Goal: Task Accomplishment & Management: Manage account settings

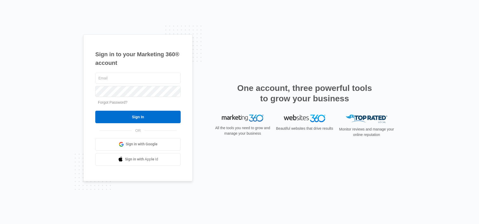
type input "[PERSON_NAME][EMAIL_ADDRESS][DOMAIN_NAME]"
click at [175, 124] on div "sandra.oh@theclothoption.org Forgot Password? Sign In OR Sign in with Google Si…" at bounding box center [137, 119] width 85 height 94
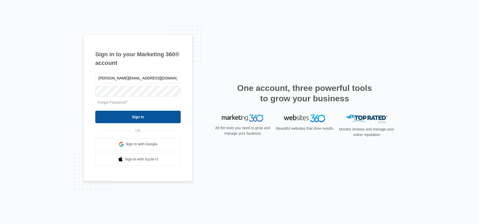
click at [176, 121] on input "Sign In" at bounding box center [137, 117] width 85 height 12
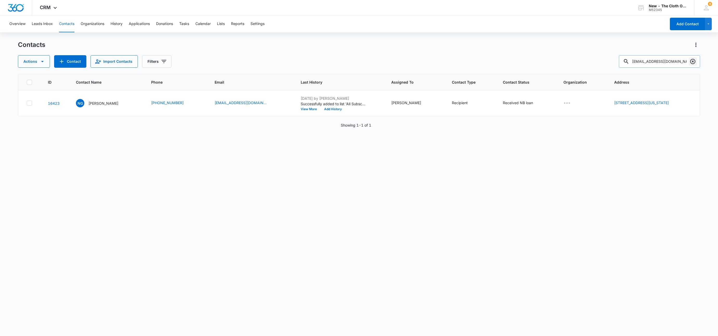
click at [693, 65] on button "Clear" at bounding box center [693, 61] width 8 height 8
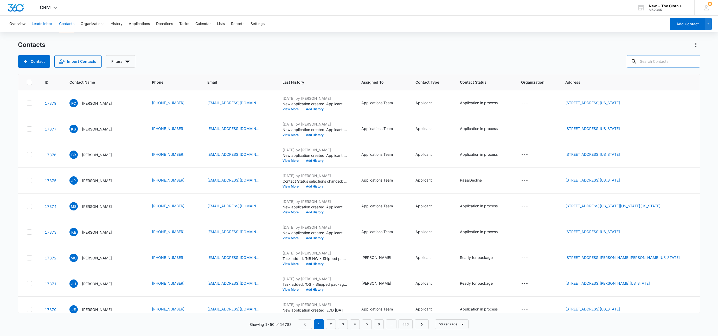
click at [44, 25] on button "Leads Inbox" at bounding box center [42, 24] width 21 height 17
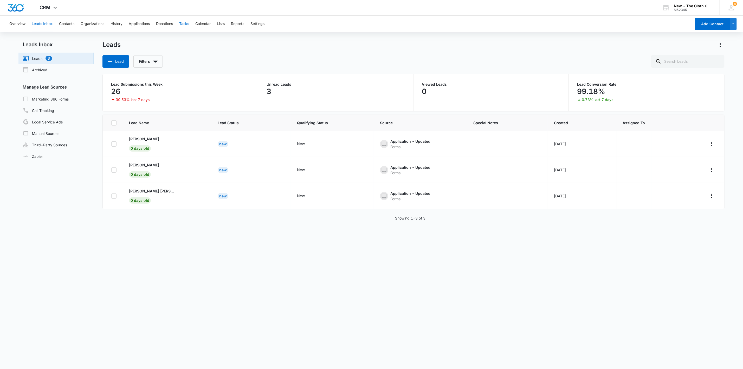
click at [183, 23] on button "Tasks" at bounding box center [184, 24] width 10 height 17
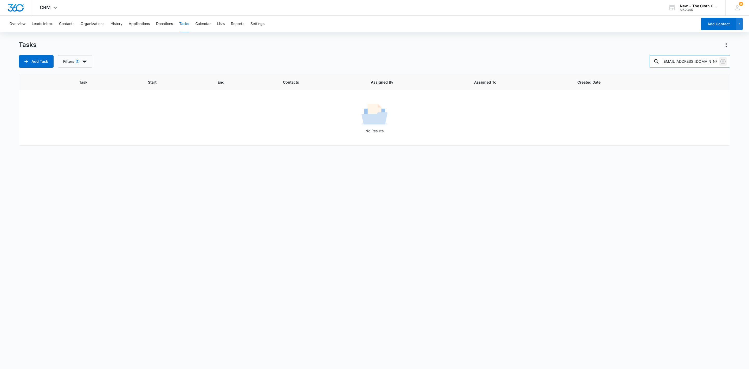
click at [718, 62] on icon "Clear" at bounding box center [723, 61] width 6 height 6
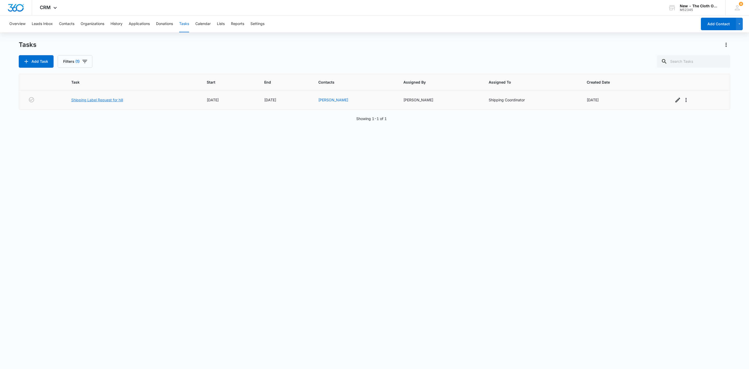
click at [94, 100] on link "Shipping Label Request for hill" at bounding box center [97, 99] width 52 height 5
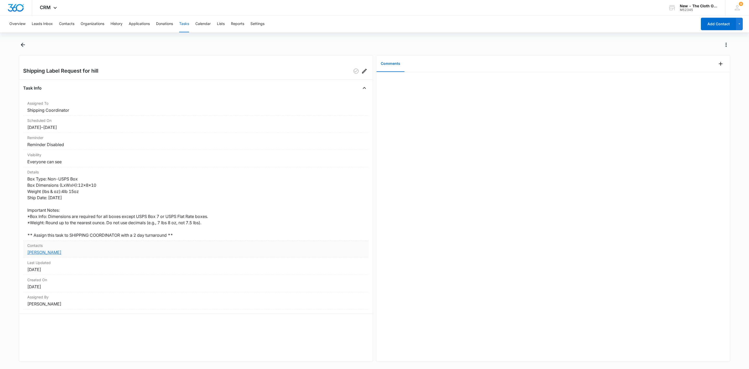
click at [35, 252] on link "Melinda Hill" at bounding box center [44, 252] width 34 height 5
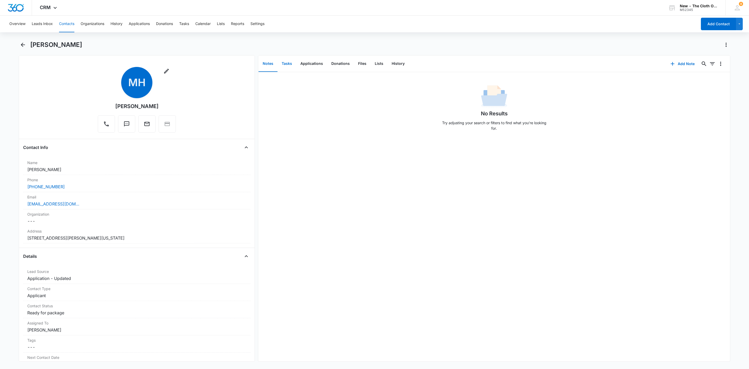
click at [287, 61] on button "Tasks" at bounding box center [287, 64] width 19 height 16
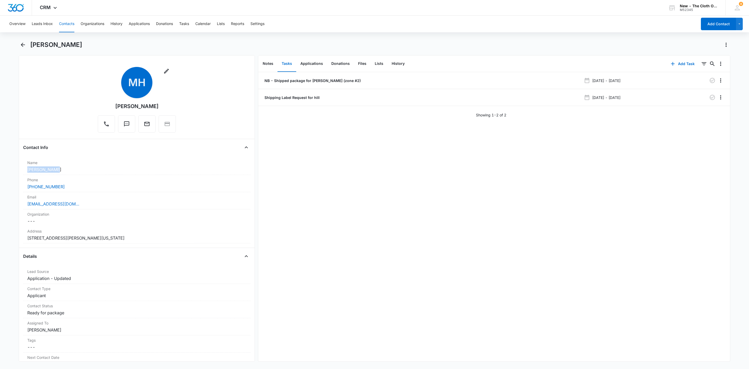
drag, startPoint x: 65, startPoint y: 172, endPoint x: 1, endPoint y: 167, distance: 64.2
click at [1, 167] on main "Melinda Hill Remove MH Melinda Hill Contact Info Name Cancel Save Changes Melin…" at bounding box center [374, 204] width 749 height 327
copy dd "Melinda Hill"
click at [103, 202] on div "melindacare18@gmail.com" at bounding box center [136, 204] width 219 height 6
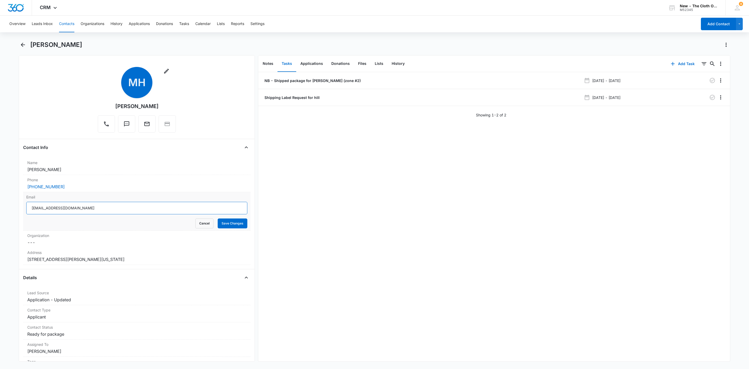
click at [146, 208] on input "melindacare18@gmail.com" at bounding box center [136, 208] width 221 height 12
click at [195, 222] on button "Cancel" at bounding box center [204, 223] width 18 height 10
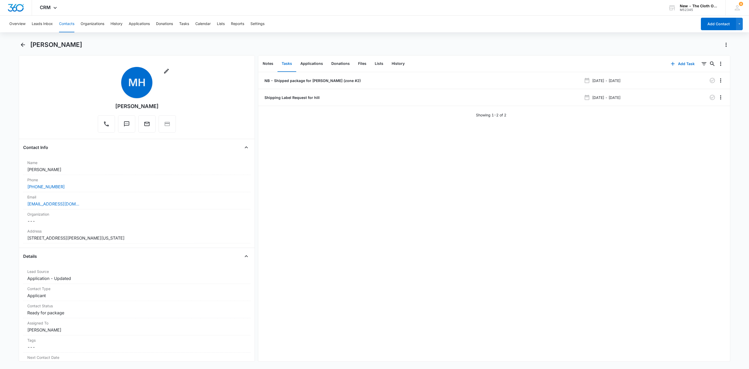
drag, startPoint x: 134, startPoint y: 237, endPoint x: 12, endPoint y: 238, distance: 122.6
click at [17, 240] on main "Melinda Hill Remove MH Melinda Hill Contact Info Name Cancel Save Changes Melin…" at bounding box center [374, 204] width 749 height 327
copy dd "7987 Blackshear Drive Dayton Ohio 45424-2126"
click at [296, 80] on p "NB - Shipped package for M. HILL (zone #2)" at bounding box center [312, 80] width 97 height 5
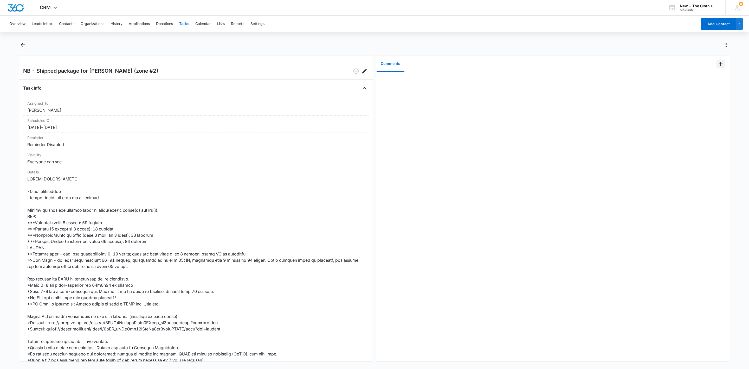
click at [718, 65] on icon "Add Comment" at bounding box center [721, 64] width 6 height 6
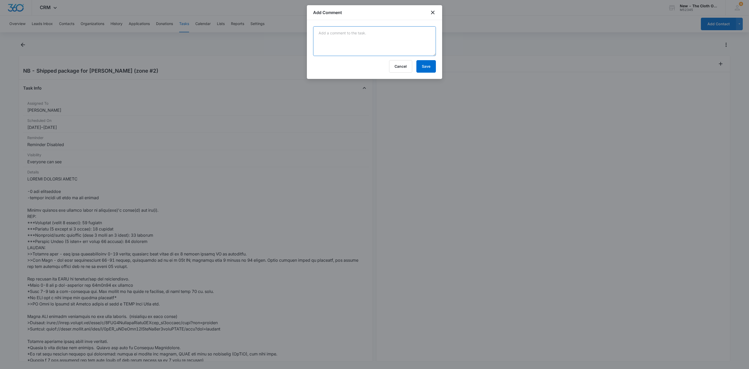
click at [360, 39] on textarea at bounding box center [374, 41] width 123 height 30
paste textarea "9434636106194301129314"
type textarea "9434636106194301129314"
click at [426, 68] on button "Save" at bounding box center [427, 66] width 20 height 12
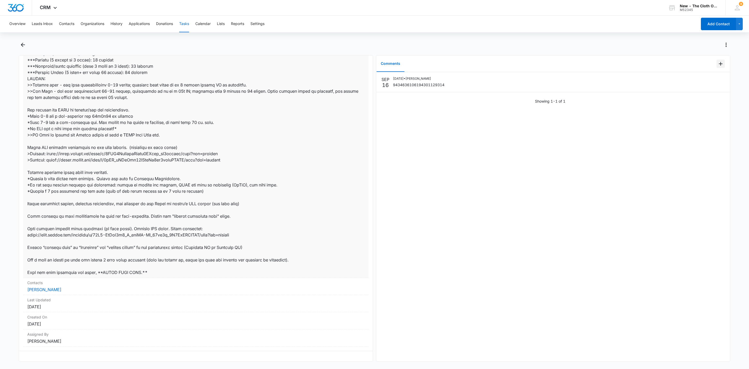
scroll to position [176, 0]
click at [47, 280] on dt "Contacts" at bounding box center [195, 282] width 337 height 5
click at [47, 287] on link "Melinda Hill" at bounding box center [44, 289] width 34 height 5
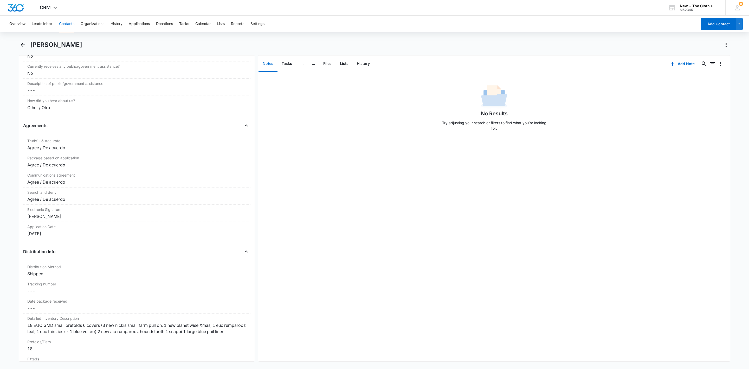
scroll to position [1132, 0]
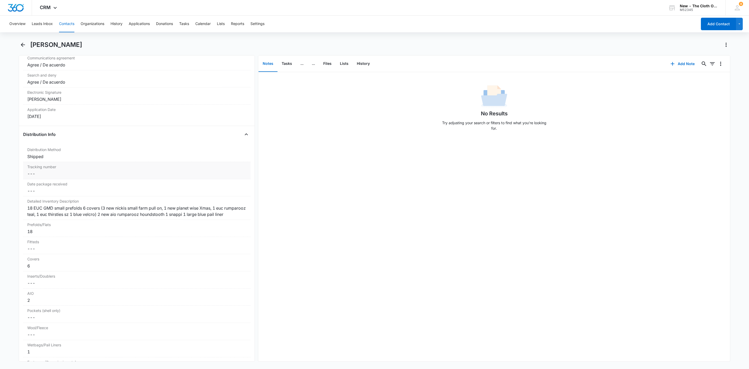
click at [41, 177] on dd "Cancel Save Changes ---" at bounding box center [136, 173] width 219 height 6
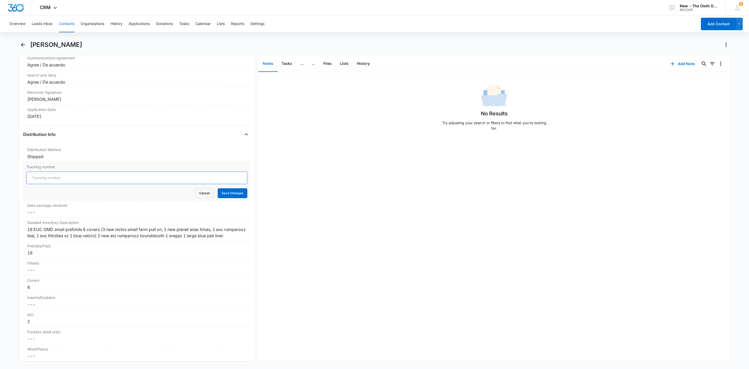
click at [42, 182] on input "Tracking number" at bounding box center [136, 177] width 221 height 12
type input "B"
paste input "9434636106194301129314"
type input "NB: USPS 9434636106194301129314"
click at [218, 188] on button "Save Changes" at bounding box center [233, 193] width 30 height 10
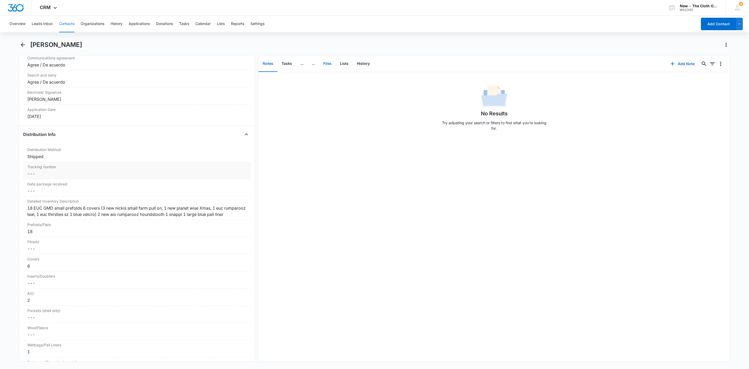
click at [328, 61] on button "Files" at bounding box center [327, 64] width 17 height 16
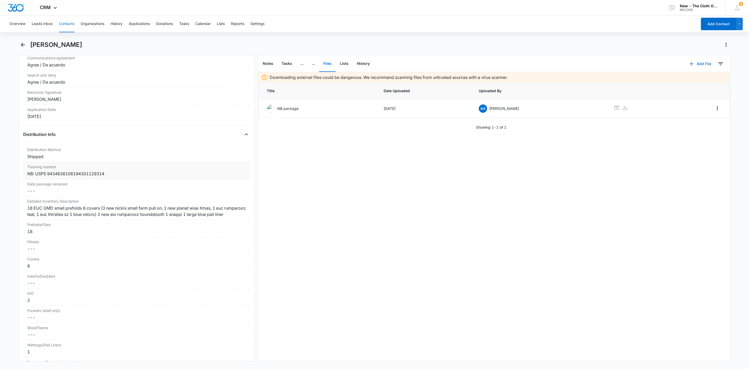
click at [702, 62] on button "Add File" at bounding box center [701, 64] width 32 height 12
click at [694, 81] on div "Upload Files" at bounding box center [693, 80] width 21 height 4
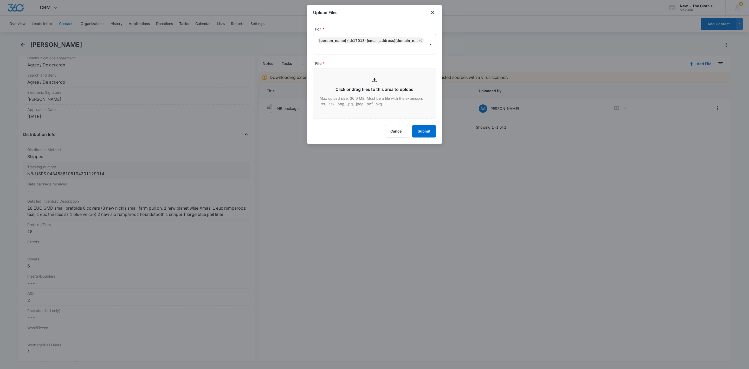
type input "C:\fakepath\NB-9434636106194301129314--Melinda-Hill---09162025.pdf"
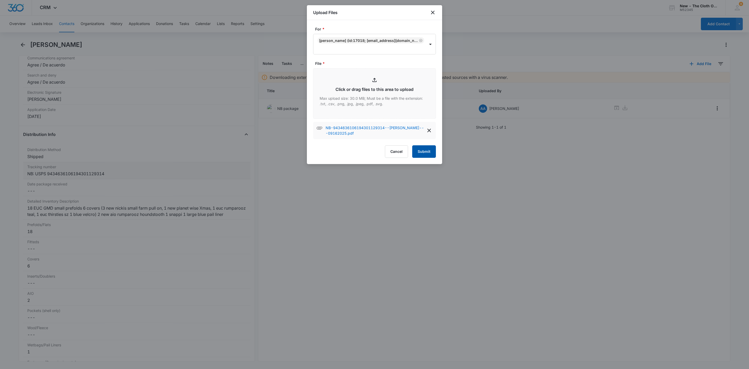
click at [425, 153] on button "Submit" at bounding box center [424, 151] width 24 height 12
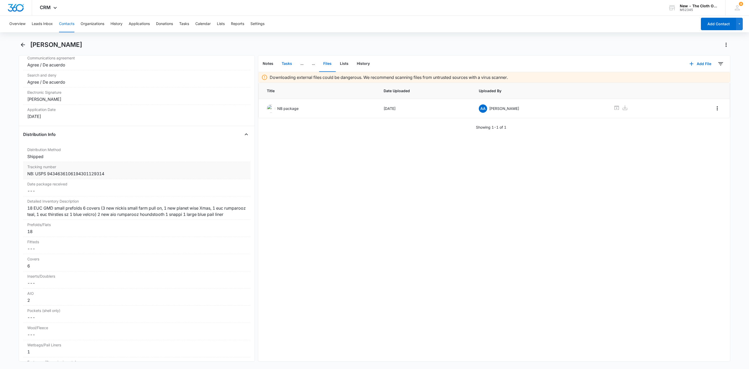
click at [285, 63] on button "Tasks" at bounding box center [287, 64] width 19 height 16
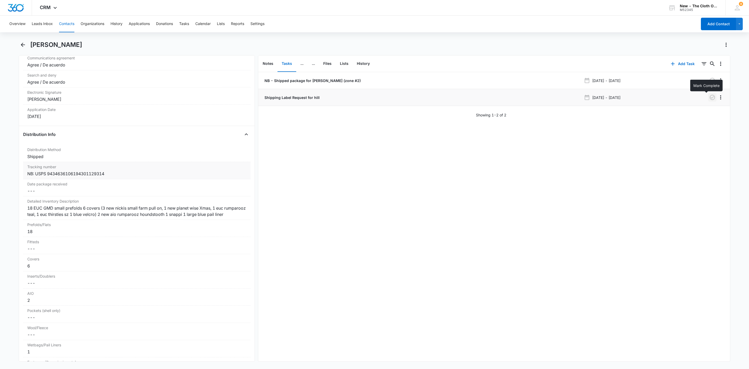
click at [710, 99] on icon "button" at bounding box center [712, 97] width 5 height 5
click at [68, 23] on button "Contacts" at bounding box center [66, 24] width 15 height 17
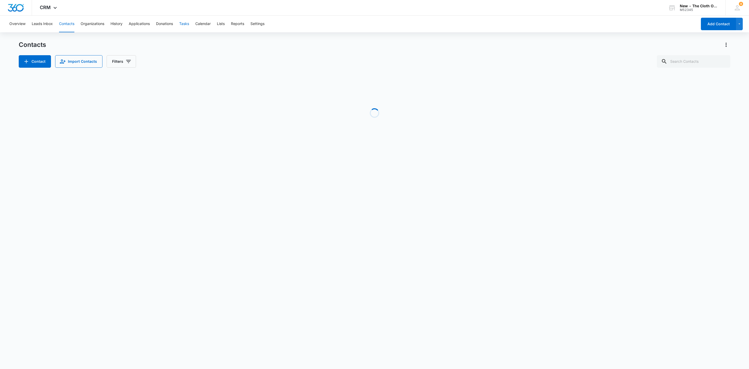
click at [187, 25] on button "Tasks" at bounding box center [184, 24] width 10 height 17
click at [121, 53] on div "Tasks Add Task Filters (1)" at bounding box center [375, 54] width 712 height 27
click at [74, 64] on button "Filters (1)" at bounding box center [75, 61] width 35 height 12
click at [75, 139] on div "Clear All" at bounding box center [94, 144] width 72 height 16
click at [75, 142] on button "Clear All" at bounding box center [94, 144] width 60 height 10
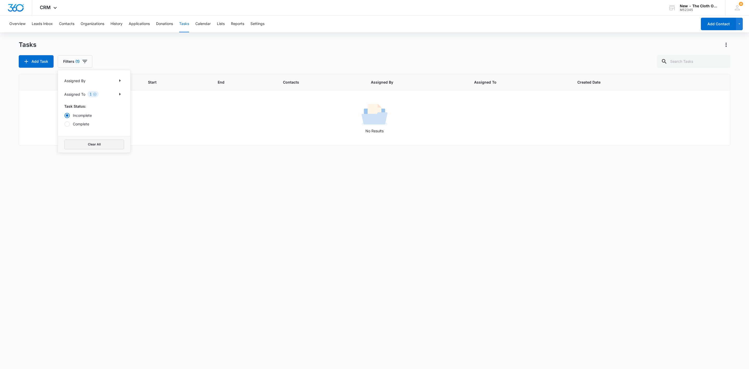
drag, startPoint x: 75, startPoint y: 142, endPoint x: 101, endPoint y: 140, distance: 25.6
click at [79, 143] on button "Clear All" at bounding box center [94, 144] width 60 height 10
click at [688, 56] on input "text" at bounding box center [693, 61] width 73 height 12
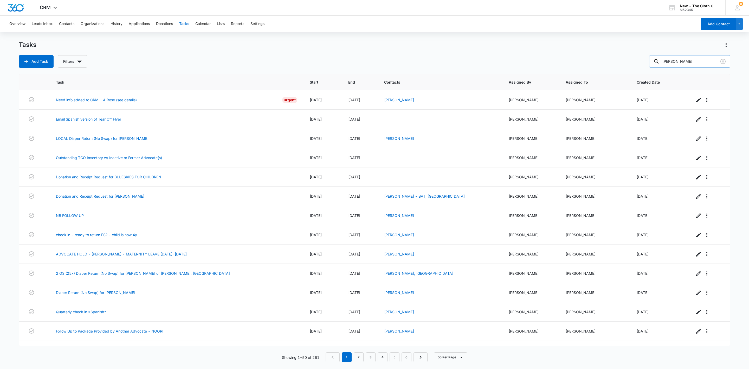
type input "schulte"
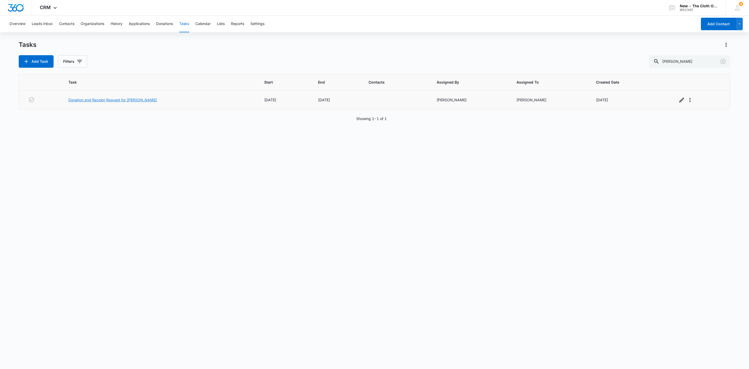
click at [131, 97] on link "Donation and Receipt Request for KELLI SCHULTE" at bounding box center [112, 99] width 88 height 5
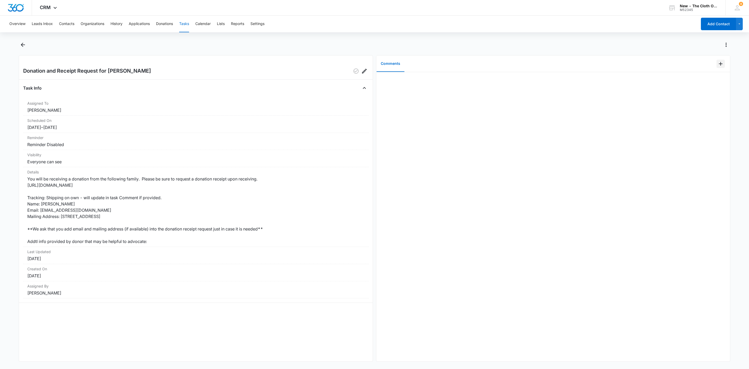
click at [718, 65] on icon "Add Comment" at bounding box center [721, 64] width 6 height 6
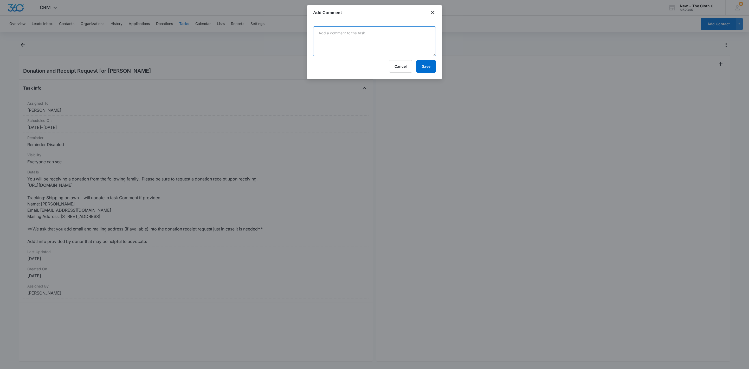
click at [394, 36] on textarea at bounding box center [374, 41] width 123 height 30
paste textarea "9434636106194301082923"
type textarea "9434636106194301082923"
click at [430, 71] on button "Save" at bounding box center [427, 66] width 20 height 12
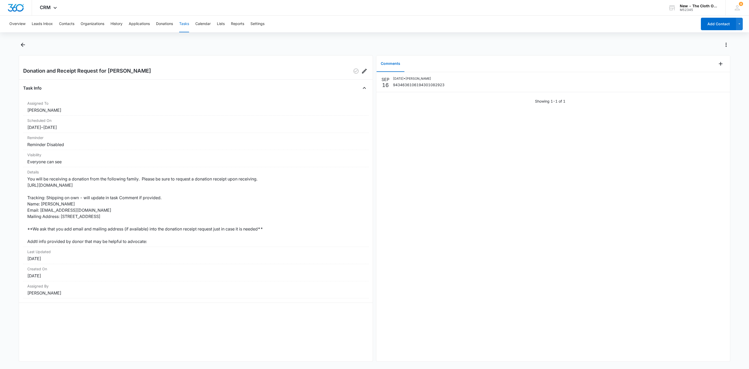
click at [59, 19] on div "Overview Leads Inbox Contacts Organizations History Applications Donations Task…" at bounding box center [351, 24] width 691 height 17
click at [60, 24] on button "Contacts" at bounding box center [66, 24] width 15 height 17
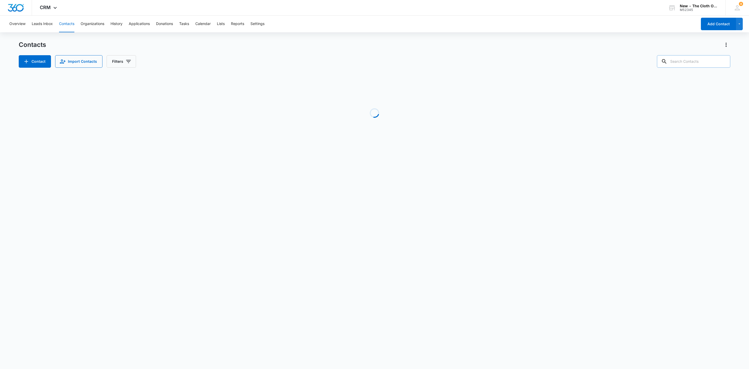
click at [687, 64] on input "text" at bounding box center [693, 61] width 73 height 12
paste input "patriciaxprieto@gmail.com"
click at [687, 64] on input "patriciaxprieto@gmail.com" at bounding box center [689, 61] width 81 height 12
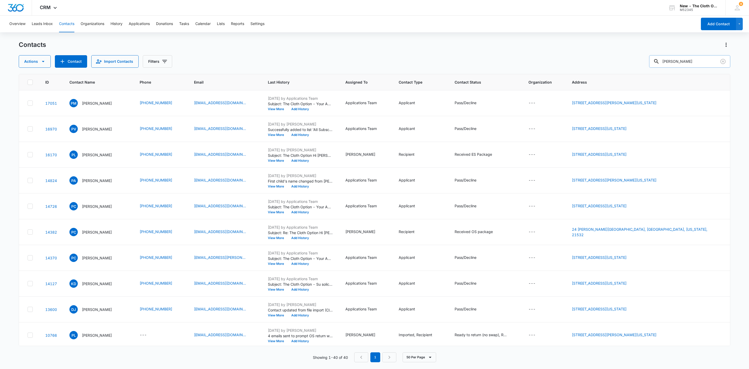
click at [697, 63] on input "patricia prieto" at bounding box center [689, 61] width 81 height 12
type input "prieto"
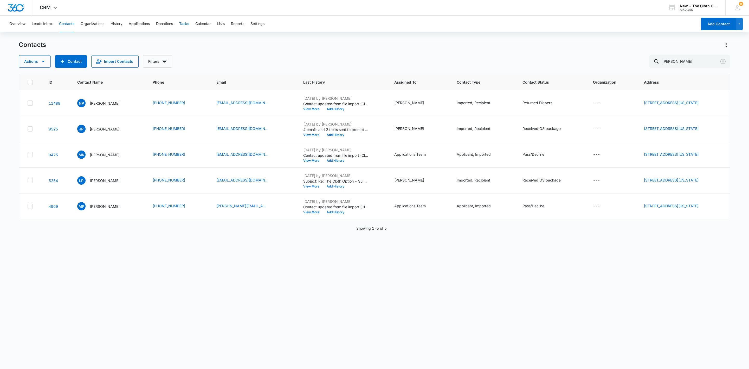
click at [183, 22] on button "Tasks" at bounding box center [184, 24] width 10 height 17
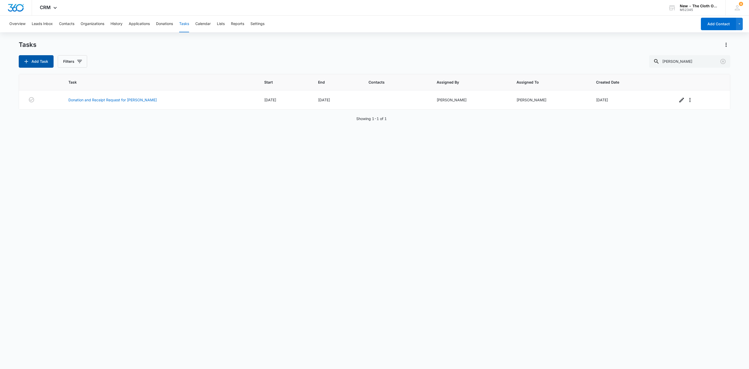
click at [41, 59] on button "Add Task" at bounding box center [36, 61] width 35 height 12
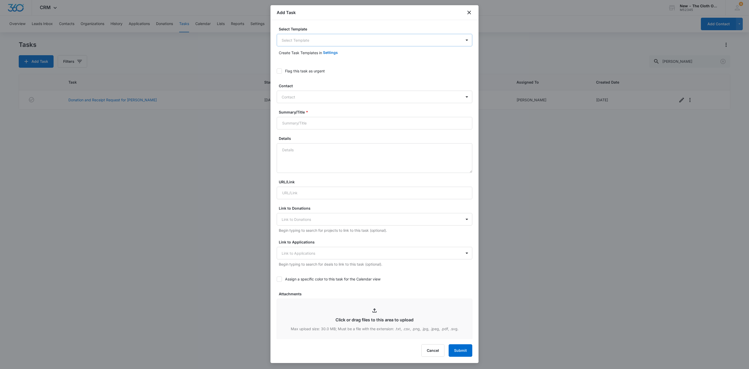
click at [343, 45] on body "CRM Apps Reputation Websites Forms CRM Email Social Shop Payments POS Ads Intel…" at bounding box center [374, 184] width 749 height 369
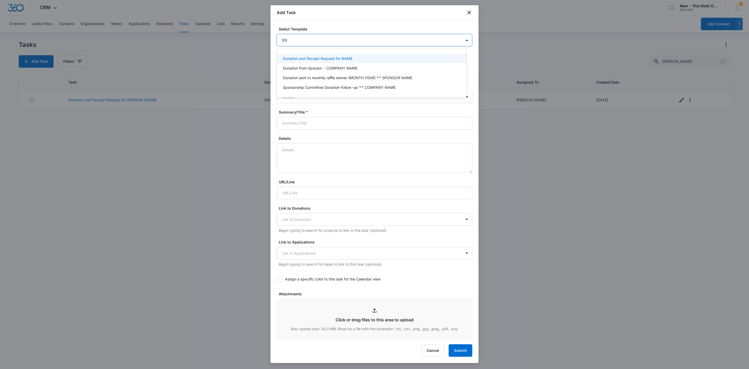
type input "donat"
click at [354, 57] on div "Donation and Receipt Request for NAME" at bounding box center [371, 58] width 176 height 5
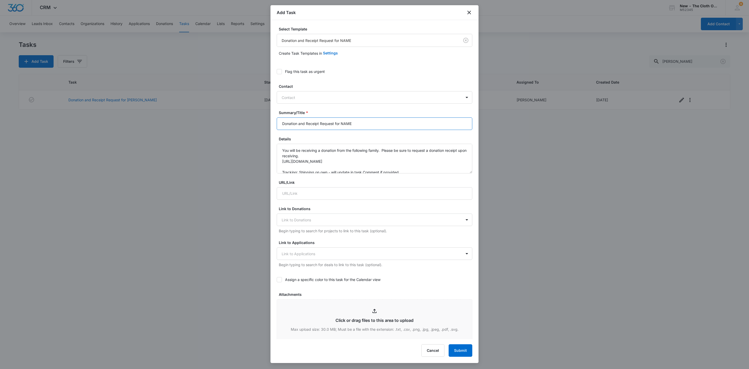
drag, startPoint x: 342, startPoint y: 123, endPoint x: 398, endPoint y: 125, distance: 55.7
click at [398, 125] on input "Donation and Receipt Request for NAME" at bounding box center [375, 123] width 196 height 12
paste input "Patricia Prieto"
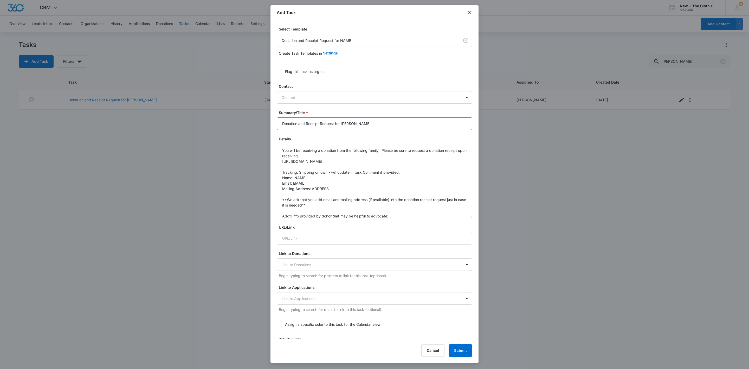
drag, startPoint x: 464, startPoint y: 172, endPoint x: 455, endPoint y: 283, distance: 111.2
click at [458, 218] on textarea "You will be receiving a donation from the following family. Please be sure to r…" at bounding box center [375, 181] width 196 height 74
type input "Donation and Receipt Request for Patricia Prieto"
drag, startPoint x: 295, startPoint y: 178, endPoint x: 311, endPoint y: 180, distance: 16.5
click at [311, 180] on textarea "You will be receiving a donation from the following family. Please be sure to r…" at bounding box center [375, 216] width 196 height 144
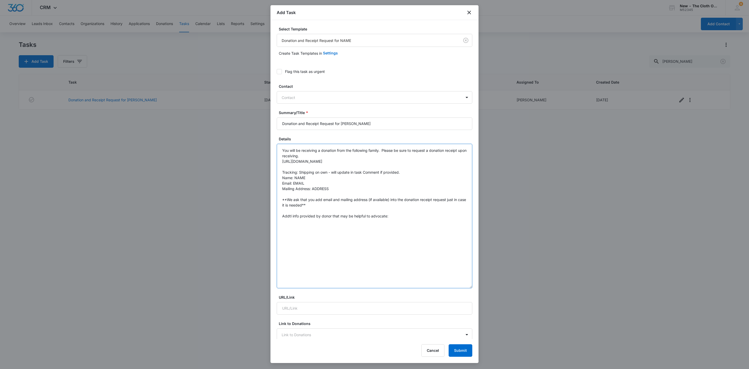
paste textarea "Patricia Prieto"
drag, startPoint x: 302, startPoint y: 183, endPoint x: 294, endPoint y: 184, distance: 7.3
click at [294, 184] on textarea "You will be receiving a donation from the following family. Please be sure to r…" at bounding box center [375, 216] width 196 height 144
paste textarea "patriciaxprieto@gmail.com"
drag, startPoint x: 333, startPoint y: 190, endPoint x: 312, endPoint y: 188, distance: 20.1
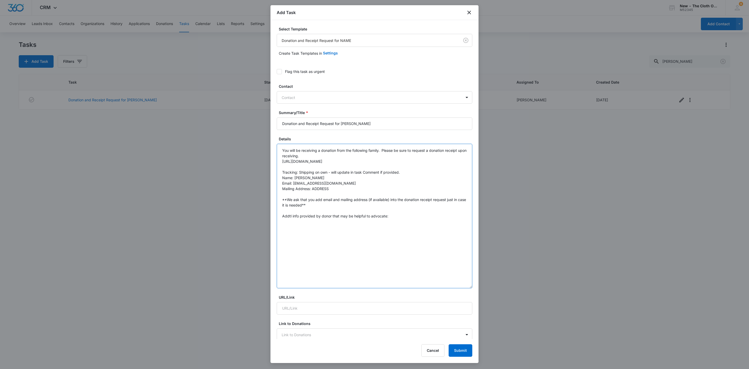
click at [312, 188] on textarea "You will be receiving a donation from the following family. Please be sure to r…" at bounding box center [375, 216] width 196 height 144
paste textarea "2834 E Megan St Gilbert AZ 85295"
drag, startPoint x: 342, startPoint y: 190, endPoint x: 344, endPoint y: 191, distance: 2.7
click at [343, 190] on textarea "You will be receiving a donation from the following family. Please be sure to r…" at bounding box center [375, 216] width 196 height 144
click at [402, 220] on textarea "You will be receiving a donation from the following family. Please be sure to r…" at bounding box center [375, 216] width 196 height 144
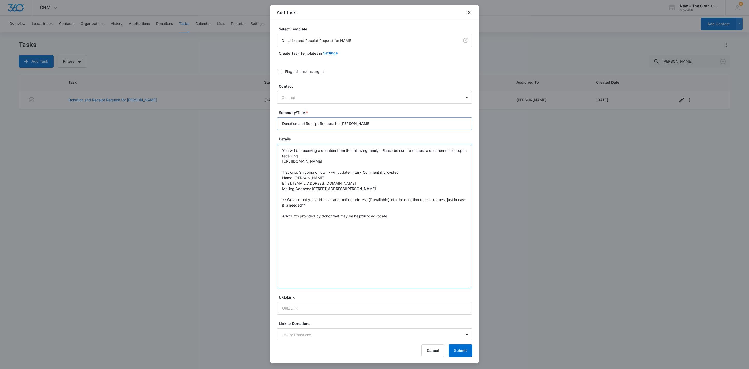
type textarea "You will be receiving a donation from the following family. Please be sure to r…"
click at [415, 127] on input "Donation and Receipt Request for Patricia Prieto" at bounding box center [375, 123] width 196 height 12
type input "Donation and Receipt Request for Patricia Prieto (see note at bottom)"
click at [438, 233] on textarea "You will be receiving a donation from the following family. Please be sure to r…" at bounding box center [375, 216] width 196 height 144
click at [295, 221] on textarea "You will be receiving a donation from the following family. Please be sure to r…" at bounding box center [375, 216] width 196 height 144
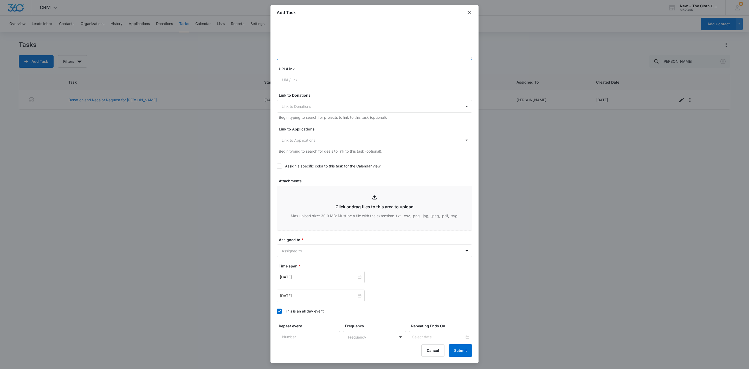
scroll to position [159, 0]
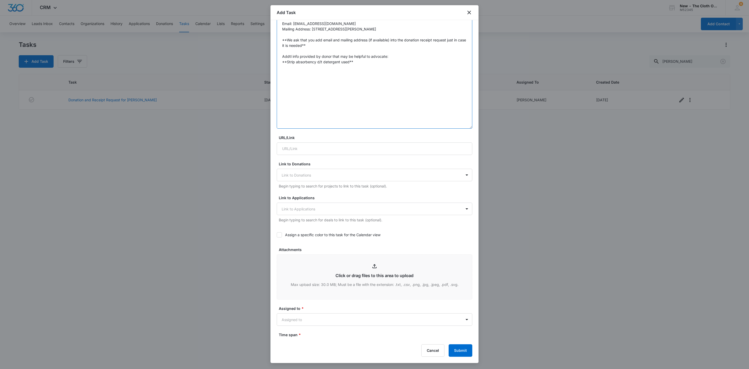
click at [295, 62] on textarea "You will be receiving a donation from the following family. Please be sure to r…" at bounding box center [375, 56] width 196 height 144
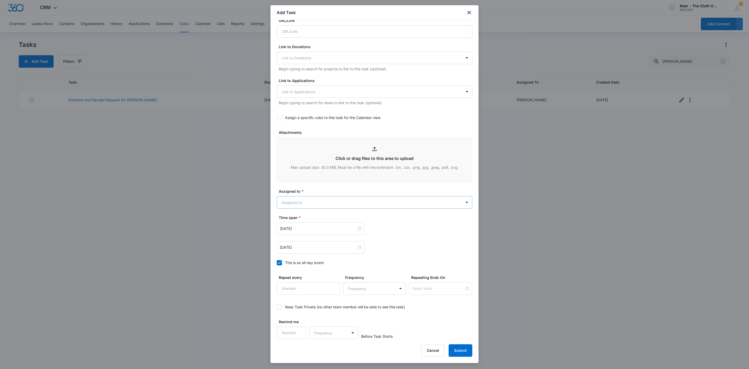
type textarea "You will be receiving a donation from the following family. Please be sure to r…"
click at [302, 205] on body "CRM Apps Reputation Websites Forms CRM Email Social Shop Payments POS Ads Intel…" at bounding box center [374, 184] width 749 height 369
type input "zoe"
click at [319, 188] on div at bounding box center [374, 184] width 749 height 369
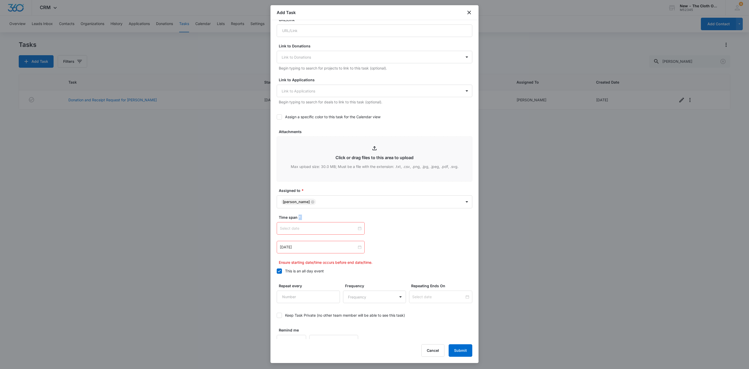
click at [357, 228] on div at bounding box center [321, 228] width 82 height 6
type input "Oct 9, 2025"
click at [316, 311] on link "Today" at bounding box center [313, 311] width 12 height 4
type input "Sep 16, 2025"
click at [357, 248] on div at bounding box center [321, 247] width 82 height 6
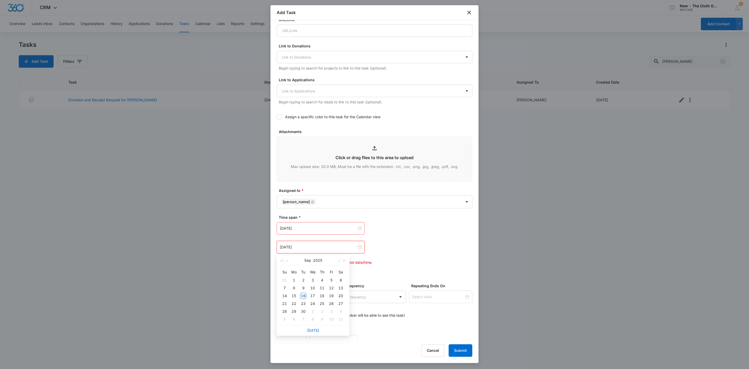
type input "Sep 5, 2025"
click at [339, 260] on span "button" at bounding box center [338, 260] width 3 height 3
type input "Oct 16, 2025"
click at [323, 297] on div "16" at bounding box center [322, 295] width 6 height 6
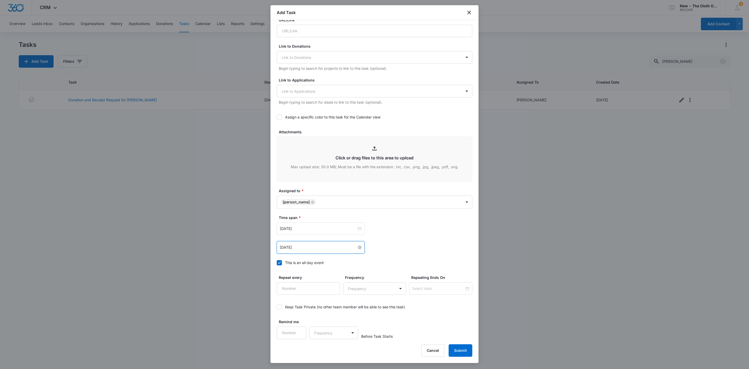
click at [437, 239] on div "Sep 16, 2025 Sep 2025 Su Mo Tu We Th Fr Sa 31 1 2 3 4 5 6 7 8 9 10 11 12 13 14 …" at bounding box center [375, 237] width 196 height 31
click at [460, 351] on button "Submit" at bounding box center [461, 350] width 24 height 12
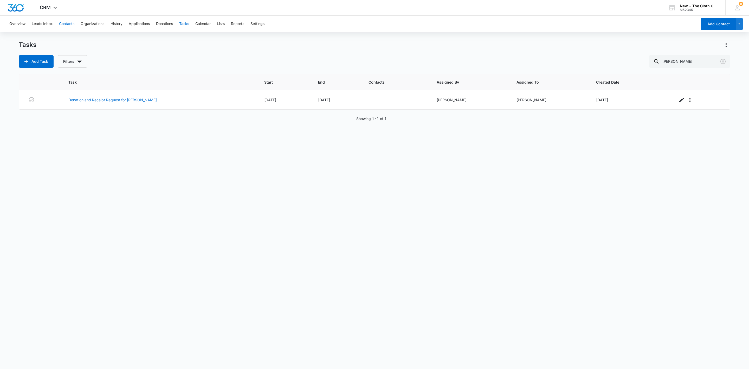
click at [69, 24] on button "Contacts" at bounding box center [66, 24] width 15 height 17
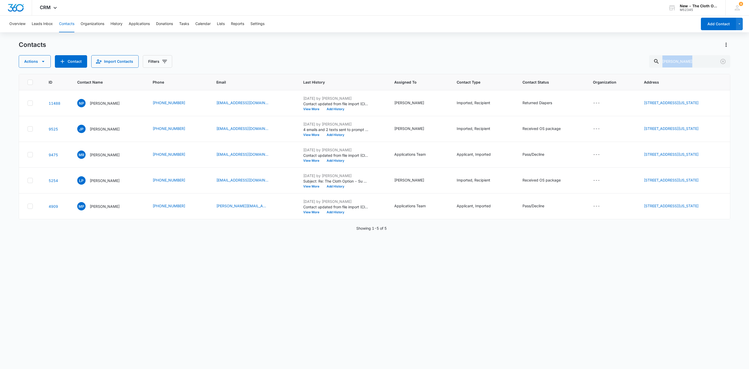
drag, startPoint x: 696, startPoint y: 68, endPoint x: 649, endPoint y: 66, distance: 47.4
click at [649, 66] on div "Contacts Actions Contact Import Contacts Filters prieto ID Contact Name Phone E…" at bounding box center [375, 205] width 712 height 328
click at [670, 60] on input "prieto" at bounding box center [689, 61] width 81 height 12
drag, startPoint x: 670, startPoint y: 60, endPoint x: 706, endPoint y: 63, distance: 35.5
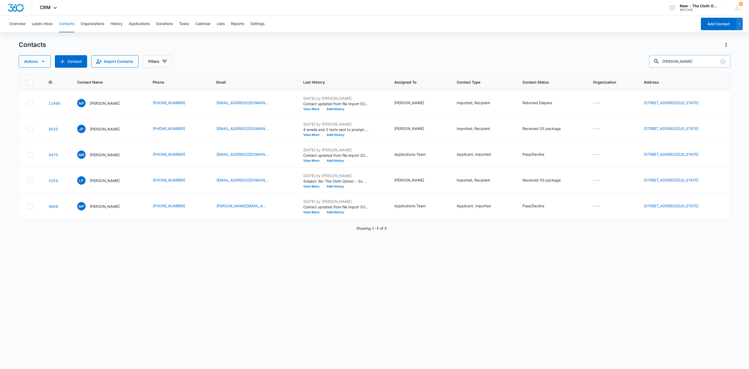
click at [671, 60] on input "prieto" at bounding box center [689, 61] width 81 height 12
click at [692, 60] on input "prieto" at bounding box center [689, 61] width 81 height 12
paste input "connie_gomez@icloud.com"
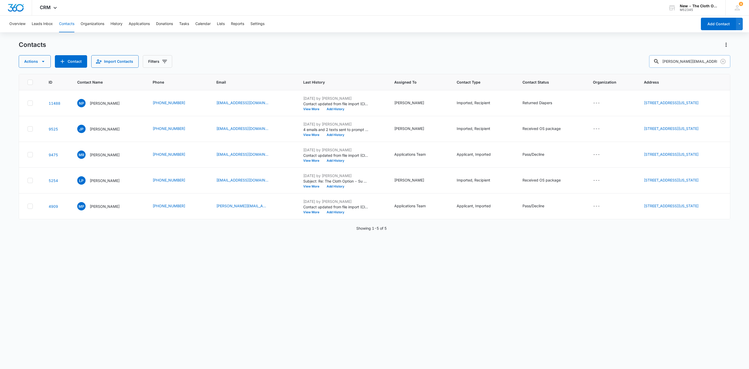
type input "connie_gomez@icloud.com"
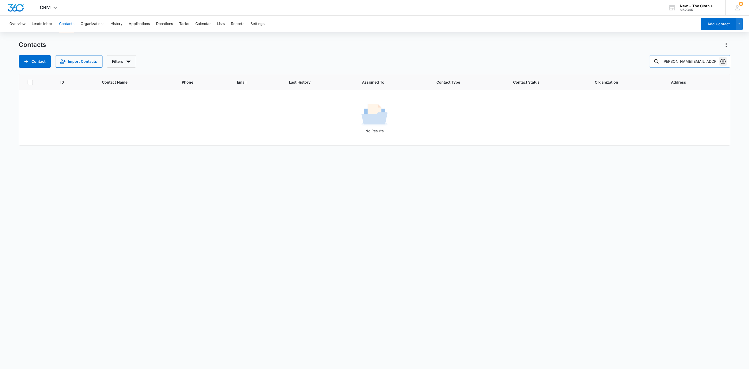
click at [721, 62] on icon "Clear" at bounding box center [723, 61] width 5 height 5
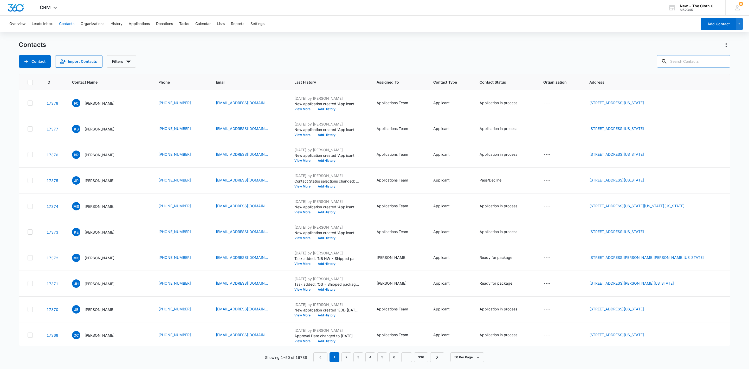
paste input "Lukaszek"
type input "Lukaszek"
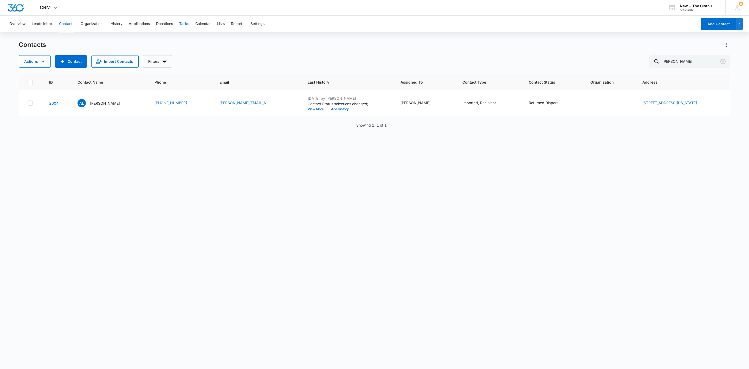
click at [181, 25] on button "Tasks" at bounding box center [184, 24] width 10 height 17
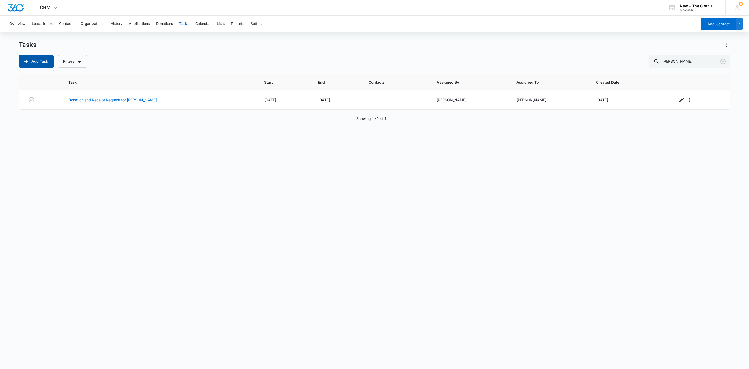
click at [46, 61] on button "Add Task" at bounding box center [36, 61] width 35 height 12
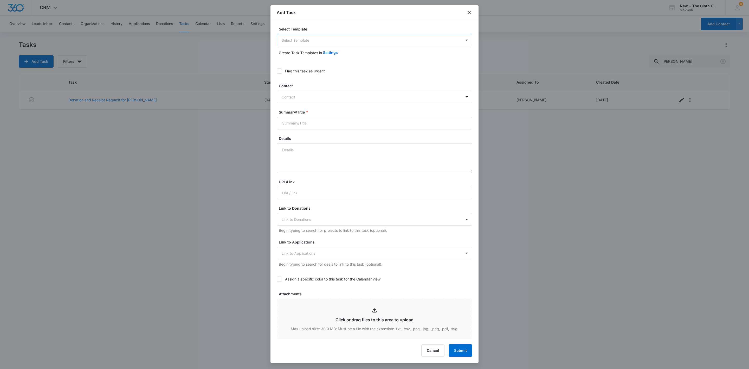
click at [348, 43] on body "CRM Apps Reputation Websites Forms CRM Email Social Shop Payments POS Ads Intel…" at bounding box center [374, 184] width 749 height 369
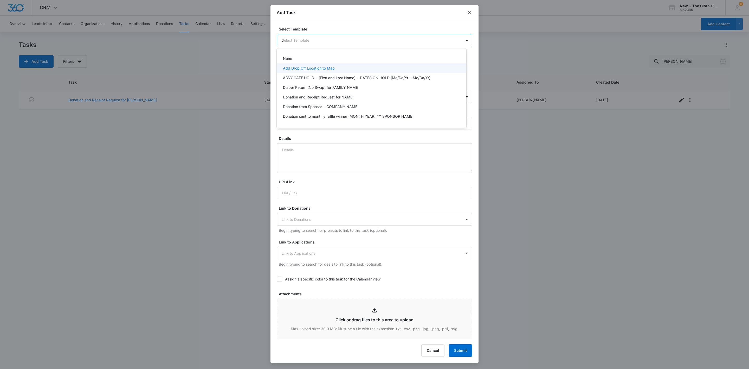
type input "do"
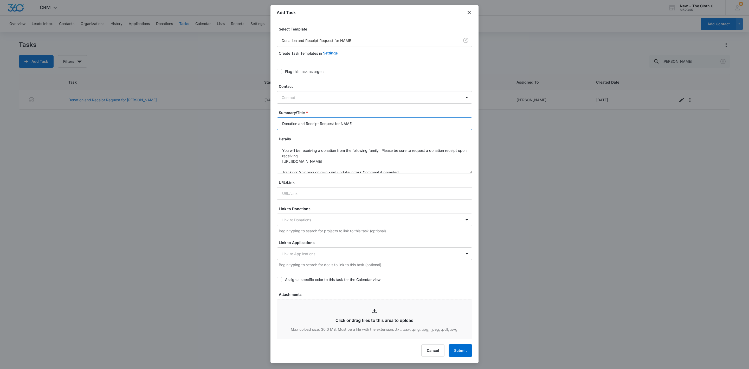
drag, startPoint x: 340, startPoint y: 126, endPoint x: 425, endPoint y: 127, distance: 84.6
click at [423, 127] on input "Donation and Receipt Request for NAME" at bounding box center [375, 123] width 196 height 12
paste input "Connie Lukaszek"
click at [341, 125] on input "Donation and Receipt Request forConnie Lukaszek" at bounding box center [375, 123] width 196 height 12
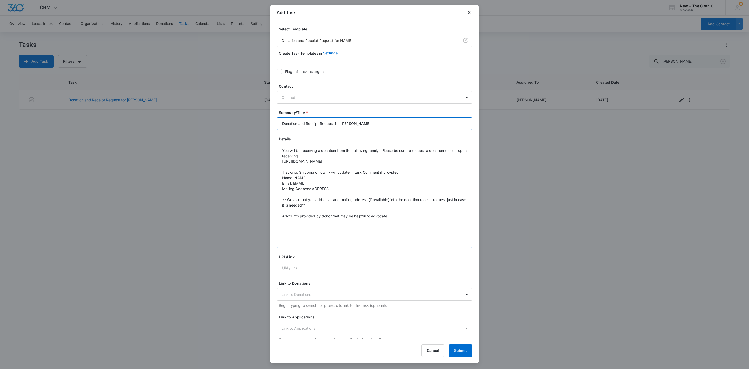
drag, startPoint x: 464, startPoint y: 183, endPoint x: 354, endPoint y: 213, distance: 114.1
click at [376, 228] on textarea "You will be receiving a donation from the following family. Please be sure to r…" at bounding box center [375, 196] width 196 height 104
type input "Donation and Receipt Request for Connie Lukaszek"
drag, startPoint x: 305, startPoint y: 175, endPoint x: 296, endPoint y: 180, distance: 10.4
click at [296, 180] on textarea "You will be receiving a donation from the following family. Please be sure to r…" at bounding box center [375, 187] width 196 height 87
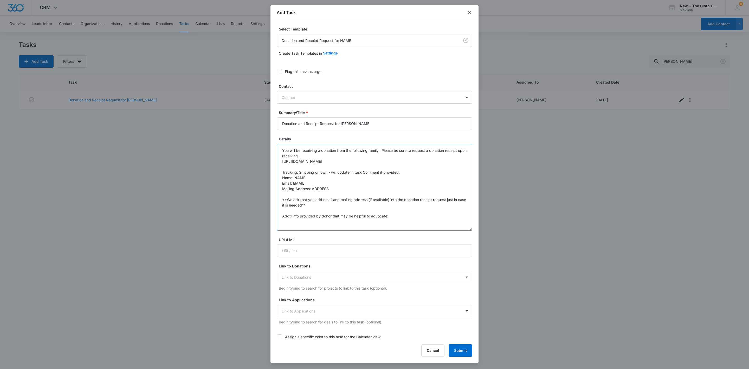
click at [294, 177] on textarea "You will be receiving a donation from the following family. Please be sure to r…" at bounding box center [375, 187] width 196 height 87
drag, startPoint x: 295, startPoint y: 177, endPoint x: 302, endPoint y: 177, distance: 7.8
click at [302, 177] on textarea "You will be receiving a donation from the following family. Please be sure to r…" at bounding box center [375, 187] width 196 height 87
paste textarea "Connie Lukaszek"
click at [308, 182] on textarea "You will be receiving a donation from the following family. Please be sure to r…" at bounding box center [375, 187] width 196 height 87
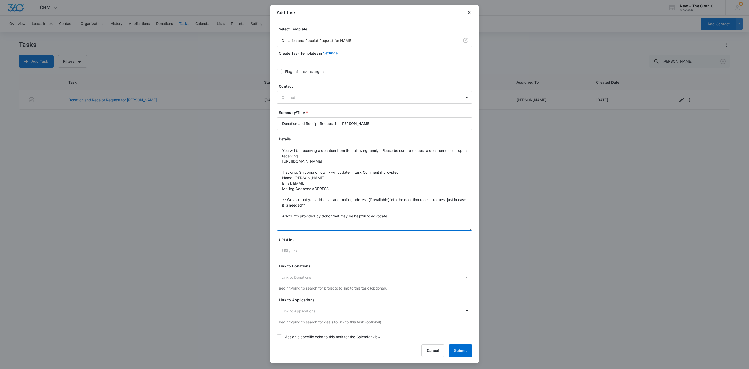
drag, startPoint x: 294, startPoint y: 184, endPoint x: 311, endPoint y: 185, distance: 17.8
click at [311, 185] on textarea "You will be receiving a donation from the following family. Please be sure to r…" at bounding box center [375, 187] width 196 height 87
paste textarea "connie_gomez@icloud.com"
drag, startPoint x: 333, startPoint y: 194, endPoint x: 314, endPoint y: 191, distance: 18.9
click at [315, 191] on textarea "You will be receiving a donation from the following family. Please be sure to r…" at bounding box center [375, 187] width 196 height 87
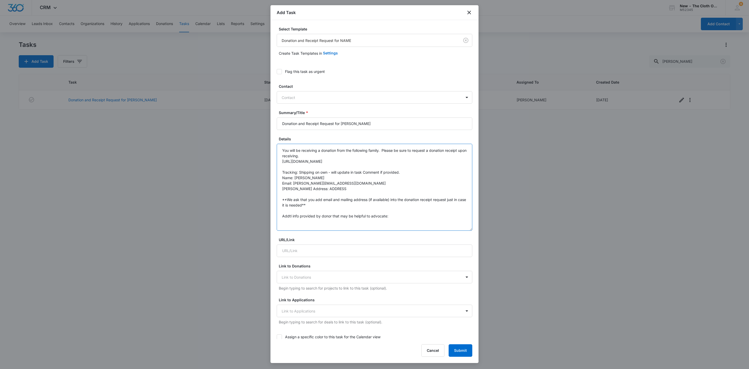
drag, startPoint x: 311, startPoint y: 190, endPoint x: 330, endPoint y: 191, distance: 19.0
click at [330, 191] on textarea "You will be receiving a donation from the following family. Please be sure to r…" at bounding box center [375, 187] width 196 height 87
paste textarea "29 A Silkwood Aliso Viejo CA 92656"
click at [311, 188] on textarea "You will be receiving a donation from the following family. Please be sure to r…" at bounding box center [375, 187] width 196 height 87
click at [336, 190] on textarea "You will be receiving a donation from the following family. Please be sure to r…" at bounding box center [375, 187] width 196 height 87
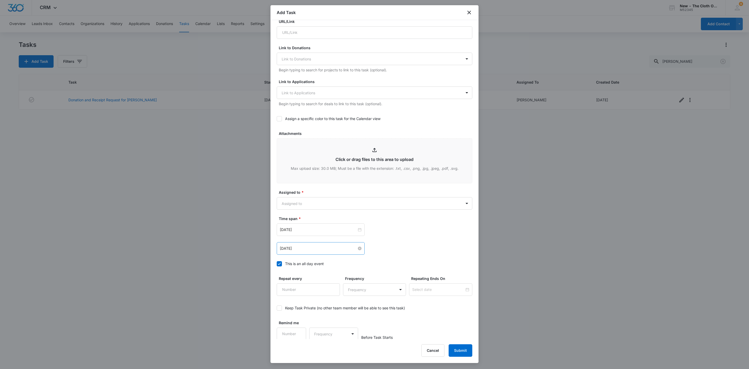
scroll to position [219, 0]
type textarea "You will be receiving a donation from the following family. Please be sure to r…"
click at [315, 206] on body "CRM Apps Reputation Websites Forms CRM Email Social Shop Payments POS Ads Intel…" at bounding box center [374, 184] width 749 height 369
type input "chey"
click at [325, 187] on div at bounding box center [374, 184] width 749 height 369
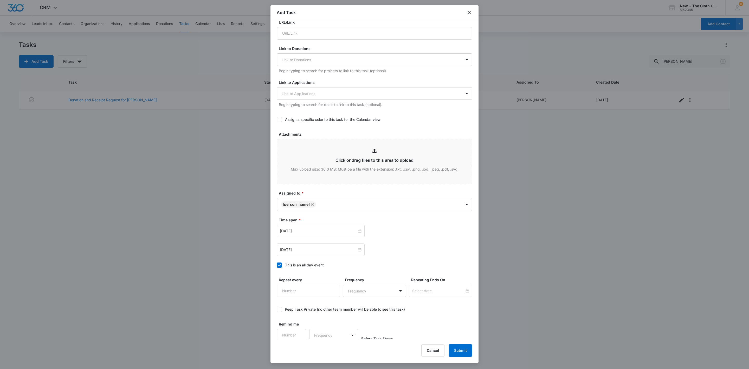
scroll to position [220, 0]
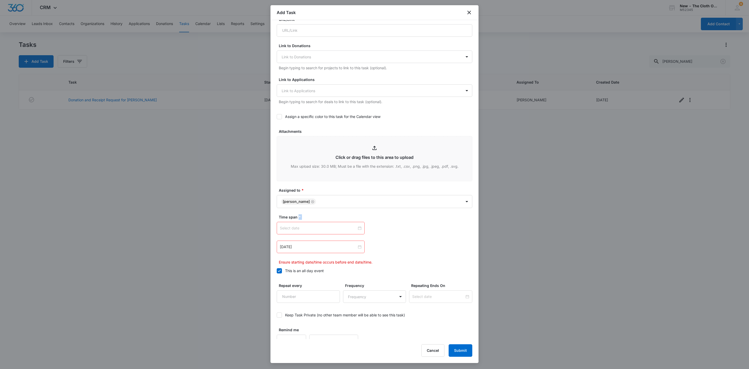
click at [356, 228] on div at bounding box center [321, 228] width 82 height 6
type input "Oct 11, 2025"
click at [311, 307] on div "Today" at bounding box center [313, 311] width 73 height 10
click at [312, 309] on link "Today" at bounding box center [313, 311] width 12 height 4
type input "Sep 16, 2025"
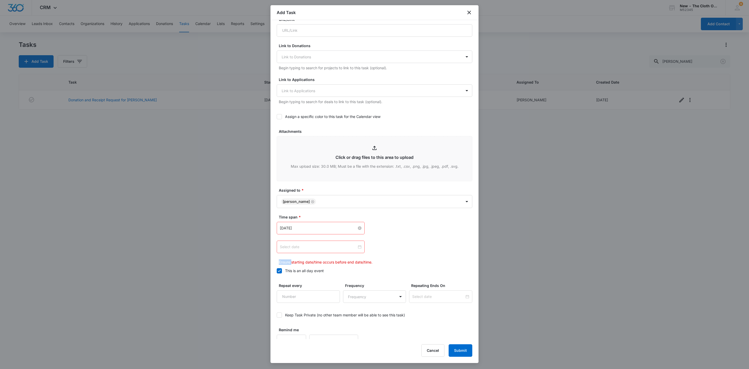
click at [356, 247] on div at bounding box center [321, 247] width 82 height 6
type input "Oct 4, 2025"
type input "Sep 6, 2025"
click at [340, 259] on button "button" at bounding box center [339, 260] width 6 height 10
type input "Oct 16, 2025"
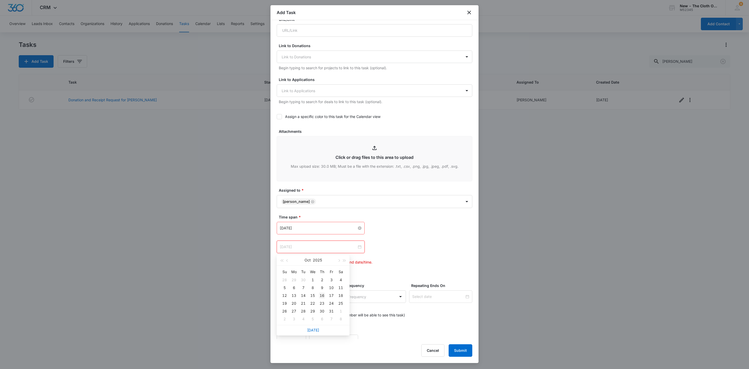
click at [322, 296] on div "16" at bounding box center [322, 295] width 6 height 6
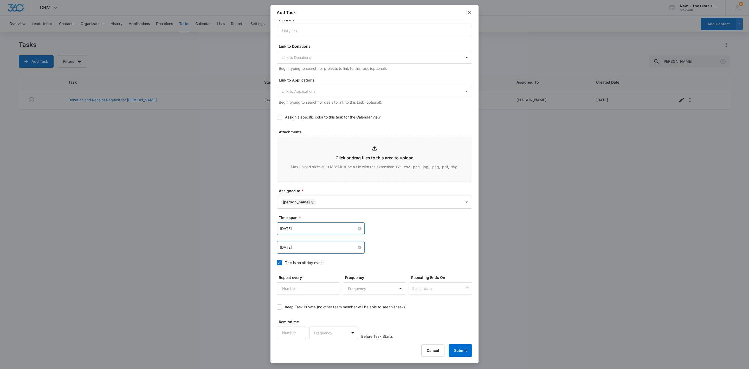
click at [458, 234] on div "Sep 16, 2025 Sep 2025 Su Mo Tu We Th Fr Sa 31 1 2 3 4 5 6 7 8 9 10 11 12 13 14 …" at bounding box center [375, 228] width 196 height 12
click at [464, 347] on button "Submit" at bounding box center [461, 350] width 24 height 12
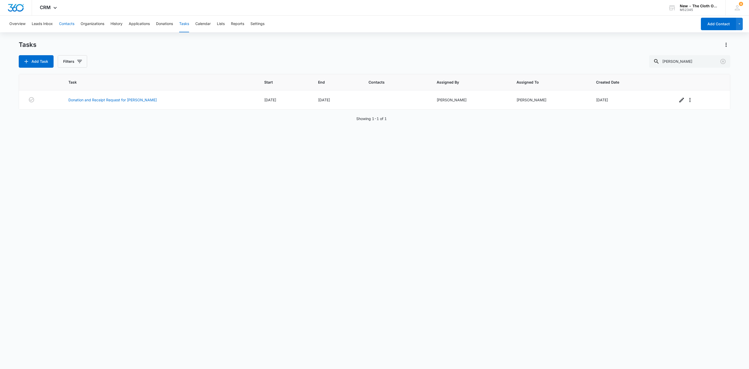
click at [65, 24] on button "Contacts" at bounding box center [66, 24] width 15 height 17
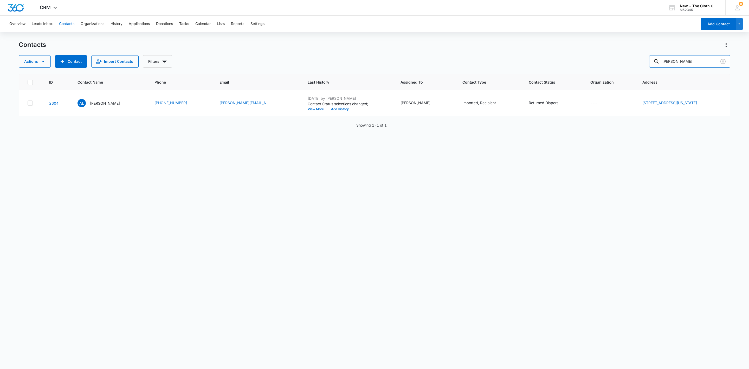
drag, startPoint x: 702, startPoint y: 59, endPoint x: 561, endPoint y: 69, distance: 141.4
click at [561, 69] on div "Contacts Actions Contact Import Contacts Filters Lukaszek ID Contact Name Phone…" at bounding box center [375, 205] width 712 height 328
type input "shaylesta"
click at [102, 102] on p "Shaylesta Namauu" at bounding box center [108, 102] width 32 height 5
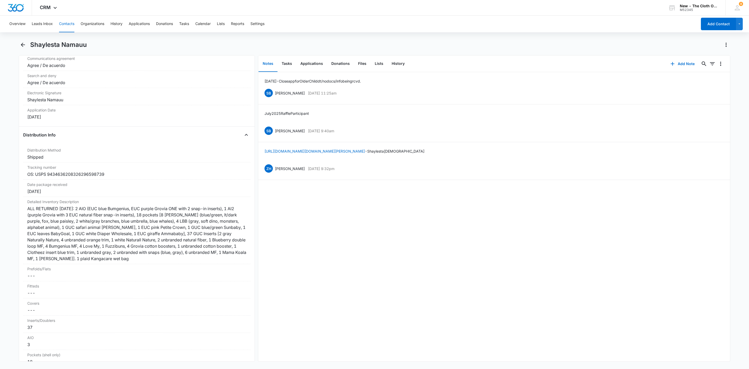
scroll to position [1132, 0]
click at [37, 44] on h1 "Shaylesta Namauu" at bounding box center [58, 45] width 57 height 8
copy div "Shaylesta Namauu Remove"
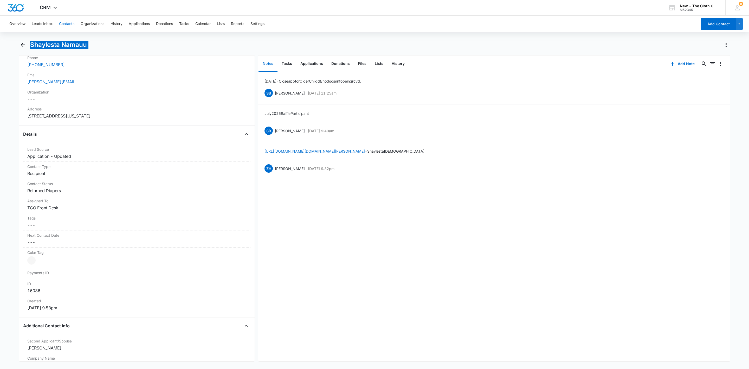
scroll to position [117, 0]
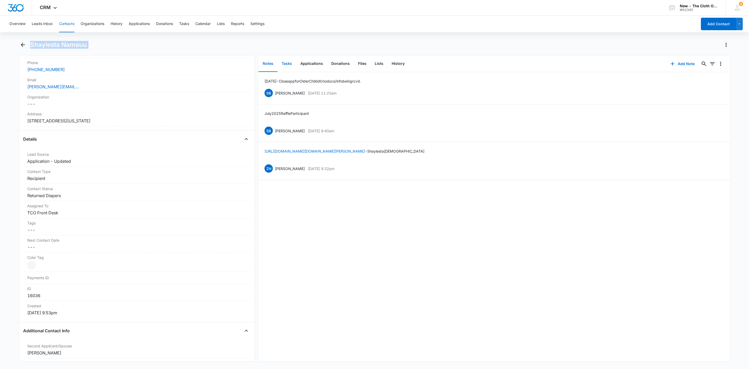
click at [286, 63] on button "Tasks" at bounding box center [287, 64] width 19 height 16
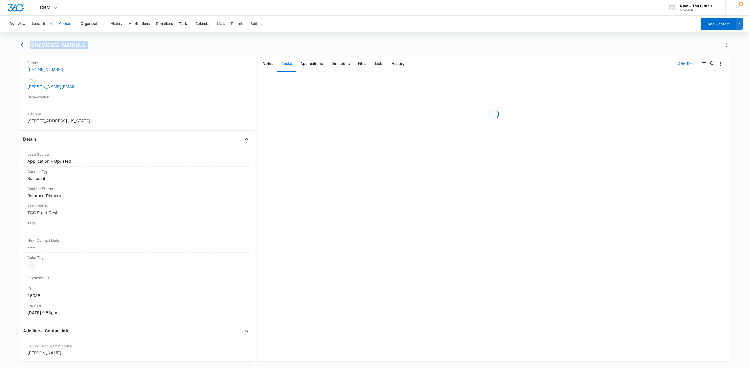
click at [675, 62] on button "Add Task" at bounding box center [683, 64] width 34 height 12
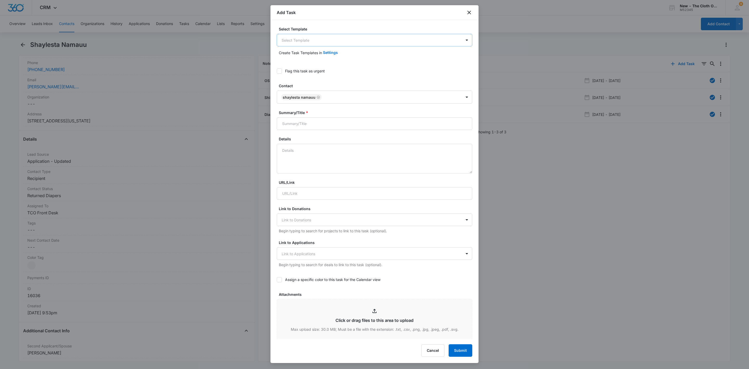
click at [306, 41] on body "CRM Apps Reputation Websites Forms CRM Email Social Shop Payments POS Ads Intel…" at bounding box center [374, 184] width 749 height 369
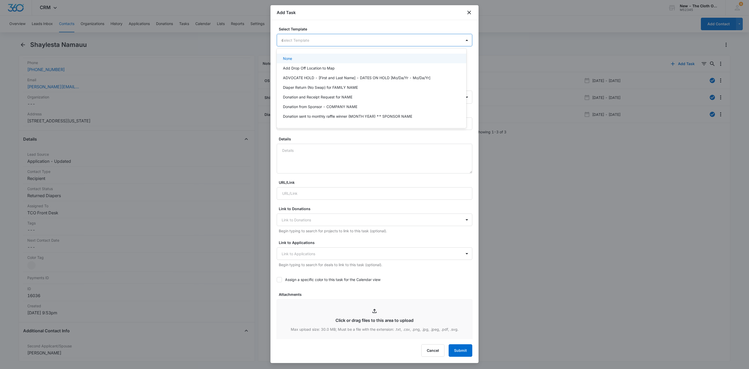
type input "do"
click at [316, 60] on p "Donation and Receipt Request for NAME" at bounding box center [317, 58] width 69 height 5
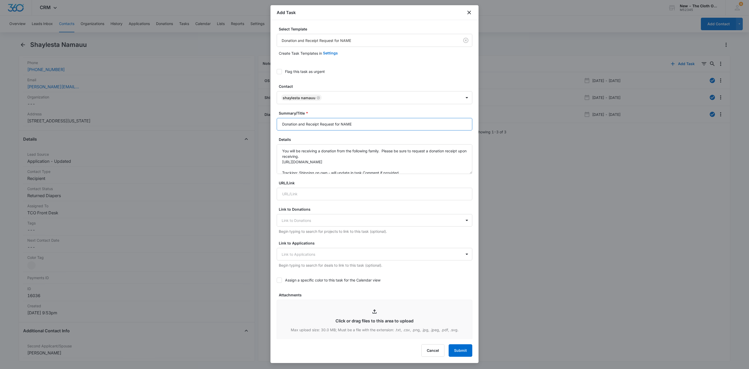
click at [342, 121] on input "Donation and Receipt Request for NAME" at bounding box center [375, 124] width 196 height 12
drag, startPoint x: 341, startPoint y: 126, endPoint x: 389, endPoint y: 132, distance: 49.3
click at [389, 132] on form "Select Template Donation and Receipt Request for NAME Create Task Templates in …" at bounding box center [375, 263] width 196 height 475
paste input "Shaylesta Namauu"
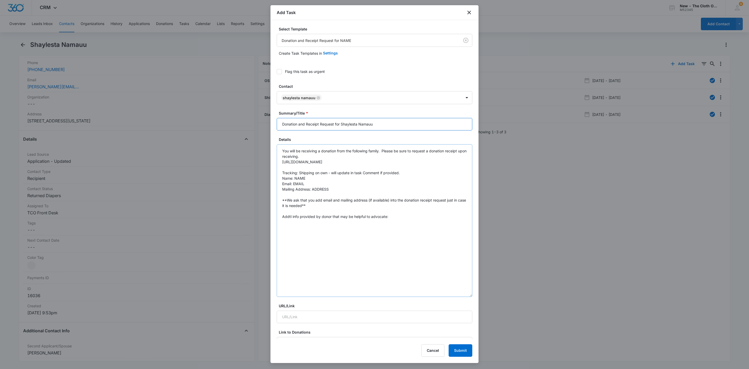
drag, startPoint x: 465, startPoint y: 172, endPoint x: 455, endPoint y: 318, distance: 146.3
click at [459, 297] on textarea "You will be receiving a donation from the following family. Please be sure to r…" at bounding box center [375, 220] width 196 height 152
type input "Donation and Receipt Request for Shaylesta Namauu"
drag, startPoint x: 295, startPoint y: 177, endPoint x: 309, endPoint y: 179, distance: 14.9
click at [309, 179] on textarea "You will be receiving a donation from the following family. Please be sure to r…" at bounding box center [375, 234] width 196 height 180
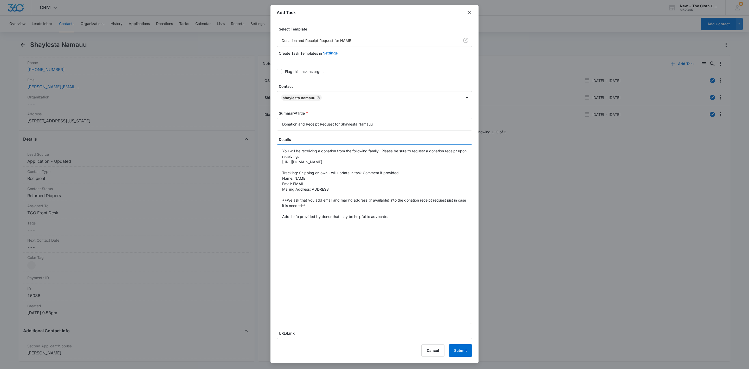
paste textarea "Shaylesta Namauu"
drag, startPoint x: 302, startPoint y: 184, endPoint x: 293, endPoint y: 184, distance: 8.8
click at [293, 184] on textarea "You will be receiving a donation from the following family. Please be sure to r…" at bounding box center [375, 234] width 196 height 180
paste textarea "Shayla.coley2@gmail.com"
drag, startPoint x: 323, startPoint y: 192, endPoint x: 312, endPoint y: 192, distance: 10.9
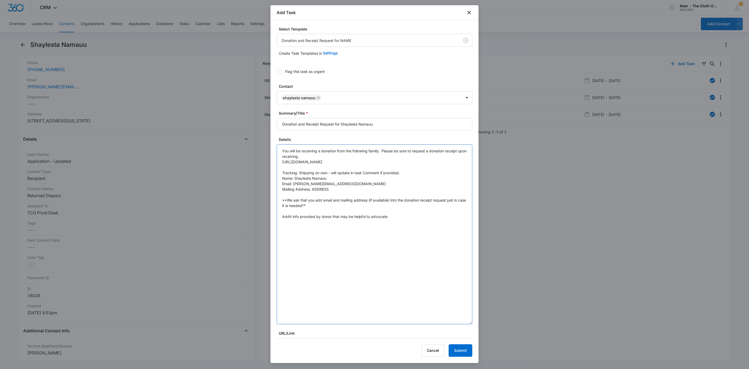
click at [312, 192] on textarea "You will be receiving a donation from the following family. Please be sure to r…" at bounding box center [375, 234] width 196 height 180
paste textarea "220 NW Tingley Street Apt B Pullman WA 99163"
drag, startPoint x: 350, startPoint y: 188, endPoint x: 372, endPoint y: 193, distance: 23.2
click at [350, 188] on textarea "You will be receiving a donation from the following family. Please be sure to r…" at bounding box center [375, 234] width 196 height 180
type textarea "You will be receiving a donation from the following family. Please be sure to r…"
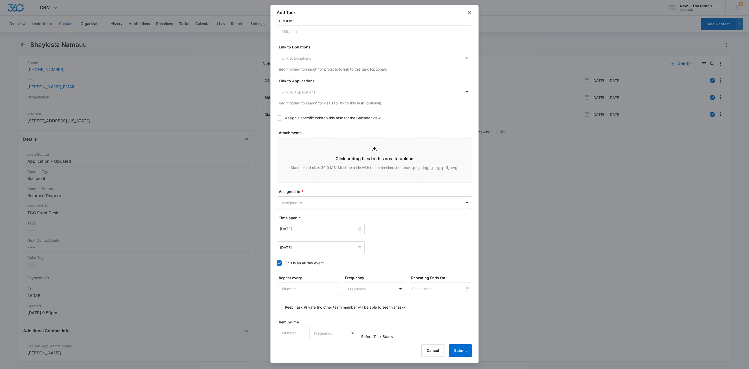
scroll to position [313, 0]
click at [313, 204] on body "CRM Apps Reputation Websites Forms CRM Email Social Shop Payments POS Ads Intel…" at bounding box center [374, 184] width 749 height 369
type input "chey"
click at [339, 203] on div at bounding box center [374, 184] width 749 height 369
click at [357, 229] on div at bounding box center [321, 229] width 82 height 6
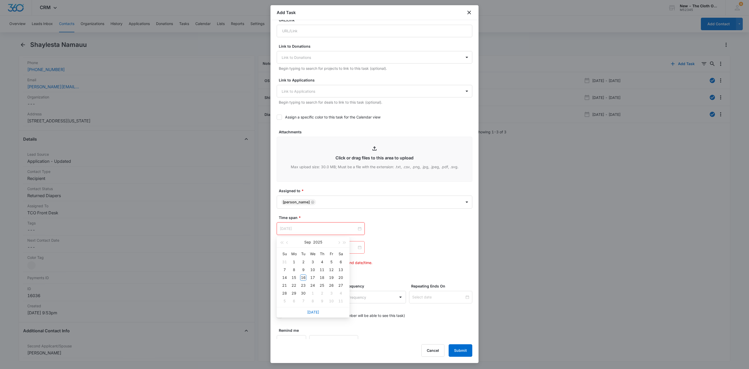
type input "Oct 11, 2025"
click at [318, 312] on link "Today" at bounding box center [313, 312] width 12 height 4
type input "Sep 16, 2025"
click at [357, 249] on div at bounding box center [321, 247] width 82 height 6
click at [338, 263] on button "button" at bounding box center [339, 261] width 6 height 10
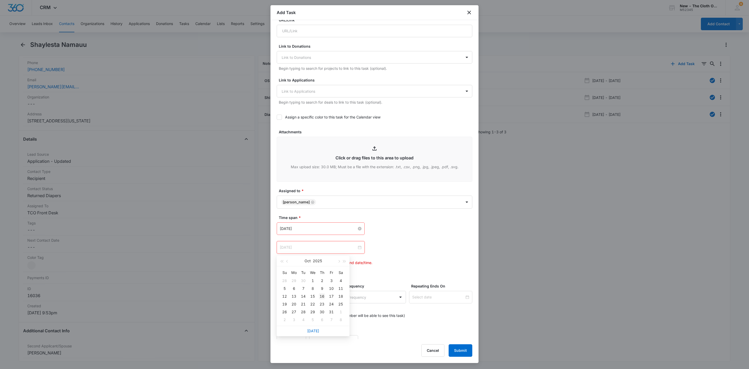
type input "Oct 16, 2025"
click at [321, 296] on div "16" at bounding box center [322, 296] width 6 height 6
click at [411, 252] on div "Oct 16, 2025 Oct 2025 Su Mo Tu We Th Fr Sa 28 29 30 1 2 3 4 5 6 7 8 9 10 11 12 …" at bounding box center [375, 247] width 196 height 12
click at [465, 352] on button "Submit" at bounding box center [461, 350] width 24 height 12
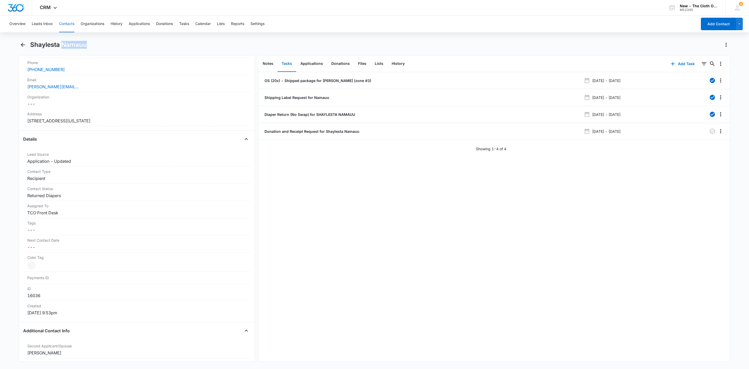
drag, startPoint x: 63, startPoint y: 43, endPoint x: 98, endPoint y: 46, distance: 35.0
click at [98, 46] on div "Shaylesta Namauu" at bounding box center [380, 45] width 700 height 8
copy h1 "Namauu"
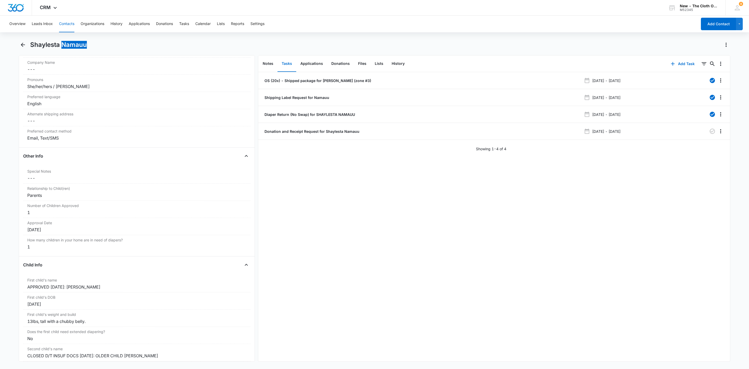
scroll to position [429, 0]
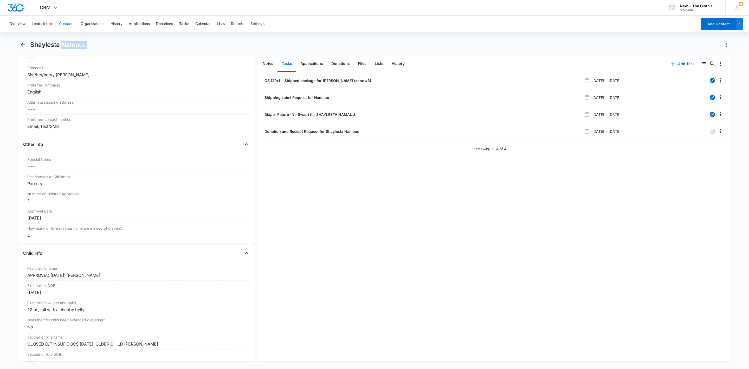
click at [67, 20] on button "Contacts" at bounding box center [66, 24] width 15 height 17
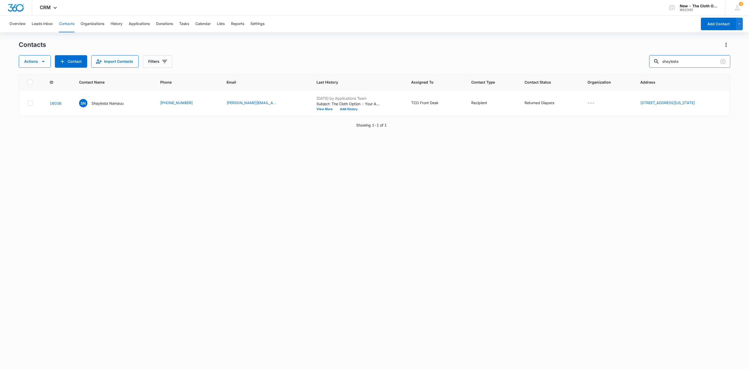
drag, startPoint x: 696, startPoint y: 60, endPoint x: 494, endPoint y: 66, distance: 202.0
click at [503, 66] on div "Actions Contact Import Contacts Filters shaylesta" at bounding box center [375, 61] width 712 height 12
paste input "elizjdavis@gmail.com"
type input "elizjdavis@gmail.com"
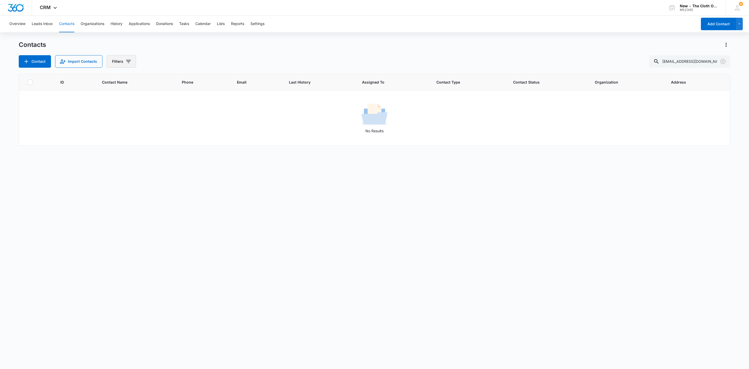
click at [122, 60] on button "Filters" at bounding box center [121, 61] width 29 height 12
click at [723, 60] on icon "Clear" at bounding box center [723, 61] width 6 height 6
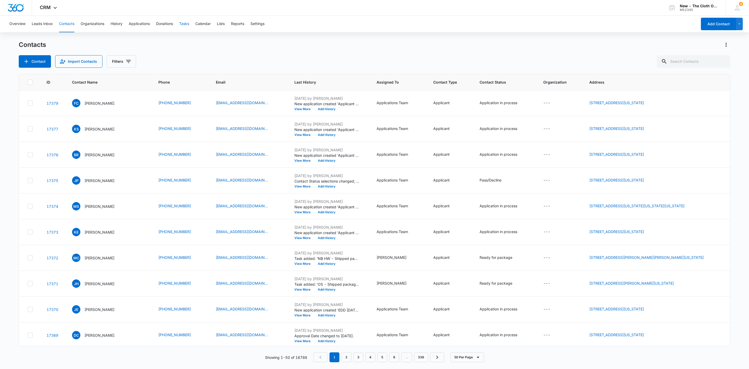
click at [185, 22] on button "Tasks" at bounding box center [184, 24] width 10 height 17
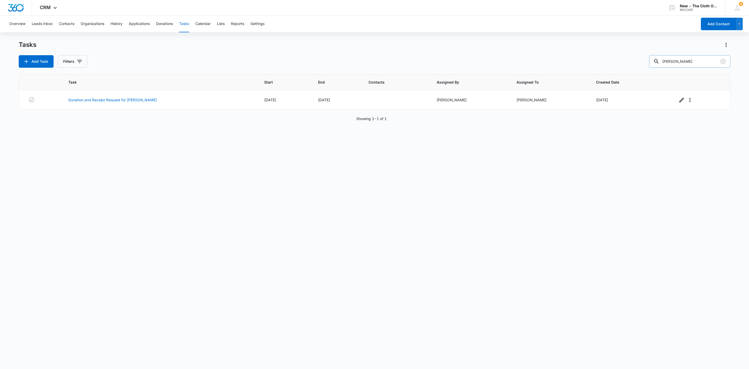
click at [678, 63] on input "schulte" at bounding box center [689, 61] width 81 height 12
click at [81, 61] on icon "button" at bounding box center [79, 61] width 5 height 3
drag, startPoint x: 31, startPoint y: 68, endPoint x: 36, endPoint y: 66, distance: 4.9
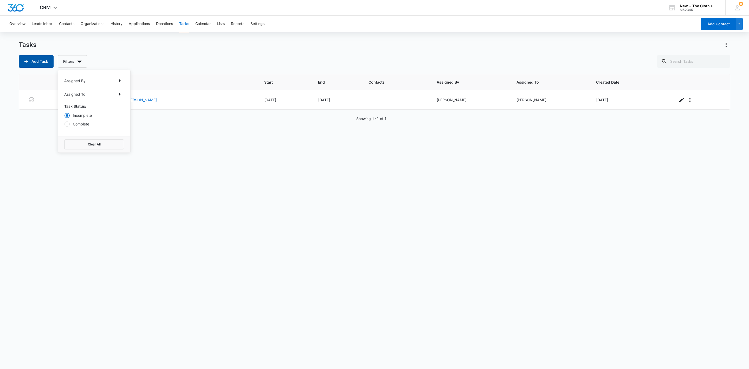
click at [31, 67] on div "Tasks Add Task Filters Assigned By Assigned To Task Status: Incomplete Complete…" at bounding box center [375, 205] width 712 height 328
click at [38, 64] on button "Add Task" at bounding box center [36, 61] width 35 height 12
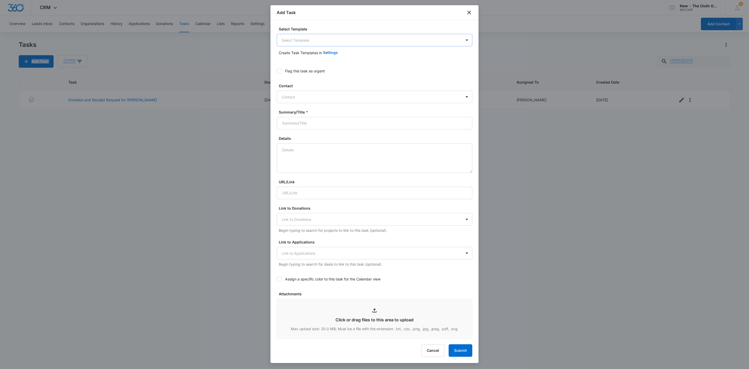
click at [343, 44] on body "CRM Apps Reputation Websites Forms CRM Email Social Shop Payments POS Ads Intel…" at bounding box center [374, 184] width 749 height 369
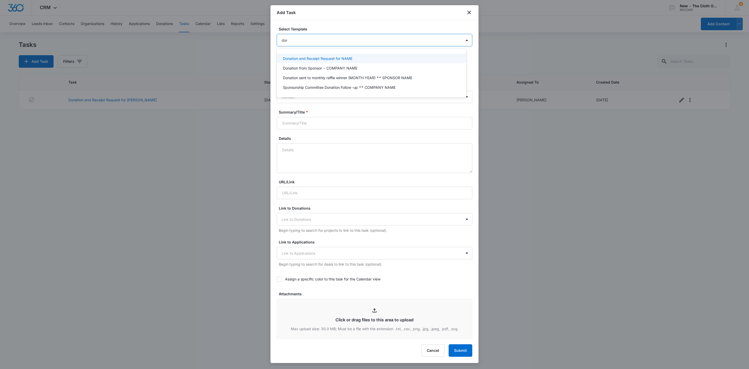
type input "dona"
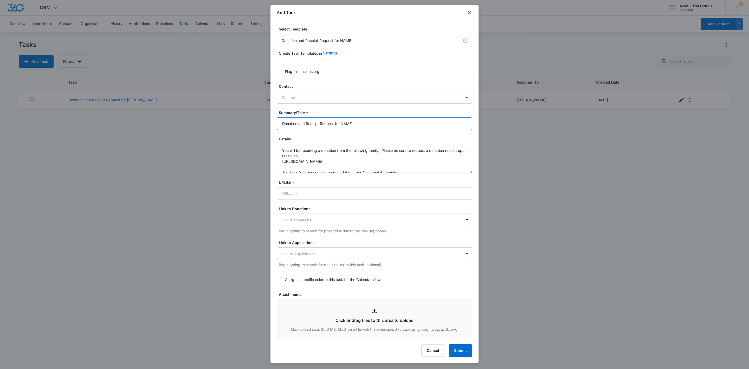
drag, startPoint x: 349, startPoint y: 125, endPoint x: 364, endPoint y: 123, distance: 15.2
click at [364, 123] on input "Donation and Receipt Request for NAME" at bounding box center [375, 123] width 196 height 12
paste input "elizjdavis@gmail.com"
drag, startPoint x: 350, startPoint y: 124, endPoint x: 342, endPoint y: 130, distance: 10.5
click at [342, 130] on form "Select Template Donation and Receipt Request for NAME Create Task Templates in …" at bounding box center [375, 263] width 196 height 474
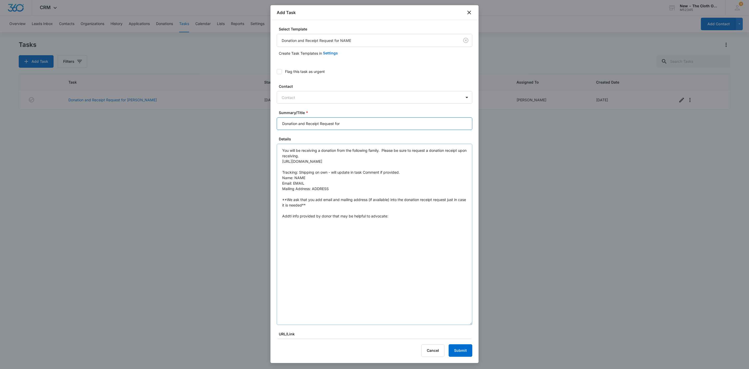
drag, startPoint x: 464, startPoint y: 171, endPoint x: 400, endPoint y: 274, distance: 120.7
click at [450, 325] on textarea "You will be receiving a donation from the following family. Please be sure to r…" at bounding box center [375, 234] width 196 height 181
type input "Donation and Receipt Request for"
drag, startPoint x: 310, startPoint y: 178, endPoint x: 295, endPoint y: 179, distance: 14.9
click at [295, 179] on textarea "You will be receiving a donation from the following family. Please be sure to r…" at bounding box center [375, 241] width 196 height 194
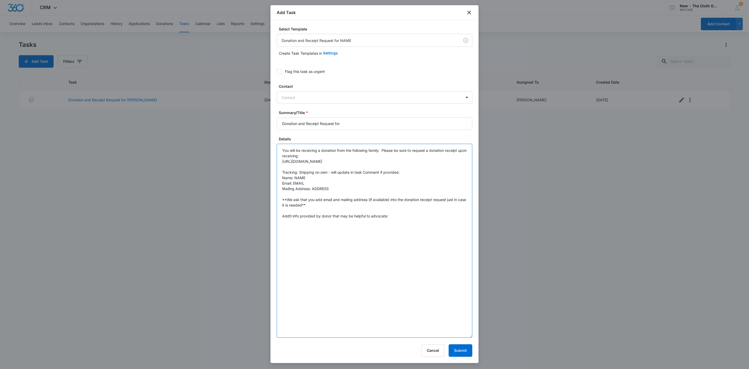
paste textarea "elizjdavis@gmail.com"
drag, startPoint x: 305, startPoint y: 184, endPoint x: 293, endPoint y: 185, distance: 12.0
click at [293, 185] on textarea "You will be receiving a donation from the following family. Please be sure to r…" at bounding box center [375, 241] width 196 height 194
paste textarea "elizjdavis@gmail.com"
type textarea "You will be receiving a donation from the following family. Please be sure to r…"
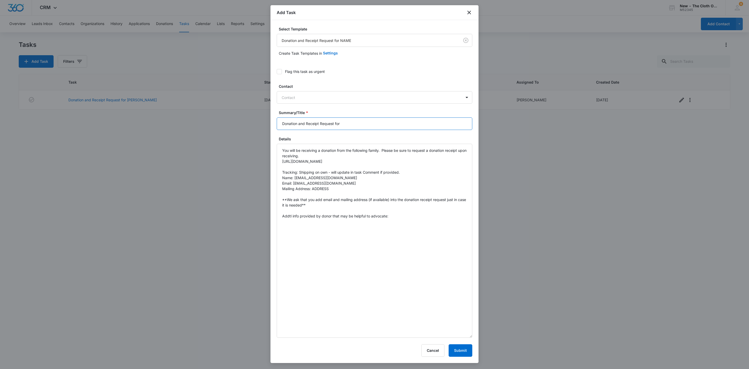
drag, startPoint x: 354, startPoint y: 127, endPoint x: 355, endPoint y: 132, distance: 5.8
click at [354, 127] on input "Donation and Receipt Request for" at bounding box center [375, 123] width 196 height 12
paste input "Elizabeth Davis"
type input "Donation and Receipt Request for Elizabeth Davis"
drag, startPoint x: 296, startPoint y: 177, endPoint x: 334, endPoint y: 176, distance: 38.3
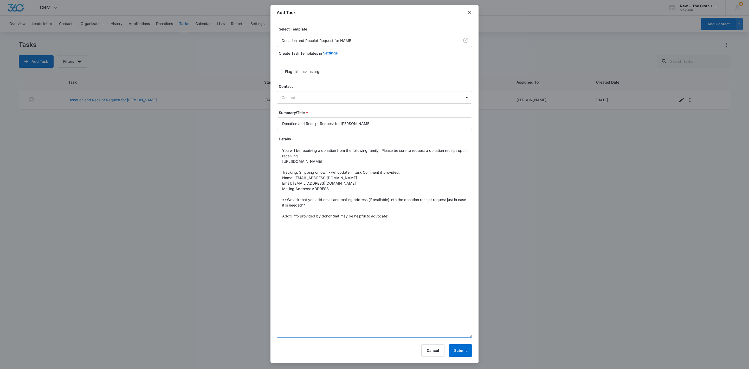
click at [334, 176] on textarea "You will be receiving a donation from the following family. Please be sure to r…" at bounding box center [375, 241] width 196 height 194
paste textarea "Elizabeth Davis"
drag, startPoint x: 312, startPoint y: 188, endPoint x: 348, endPoint y: 191, distance: 35.2
click at [348, 191] on textarea "You will be receiving a donation from the following family. Please be sure to r…" at bounding box center [375, 241] width 196 height 194
paste textarea "1243 Riviera Blvd Vineland NJ 08361"
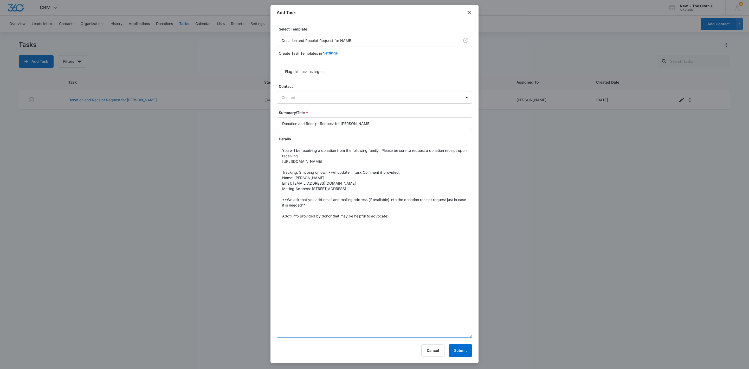
click at [341, 187] on textarea "You will be receiving a donation from the following family. Please be sure to r…" at bounding box center [375, 241] width 196 height 194
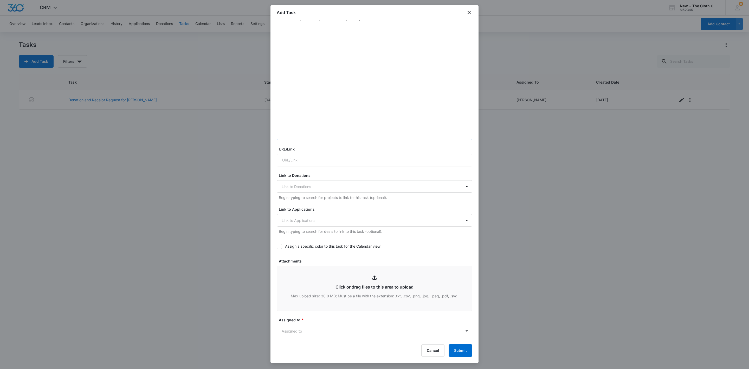
scroll to position [312, 0]
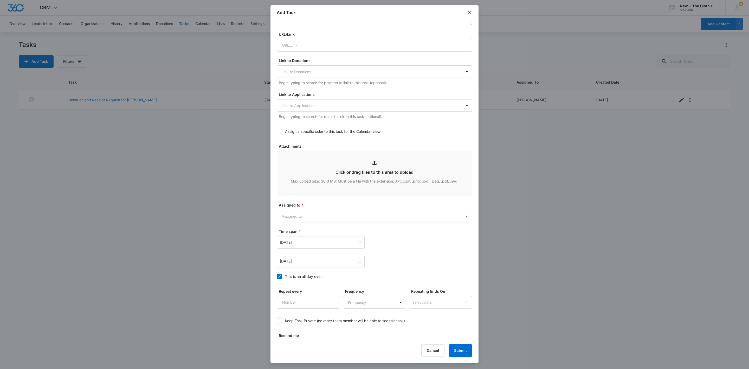
type textarea "You will be receiving a donation from the following family. Please be sure to r…"
click at [291, 215] on body "CRM Apps Reputation Websites Forms CRM Email Social Shop Payments POS Ads Intel…" at bounding box center [374, 184] width 749 height 369
type input "sand"
click at [297, 238] on div "[PERSON_NAME]" at bounding box center [372, 235] width 190 height 10
click at [321, 200] on div at bounding box center [374, 184] width 749 height 369
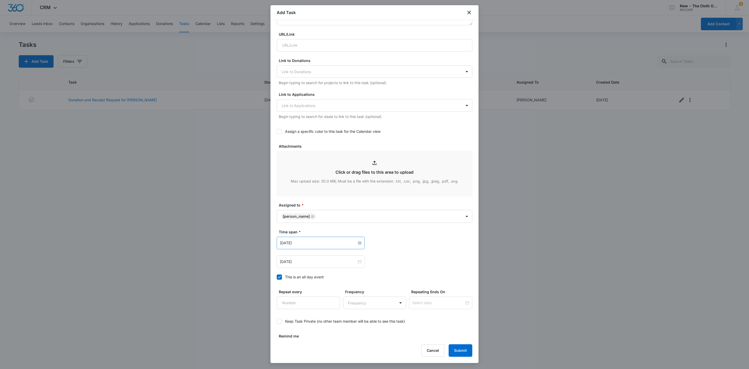
click at [335, 244] on input "Dec 5, 2024" at bounding box center [318, 243] width 77 height 6
click at [316, 323] on div "Today" at bounding box center [313, 326] width 73 height 10
click at [314, 325] on link "Today" at bounding box center [313, 326] width 12 height 4
type input "Sep 16, 2025"
click at [356, 263] on div at bounding box center [321, 262] width 82 height 6
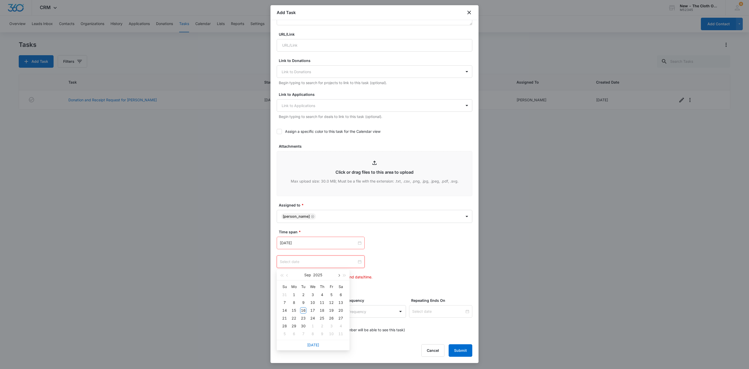
click at [338, 277] on button "button" at bounding box center [339, 275] width 6 height 10
type input "Oct 16, 2025"
click at [325, 311] on div "16" at bounding box center [322, 310] width 6 height 6
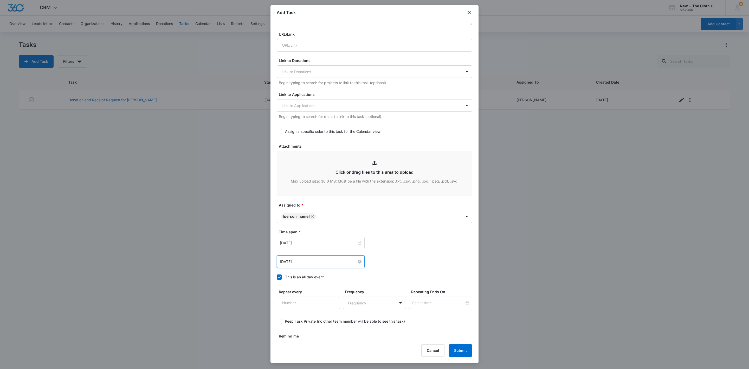
click at [439, 267] on div "Oct 16, 2025 Oct 2025 Su Mo Tu We Th Fr Sa 28 29 30 1 2 3 4 5 6 7 8 9 10 11 12 …" at bounding box center [375, 261] width 196 height 12
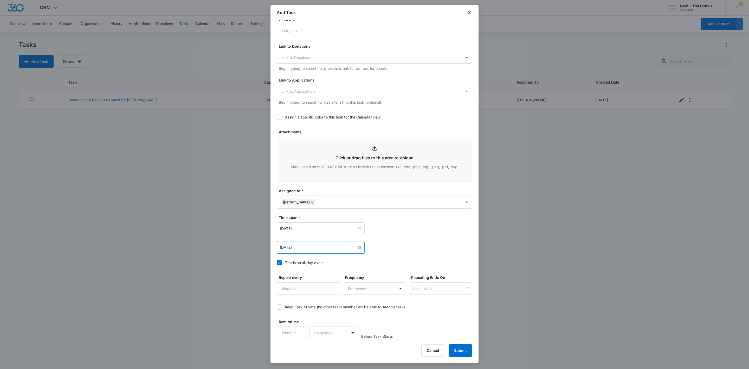
click at [464, 359] on div "Add Task Select Template Donation and Receipt Request for NAME Create Task Temp…" at bounding box center [375, 183] width 208 height 357
click at [462, 356] on button "Submit" at bounding box center [461, 350] width 24 height 12
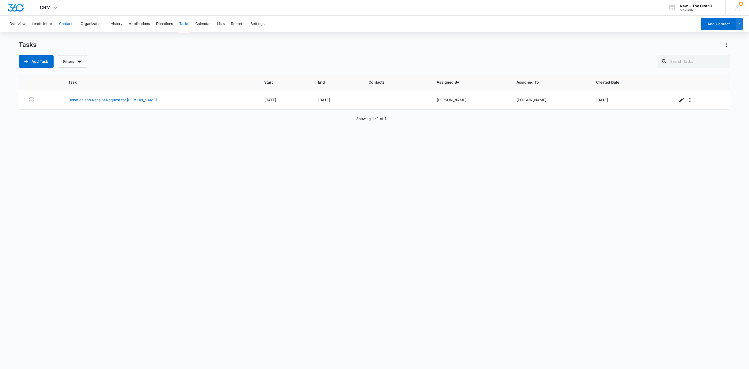
click at [69, 22] on button "Contacts" at bounding box center [66, 24] width 15 height 17
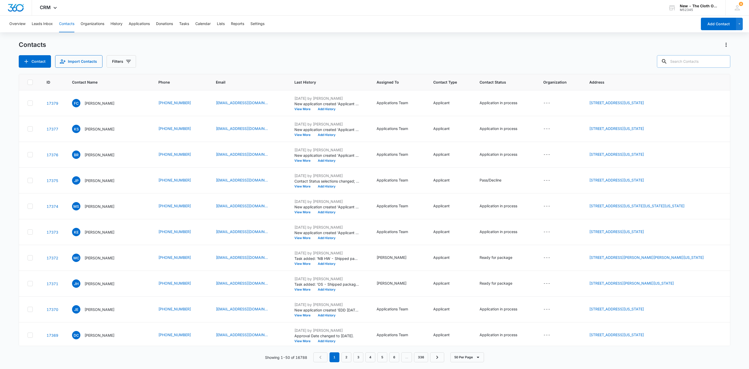
click at [697, 63] on input "text" at bounding box center [693, 61] width 73 height 12
paste input "amberleeforquer@gmail.com"
type input "amberleeforquer@gmail.com"
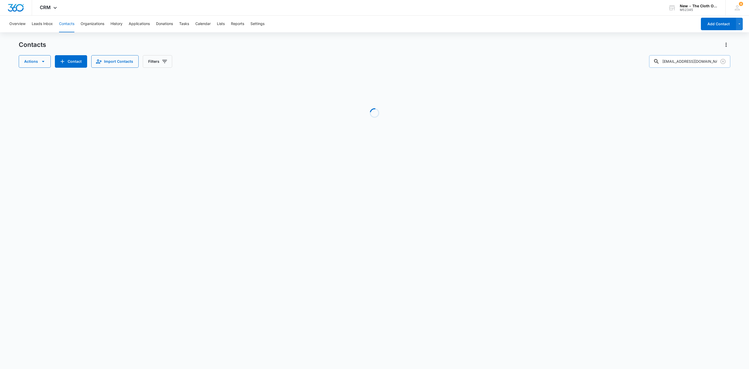
scroll to position [0, 2]
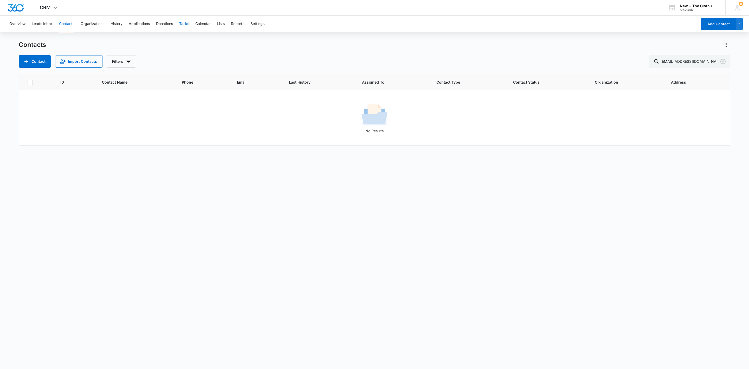
click at [184, 23] on button "Tasks" at bounding box center [184, 24] width 10 height 17
drag, startPoint x: 696, startPoint y: 64, endPoint x: 598, endPoint y: 73, distance: 98.0
click at [600, 73] on div "Tasks Add Task Filters schulte Loading Task Start End Contacts Assigned By Assi…" at bounding box center [375, 100] width 712 height 118
paste input "amberleeforquer@gmail.com"
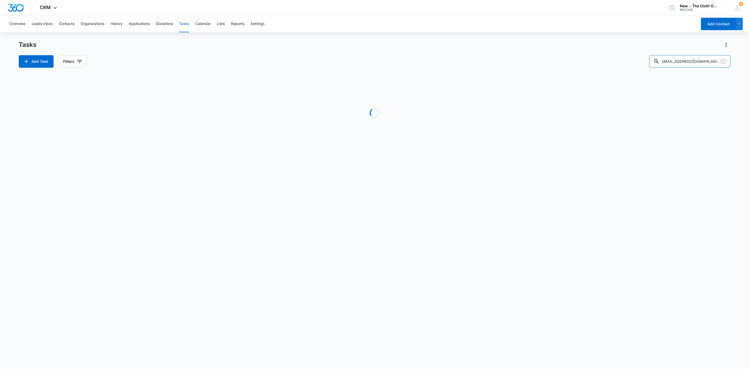
type input "amberleeforquer@gmail.com"
click at [42, 63] on button "Add Task" at bounding box center [36, 61] width 35 height 12
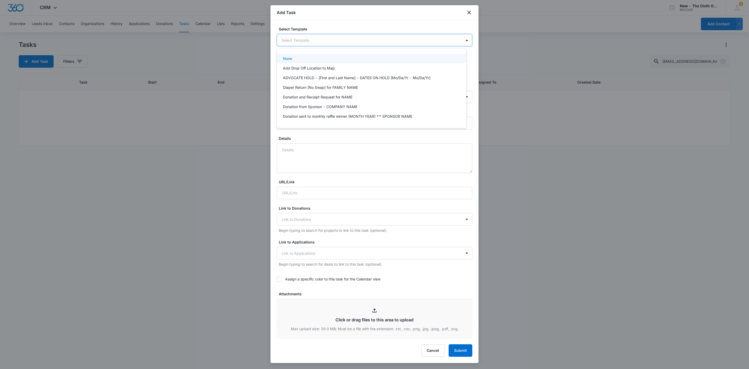
click at [312, 39] on body "CRM Apps Reputation Websites Forms CRM Email Social Shop Payments POS Ads Intel…" at bounding box center [374, 184] width 749 height 369
type input "dona"
click at [313, 59] on p "Donation and Receipt Request for NAME" at bounding box center [317, 58] width 69 height 5
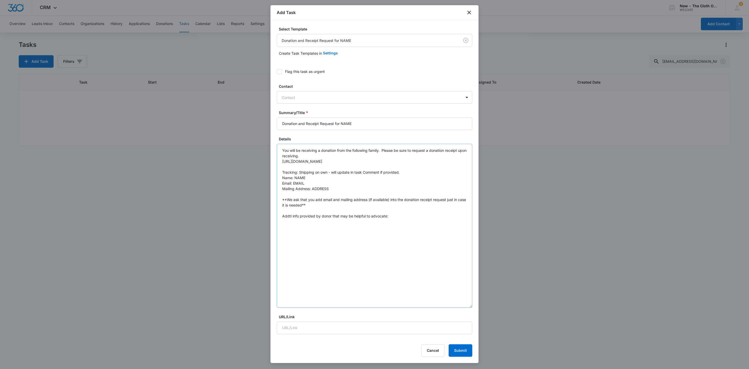
drag, startPoint x: 462, startPoint y: 170, endPoint x: 315, endPoint y: 209, distance: 151.3
click at [461, 304] on textarea "You will be receiving a donation from the following family. Please be sure to r…" at bounding box center [375, 226] width 196 height 164
drag, startPoint x: 294, startPoint y: 184, endPoint x: 311, endPoint y: 184, distance: 16.7
click at [311, 184] on textarea "You will be receiving a donation from the following family. Please be sure to r…" at bounding box center [375, 226] width 196 height 164
paste textarea "amberleeforquer@gmail.com"
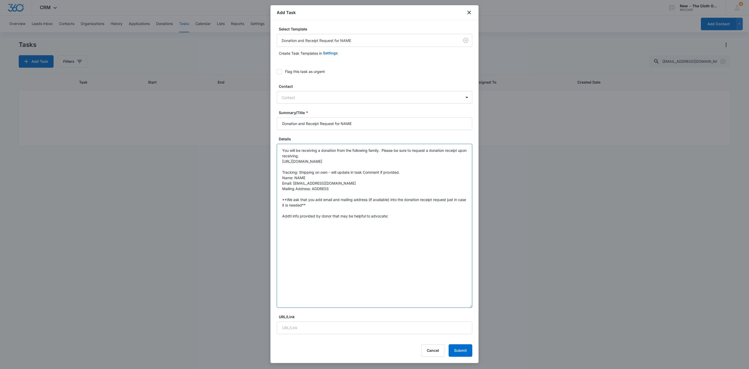
type textarea "You will be receiving a donation from the following family. Please be sure to r…"
drag, startPoint x: 341, startPoint y: 124, endPoint x: 359, endPoint y: 126, distance: 17.8
click at [359, 126] on input "Donation and Receipt Request for NAME" at bounding box center [375, 123] width 196 height 12
paste input "Amber Forquer"
type input "Donation and Receipt Request for Amber Forquer"
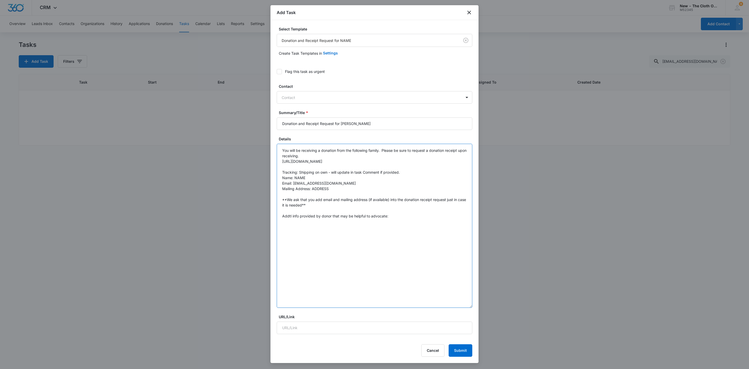
drag, startPoint x: 295, startPoint y: 178, endPoint x: 317, endPoint y: 177, distance: 21.9
click at [317, 177] on textarea "You will be receiving a donation from the following family. Please be sure to r…" at bounding box center [375, 226] width 196 height 164
paste textarea "Amber Forquer"
drag, startPoint x: 329, startPoint y: 190, endPoint x: 313, endPoint y: 190, distance: 15.9
click at [313, 190] on textarea "You will be receiving a donation from the following family. Please be sure to r…" at bounding box center [375, 226] width 196 height 164
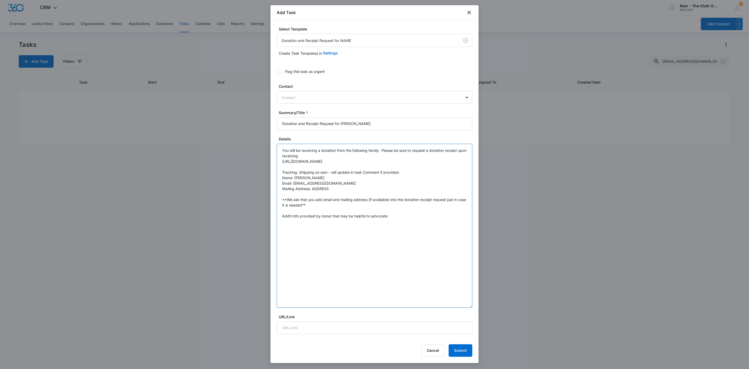
paste textarea "2130 Baker Drive Craig CO 81625"
drag, startPoint x: 340, startPoint y: 189, endPoint x: 342, endPoint y: 190, distance: 2.7
click at [340, 190] on textarea "You will be receiving a donation from the following family. Please be sure to r…" at bounding box center [375, 226] width 196 height 164
type textarea "You will be receiving a donation from the following family. Please be sure to r…"
drag, startPoint x: 354, startPoint y: 123, endPoint x: 387, endPoint y: 124, distance: 33.8
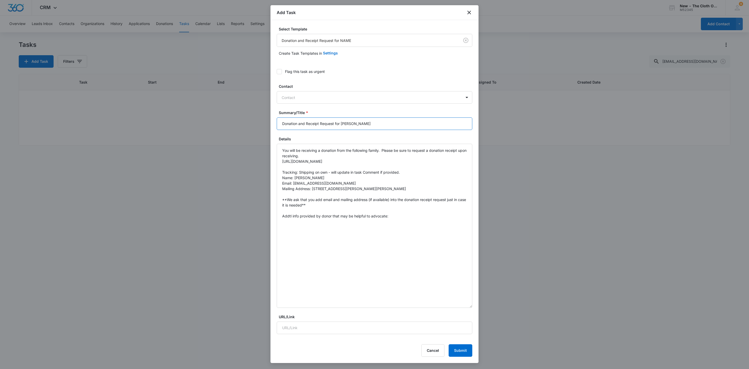
click at [387, 124] on input "Donation and Receipt Request for Amber Forquer" at bounding box center [375, 123] width 196 height 12
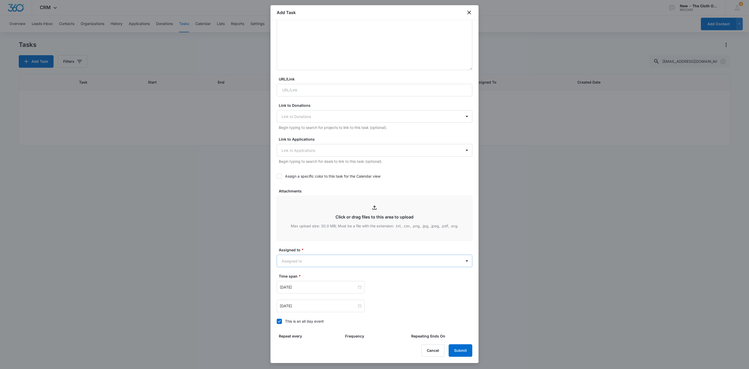
scroll to position [296, 0]
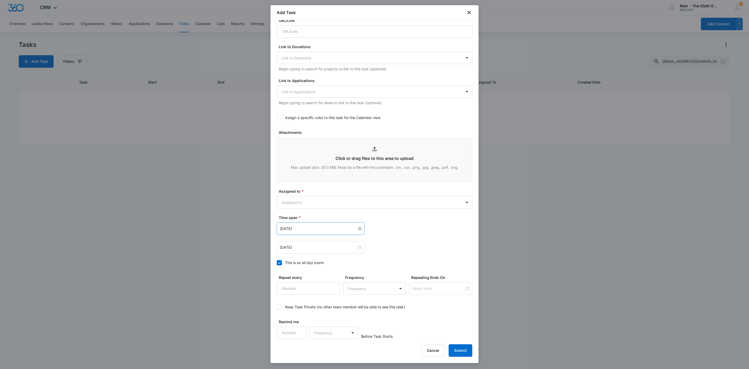
click at [304, 228] on input "Dec 5, 2024" at bounding box center [318, 229] width 77 height 6
click at [313, 309] on link "Today" at bounding box center [313, 311] width 12 height 4
type input "Sep 16, 2025"
click at [357, 248] on div at bounding box center [321, 247] width 82 height 6
click at [339, 259] on span "button" at bounding box center [338, 260] width 3 height 3
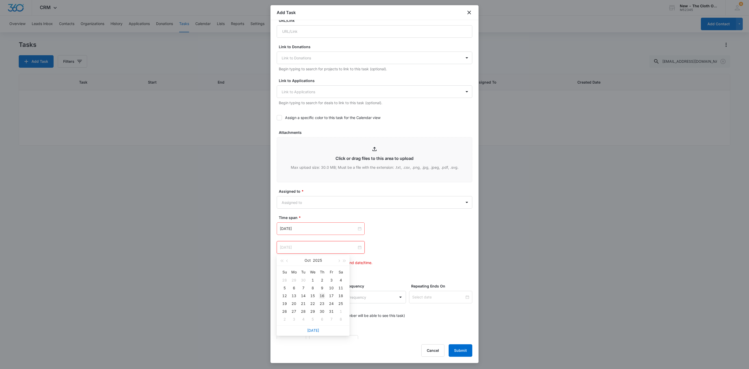
type input "Oct 16, 2025"
click at [319, 295] on div "16" at bounding box center [322, 295] width 6 height 6
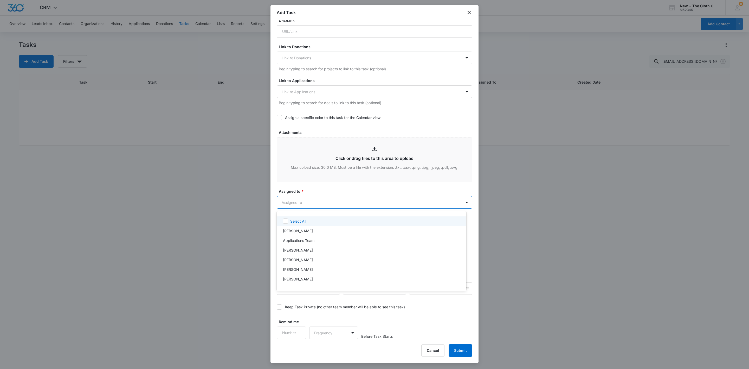
click at [310, 202] on body "CRM Apps Reputation Websites Forms CRM Email Social Shop Payments POS Ads Intel…" at bounding box center [374, 184] width 749 height 369
type input "zoe"
click at [323, 191] on div at bounding box center [374, 184] width 749 height 369
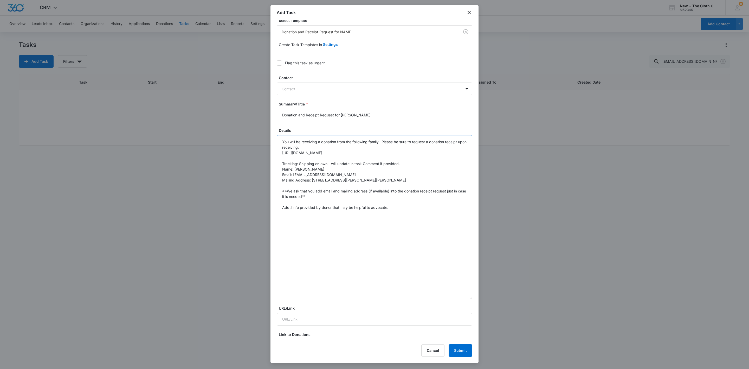
scroll to position [0, 0]
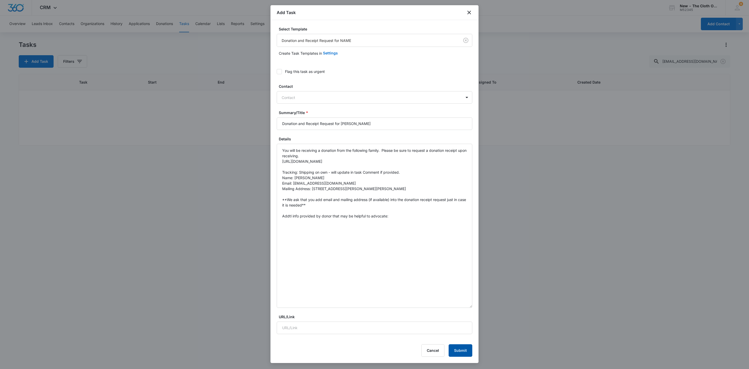
click at [463, 350] on button "Submit" at bounding box center [461, 350] width 24 height 12
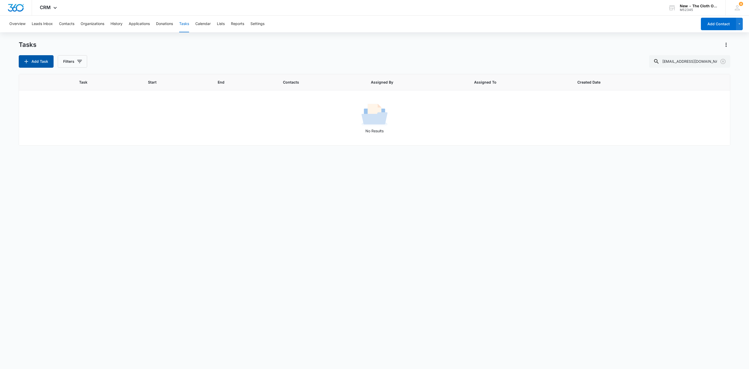
click at [43, 63] on button "Add Task" at bounding box center [36, 61] width 35 height 12
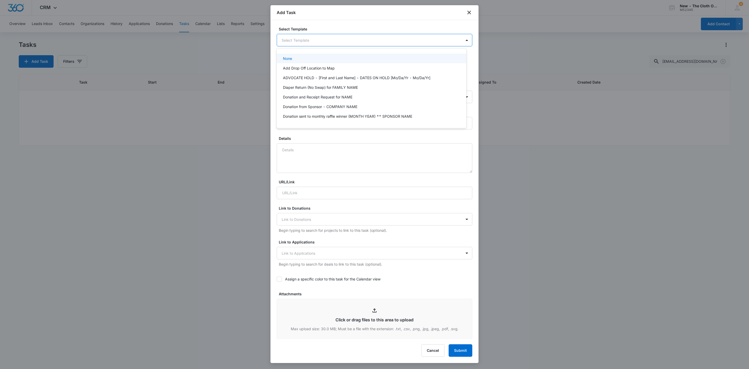
click at [315, 38] on body "CRM Apps Reputation Websites Forms CRM Email Social Shop Payments POS Ads Intel…" at bounding box center [374, 184] width 749 height 369
type input "don"
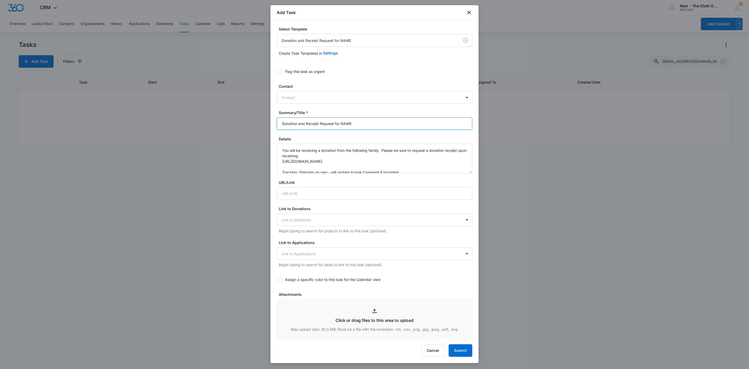
click at [279, 124] on input "Donation and Receipt Request for NAME" at bounding box center [375, 123] width 196 height 12
drag, startPoint x: 358, startPoint y: 124, endPoint x: 402, endPoint y: 126, distance: 44.0
click at [402, 126] on input "*LOCAL* Donation and Receipt Request for NAME" at bounding box center [375, 123] width 196 height 12
paste input "katherineahand@gmail.com"
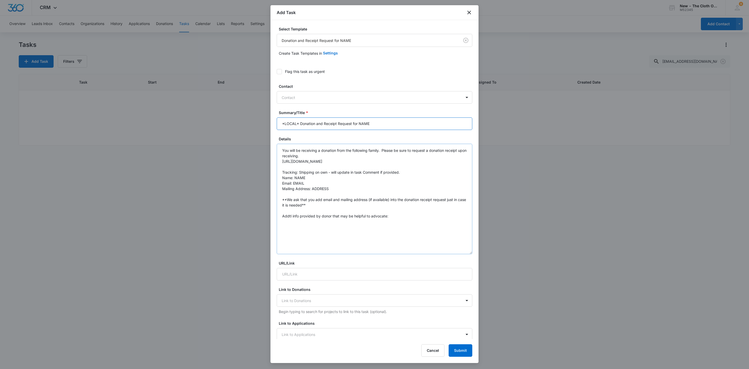
drag, startPoint x: 465, startPoint y: 171, endPoint x: 322, endPoint y: 213, distance: 148.2
click at [410, 254] on textarea "You will be receiving a donation from the following family. Please be sure to r…" at bounding box center [375, 199] width 196 height 110
type input "*LOCAL* Donation and Receipt Request for NAME"
drag, startPoint x: 306, startPoint y: 183, endPoint x: 295, endPoint y: 184, distance: 11.2
click at [295, 184] on textarea "You will be receiving a donation from the following family. Please be sure to r…" at bounding box center [375, 210] width 196 height 133
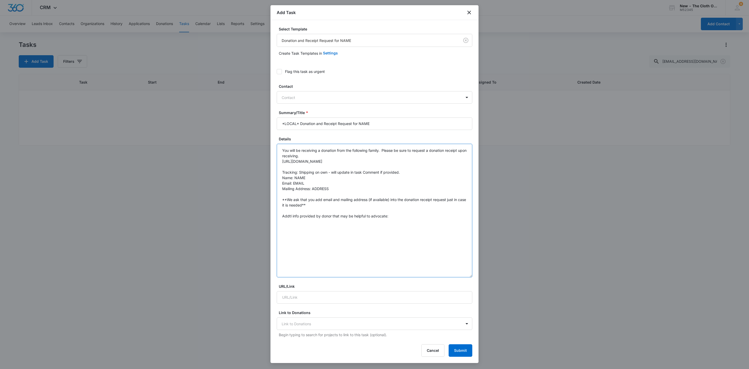
paste textarea "katherineahand@gmail.com"
drag, startPoint x: 295, startPoint y: 177, endPoint x: 319, endPoint y: 177, distance: 24.2
click at [319, 179] on textarea "You will be receiving a donation from the following family. Please be sure to r…" at bounding box center [375, 210] width 196 height 133
paste textarea "Katherine Umstot"
type textarea "You will be receiving a donation from the following family. Please be sure to r…"
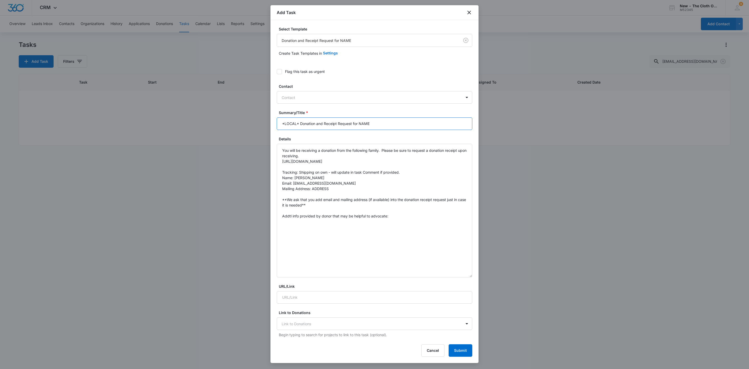
drag, startPoint x: 382, startPoint y: 126, endPoint x: 403, endPoint y: 128, distance: 20.9
click at [404, 128] on input "*LOCAL* Donation and Receipt Request for NAME" at bounding box center [375, 123] width 196 height 12
paste input "Katherine Umstot"
type input "*LOCAL* Donation and Receipt Request for Katherine Umstot"
drag, startPoint x: 337, startPoint y: 191, endPoint x: 312, endPoint y: 191, distance: 24.7
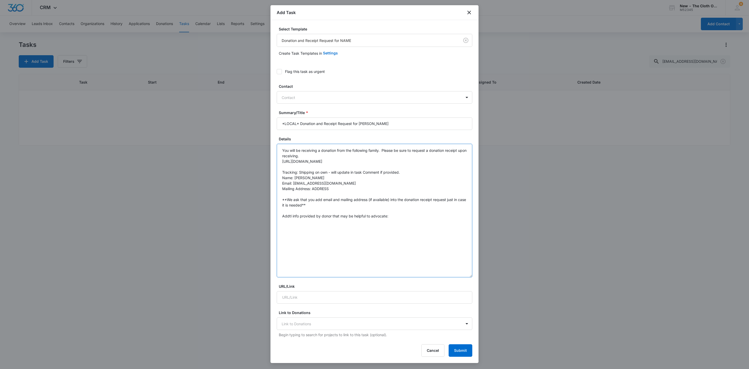
click at [312, 191] on textarea "You will be receiving a donation from the following family. Please be sure to r…" at bounding box center [375, 210] width 196 height 133
paste textarea "10 Laurel Hill Road Westhampton MA 01027"
drag, startPoint x: 343, startPoint y: 188, endPoint x: 387, endPoint y: 195, distance: 44.3
click at [344, 188] on textarea "You will be receiving a donation from the following family. Please be sure to r…" at bounding box center [375, 210] width 196 height 133
click at [418, 223] on textarea "You will be receiving a donation from the following family. Please be sure to r…" at bounding box center [375, 210] width 196 height 133
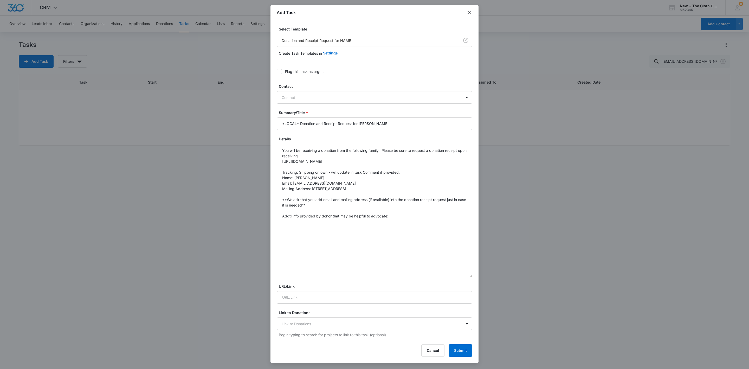
paste textarea "Is it possible for me to drop off donations in Holyoke? I live near by and woul…"
click at [280, 227] on textarea "You will be receiving a donation from the following family. Please be sure to r…" at bounding box center [375, 210] width 196 height 133
click at [328, 227] on textarea "You will be receiving a donation from the following family. Please be sure to r…" at bounding box center [375, 210] width 196 height 133
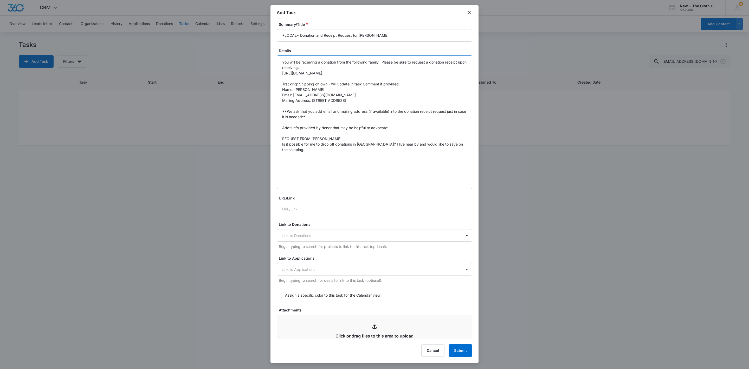
scroll to position [234, 0]
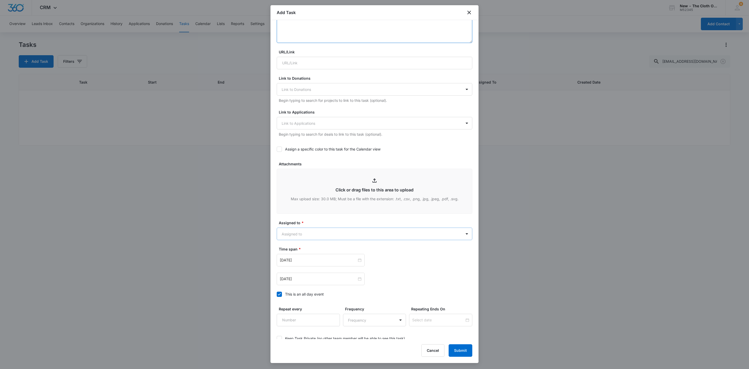
type textarea "You will be receiving a donation from the following family. Please be sure to r…"
click at [295, 231] on body "CRM Apps Reputation Websites Forms CRM Email Social Shop Payments POS Ads Intel…" at bounding box center [374, 184] width 749 height 369
type input "SAD"
click at [297, 249] on div "Sadie Cora" at bounding box center [372, 253] width 190 height 10
drag, startPoint x: 317, startPoint y: 219, endPoint x: 325, endPoint y: 222, distance: 8.9
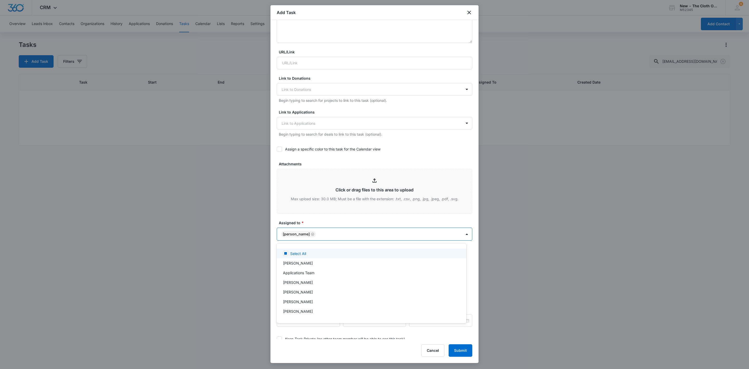
click at [317, 219] on div at bounding box center [374, 184] width 749 height 369
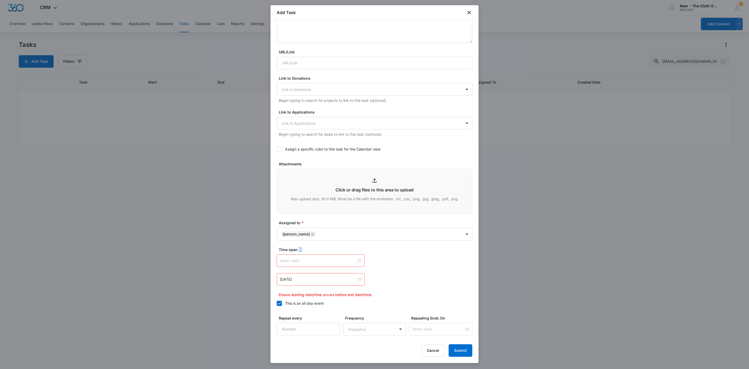
click at [356, 261] on div at bounding box center [321, 261] width 82 height 6
type input "Oct 10, 2025"
click at [313, 344] on link "Today" at bounding box center [313, 343] width 12 height 4
type input "Sep 16, 2025"
click at [357, 282] on div "Dec 5, 2024" at bounding box center [321, 279] width 82 height 6
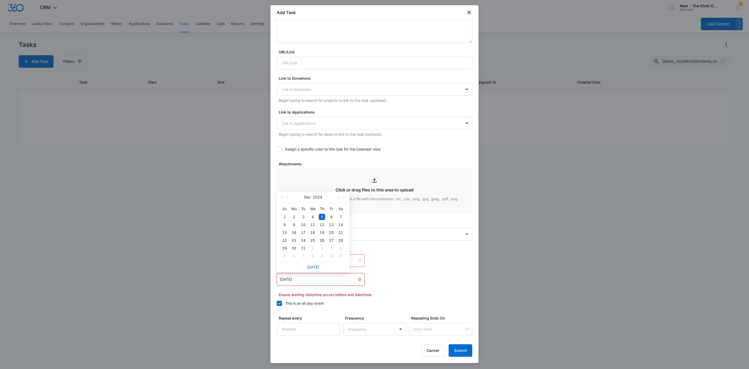
click at [357, 282] on div "Dec 5, 2024" at bounding box center [321, 279] width 82 height 6
click at [339, 199] on button "button" at bounding box center [339, 197] width 6 height 10
click at [319, 233] on div "16" at bounding box center [322, 232] width 6 height 6
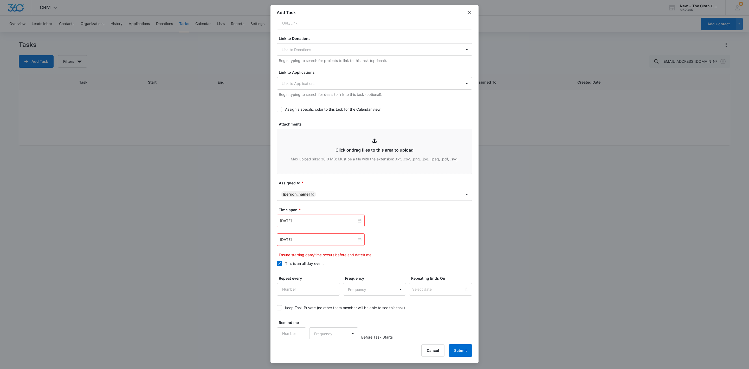
scroll to position [275, 0]
click at [306, 237] on input "Jan 16, 2025" at bounding box center [318, 239] width 77 height 6
click at [314, 320] on link "Today" at bounding box center [313, 321] width 12 height 4
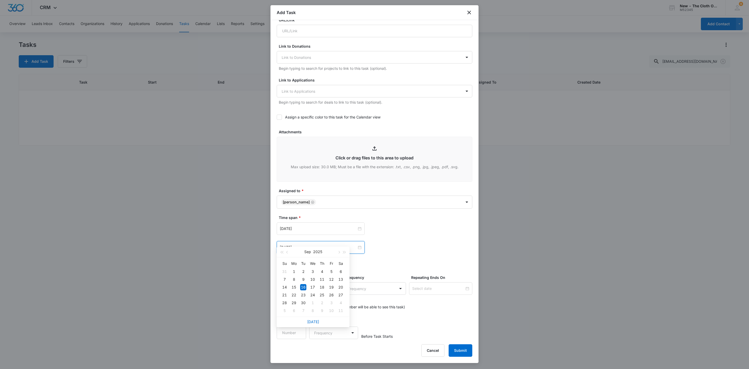
scroll to position [266, 0]
click at [287, 248] on input "Sep 16, 2025" at bounding box center [318, 247] width 77 height 6
click at [336, 261] on button "button" at bounding box center [339, 260] width 6 height 10
type input "Oct 16, 2025"
click at [320, 293] on div "16" at bounding box center [322, 295] width 6 height 6
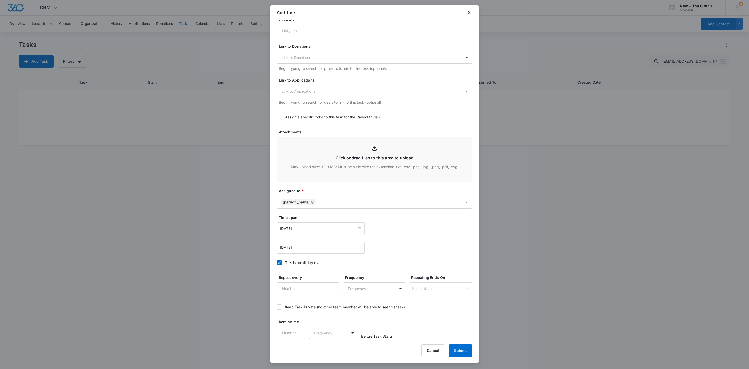
click at [416, 242] on div "Oct 16, 2025 Oct 2025 Su Mo Tu We Th Fr Sa 28 29 30 1 2 3 4 5 6 7 8 9 10 11 12 …" at bounding box center [375, 247] width 196 height 12
click at [458, 347] on button "Submit" at bounding box center [461, 350] width 24 height 12
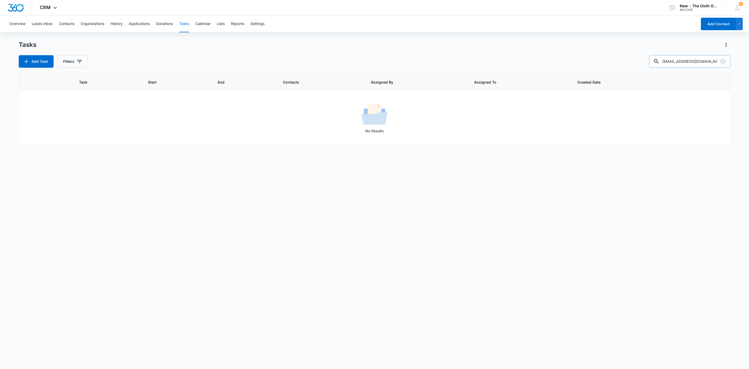
click at [699, 60] on input "amberleeforquer@gmail.com" at bounding box center [689, 61] width 81 height 12
paste input "Katherine Umstot"
type input "Katherine Umstot"
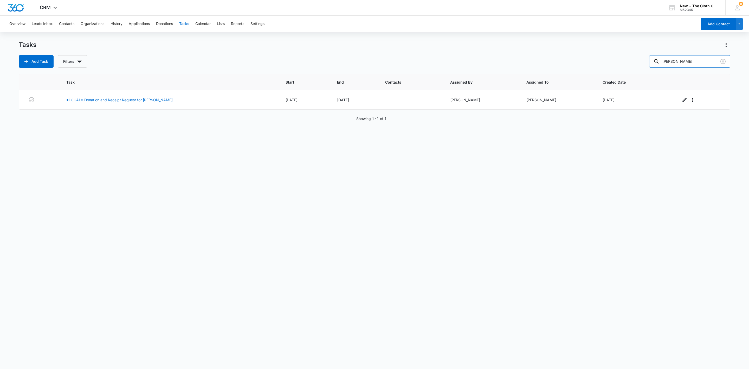
drag, startPoint x: 715, startPoint y: 59, endPoint x: 577, endPoint y: 52, distance: 138.6
click at [577, 52] on div "Tasks Add Task Filters Katherine Umstot" at bounding box center [375, 54] width 712 height 27
click at [67, 23] on button "Contacts" at bounding box center [66, 24] width 15 height 17
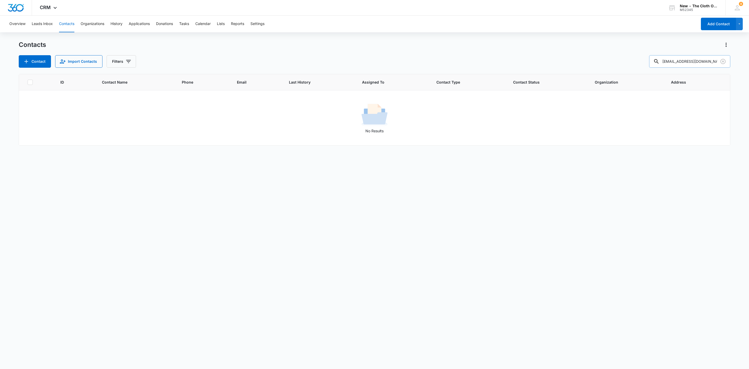
click at [681, 64] on input "amberleeforquer@gmail.com" at bounding box center [689, 61] width 81 height 12
paste input "tenglish88@yahoo"
type input "tenglish88@yahoo.com"
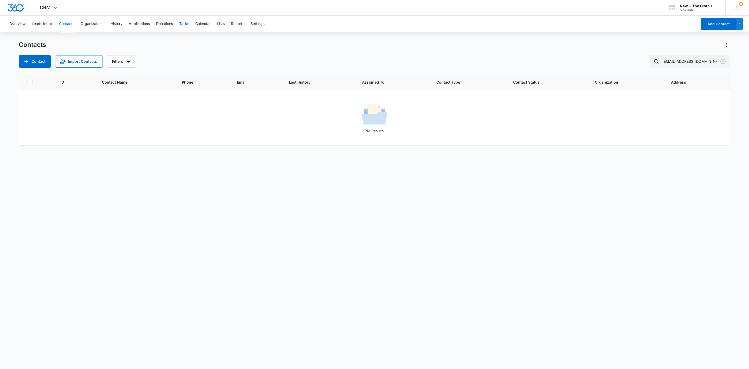
click at [188, 23] on button "Tasks" at bounding box center [184, 24] width 10 height 17
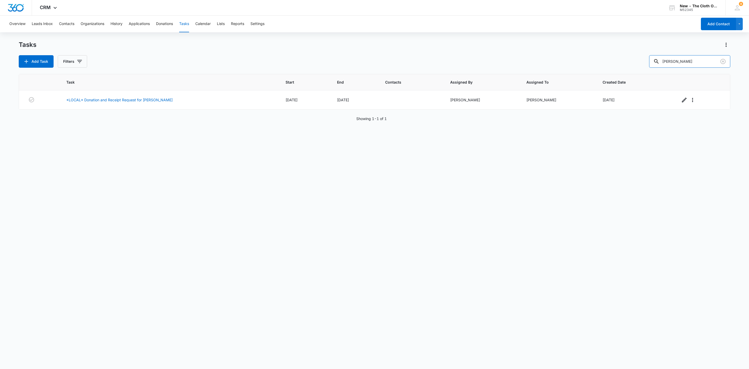
drag, startPoint x: 709, startPoint y: 59, endPoint x: 520, endPoint y: 75, distance: 189.5
click at [523, 73] on div "Tasks Add Task Filters Katherine Umstot Task Start End Contacts Assigned By Ass…" at bounding box center [375, 205] width 712 height 328
paste input "tenglish88@yahoo.com"
type input "tenglish88@yahoo.com"
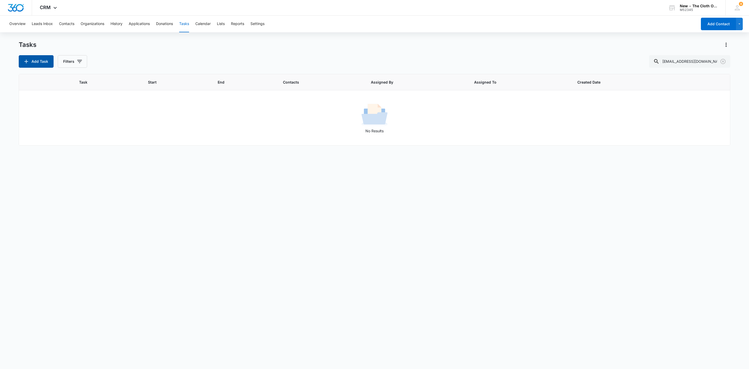
click at [42, 60] on button "Add Task" at bounding box center [36, 61] width 35 height 12
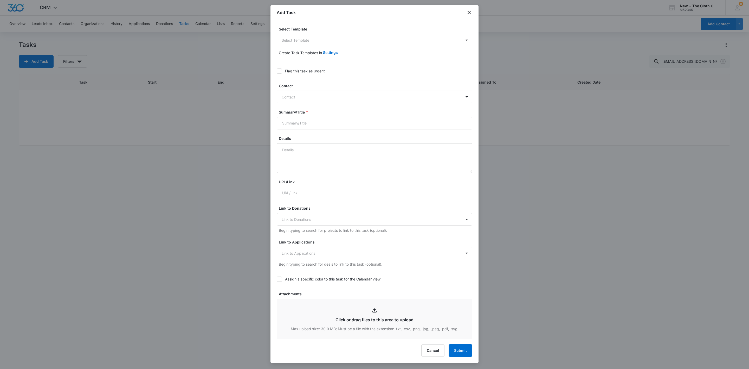
click at [355, 44] on body "CRM Apps Reputation Websites Forms CRM Email Social Shop Payments POS Ads Intel…" at bounding box center [374, 184] width 749 height 369
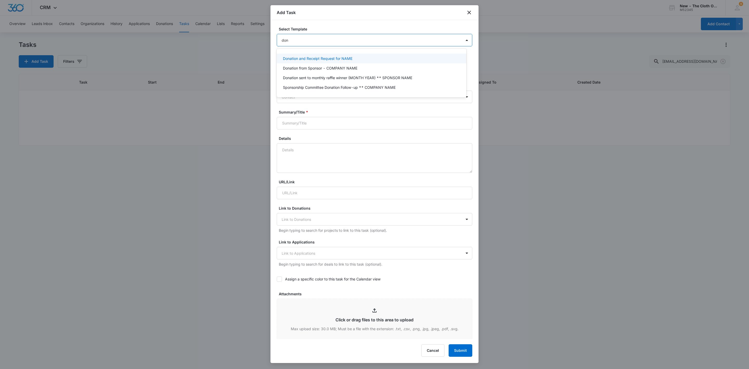
type input "dona"
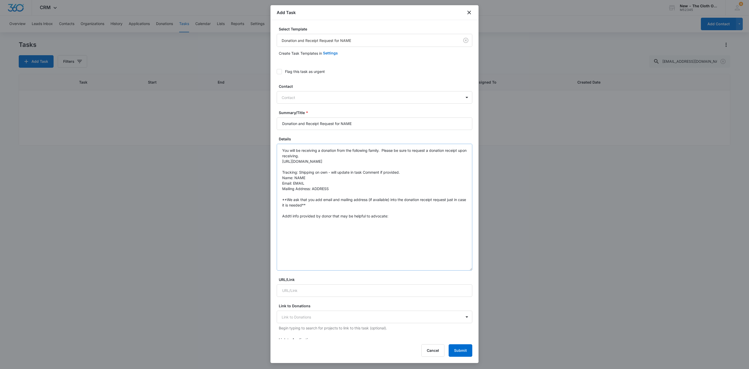
drag, startPoint x: 462, startPoint y: 173, endPoint x: 320, endPoint y: 193, distance: 143.0
click at [450, 267] on textarea "You will be receiving a donation from the following family. Please be sure to r…" at bounding box center [375, 207] width 196 height 127
click at [305, 181] on textarea "You will be receiving a donation from the following family. Please be sure to r…" at bounding box center [375, 206] width 196 height 124
drag, startPoint x: 313, startPoint y: 188, endPoint x: 340, endPoint y: 190, distance: 26.6
click at [340, 190] on textarea "You will be receiving a donation from the following family. Please be sure to r…" at bounding box center [375, 206] width 196 height 124
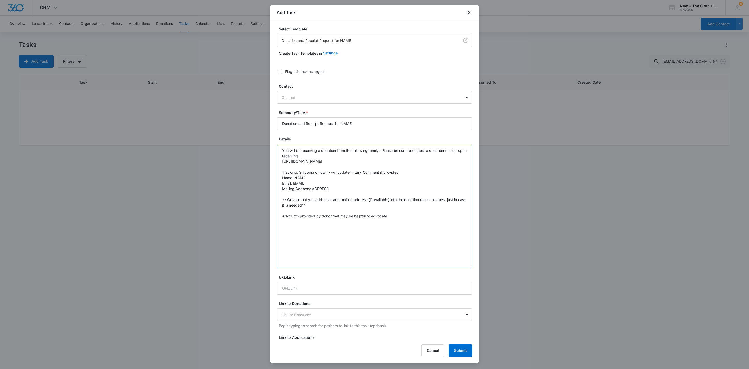
paste textarea "52391 Liberty Mills Ct. Granger IN 46530"
click at [349, 189] on textarea "You will be receiving a donation from the following family. Please be sure to r…" at bounding box center [375, 206] width 196 height 124
drag, startPoint x: 293, startPoint y: 183, endPoint x: 341, endPoint y: 188, distance: 48.2
click at [341, 188] on textarea "You will be receiving a donation from the following family. Please be sure to r…" at bounding box center [375, 206] width 196 height 124
click at [311, 180] on textarea "You will be receiving a donation from the following family. Please be sure to r…" at bounding box center [375, 206] width 196 height 124
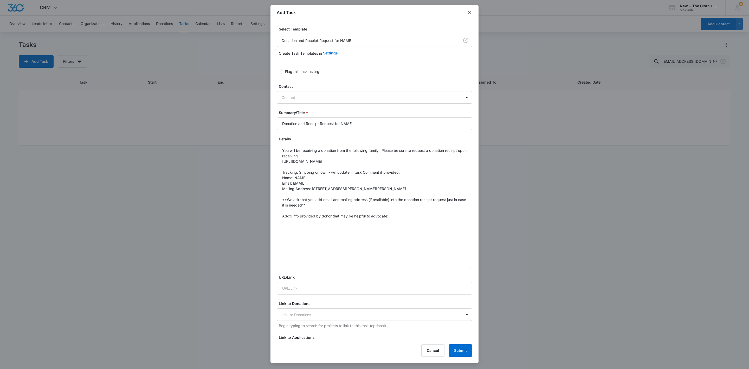
drag, startPoint x: 306, startPoint y: 184, endPoint x: 295, endPoint y: 184, distance: 10.9
click at [295, 184] on textarea "You will be receiving a donation from the following family. Please be sure to r…" at bounding box center [375, 206] width 196 height 124
paste textarea "tenglish88@yahoo.com"
type textarea "You will be receiving a donation from the following family. Please be sure to r…"
drag, startPoint x: 342, startPoint y: 123, endPoint x: 388, endPoint y: 125, distance: 46.4
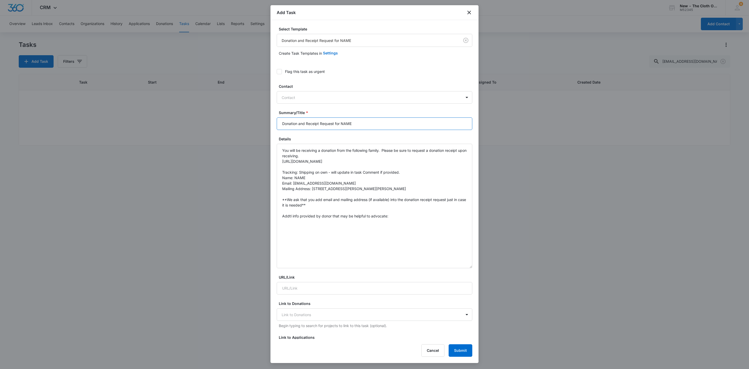
click at [388, 125] on input "Donation and Receipt Request for NAME" at bounding box center [375, 123] width 196 height 12
paste input "Traci English-Clarke"
type input "Donation and Receipt Request for Traci English-Clarke"
drag, startPoint x: 295, startPoint y: 177, endPoint x: 309, endPoint y: 177, distance: 14.6
click at [309, 177] on textarea "You will be receiving a donation from the following family. Please be sure to r…" at bounding box center [375, 206] width 196 height 124
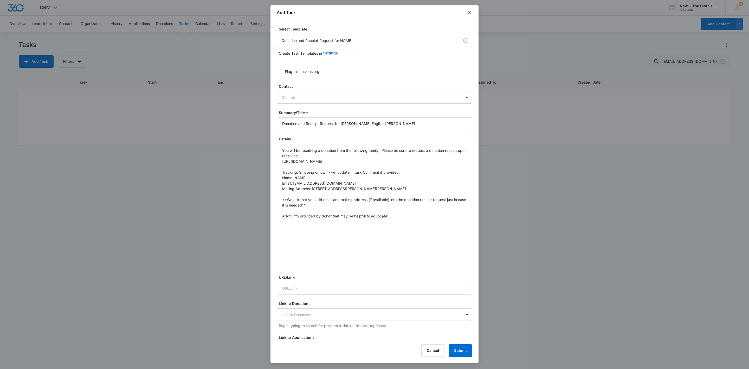
paste textarea "Traci English-Clarke"
click at [416, 220] on textarea "You will be receiving a donation from the following family. Please be sure to r…" at bounding box center [375, 206] width 196 height 124
paste textarea "used Rockin' Green detergent."
type textarea "You will be receiving a donation from the following family. Please be sure to r…"
click at [409, 125] on input "Donation and Receipt Request for Traci English-Clarke" at bounding box center [375, 123] width 196 height 12
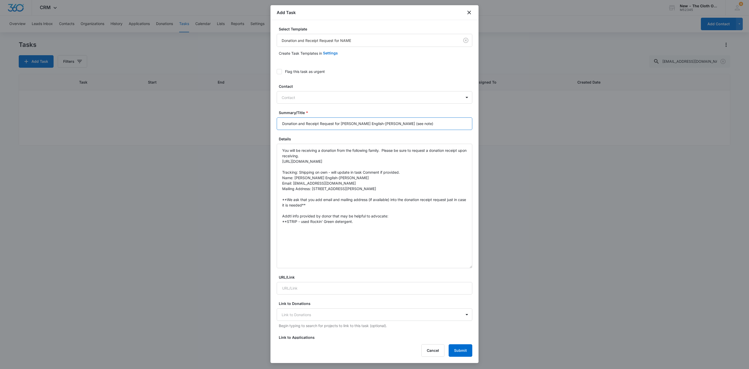
scroll to position [234, 0]
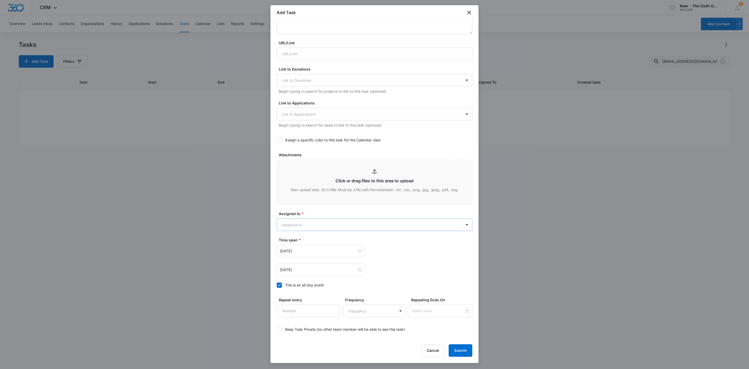
type input "Donation and Receipt Request for Traci English-Clarke (see note)"
click at [306, 228] on body "CRM Apps Reputation Websites Forms CRM Email Social Shop Payments POS Ads Intel…" at bounding box center [374, 184] width 749 height 369
type input "sandra"
click at [315, 211] on div at bounding box center [374, 184] width 749 height 369
click at [356, 252] on div at bounding box center [321, 251] width 82 height 6
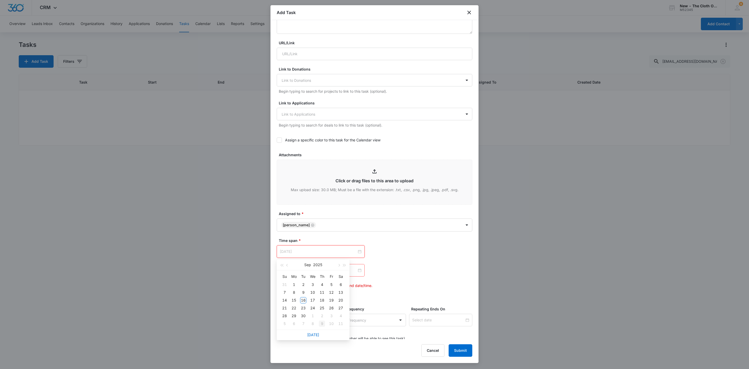
type input "Oct 9, 2025"
click at [316, 334] on link "Today" at bounding box center [313, 334] width 12 height 4
type input "Sep 16, 2025"
click at [356, 271] on div at bounding box center [321, 270] width 82 height 6
type input "Sep 5, 2025"
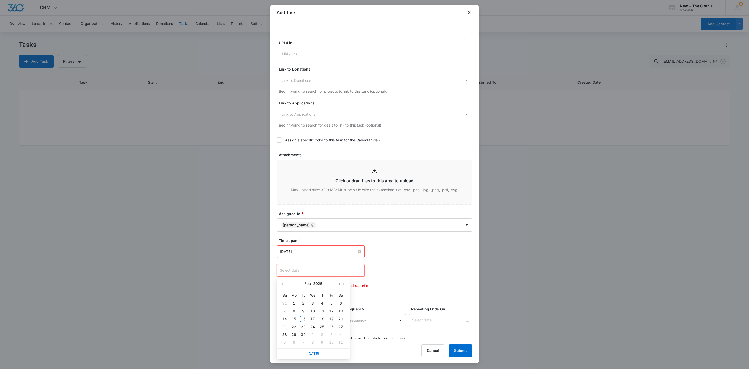
click at [338, 283] on span "button" at bounding box center [338, 284] width 3 height 3
type input "Oct 16, 2025"
click at [324, 316] on div "16" at bounding box center [322, 319] width 6 height 6
click at [425, 275] on div "Oct 16, 2025 Oct 2025 Su Mo Tu We Th Fr Sa 28 29 30 1 2 3 4 5 6 7 8 9 10 11 12 …" at bounding box center [375, 270] width 196 height 12
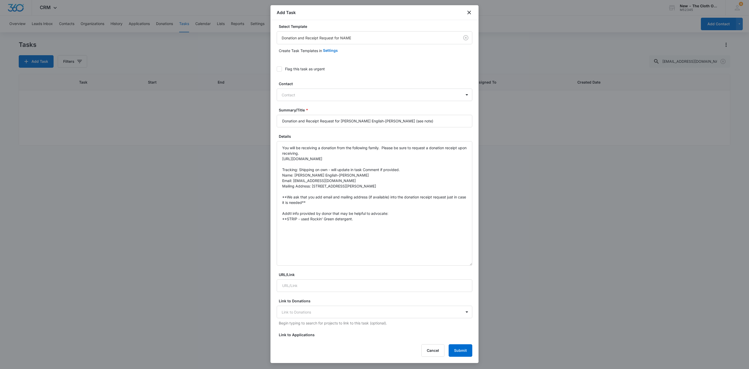
scroll to position [0, 0]
drag, startPoint x: 375, startPoint y: 123, endPoint x: 352, endPoint y: 122, distance: 23.4
click at [352, 122] on input "Donation and Receipt Request for Traci English-Clarke (see note)" at bounding box center [375, 123] width 196 height 12
click at [458, 351] on button "Submit" at bounding box center [461, 350] width 24 height 12
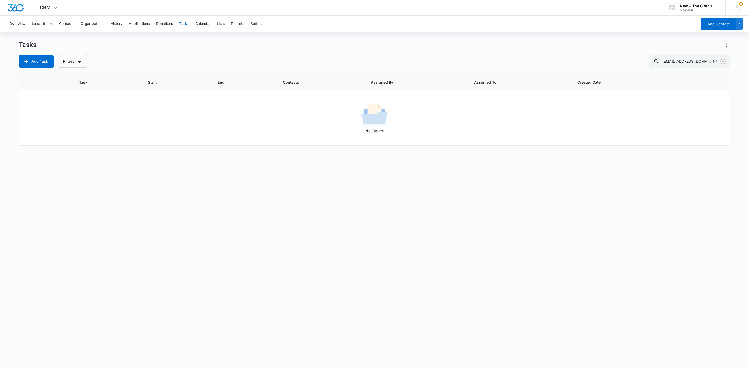
drag, startPoint x: 725, startPoint y: 62, endPoint x: 560, endPoint y: 47, distance: 164.8
click at [725, 62] on icon "Clear" at bounding box center [723, 61] width 6 height 6
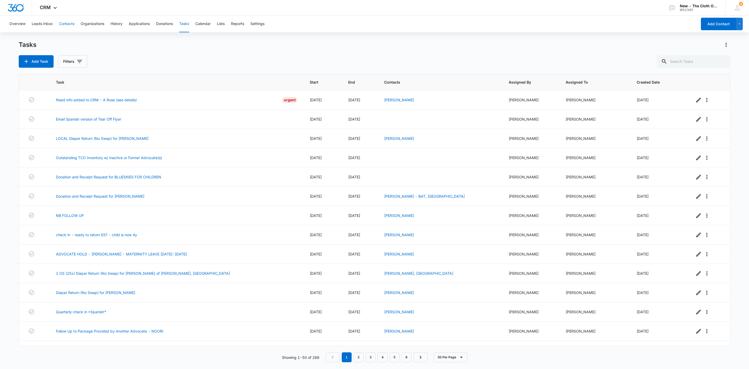
click at [72, 25] on button "Contacts" at bounding box center [66, 24] width 15 height 17
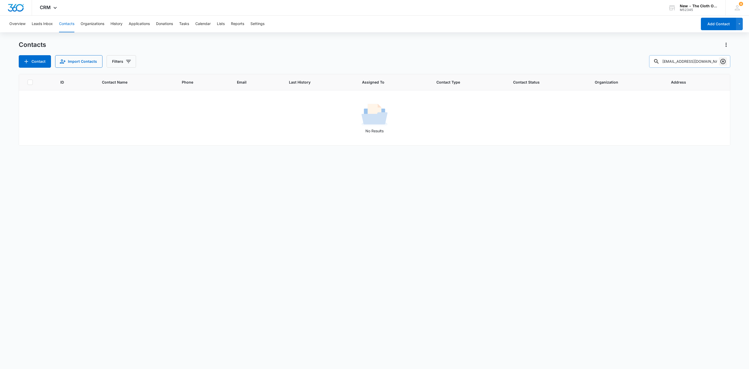
click at [725, 60] on icon "Clear" at bounding box center [723, 61] width 6 height 6
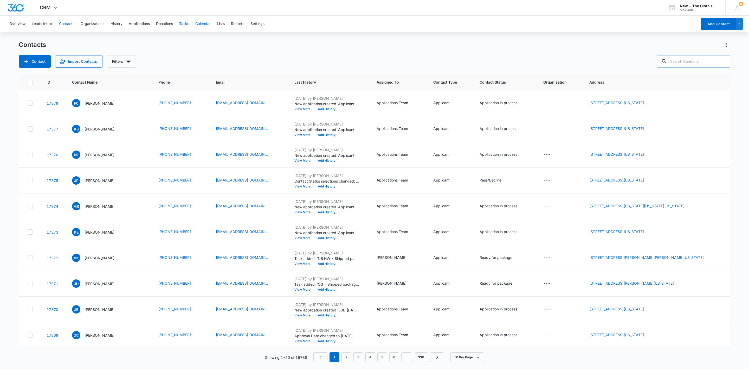
drag, startPoint x: 181, startPoint y: 24, endPoint x: 207, endPoint y: 29, distance: 26.2
click at [181, 24] on button "Tasks" at bounding box center [184, 24] width 10 height 17
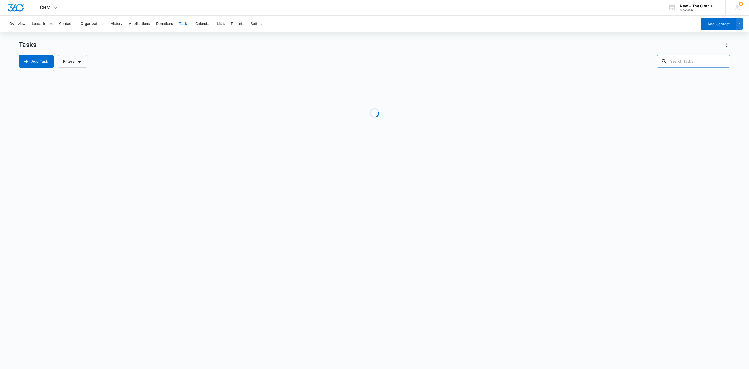
click at [689, 59] on input "text" at bounding box center [693, 61] width 73 height 12
paste input "Ellie Gusweiler"
type input "Ellie Gusweiler"
click at [97, 96] on td "Donation and Receipt Request for Ellie Gusweiler" at bounding box center [160, 99] width 196 height 19
click at [98, 102] on link "Donation and Receipt Request for Ellie Gusweiler" at bounding box center [112, 99] width 88 height 5
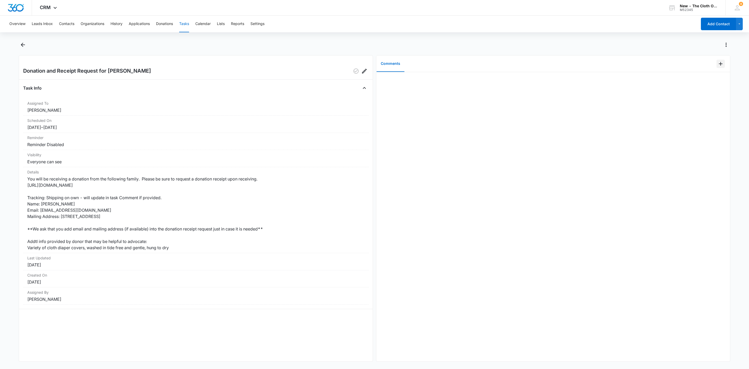
click at [718, 65] on icon "Add Comment" at bounding box center [721, 64] width 6 height 6
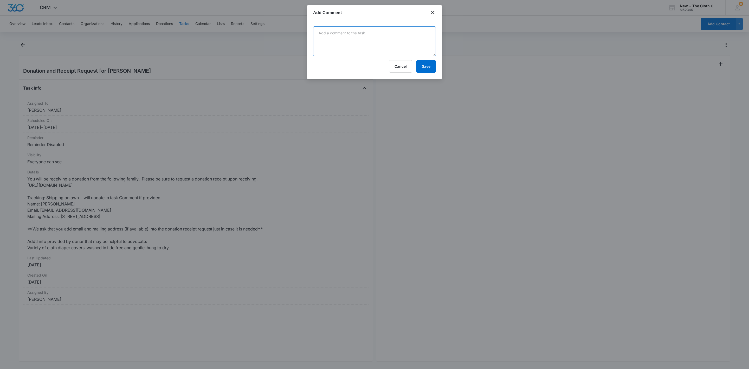
click at [362, 45] on textarea at bounding box center [374, 41] width 123 height 30
click at [340, 32] on textarea "09/08/25 - Shipping sent follow up email" at bounding box center [374, 41] width 123 height 30
type textarea "09/16/25 - CLOSED D/T AGE - No donation received. 09/08/25 - 30+ days since add…"
click at [426, 67] on button "Save" at bounding box center [427, 66] width 20 height 12
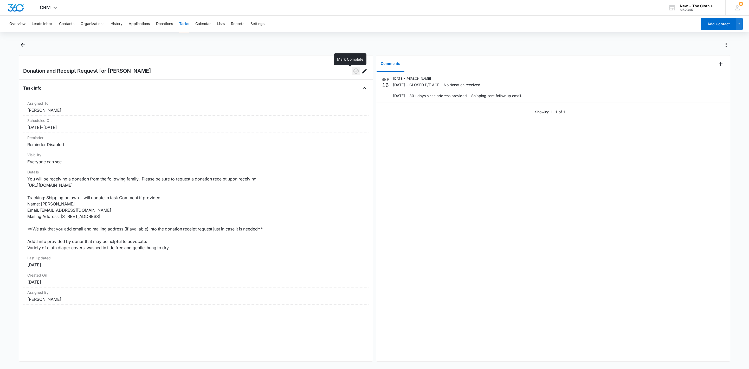
click at [353, 72] on icon "button" at bounding box center [356, 71] width 6 height 6
click at [183, 22] on button "Tasks" at bounding box center [184, 24] width 10 height 17
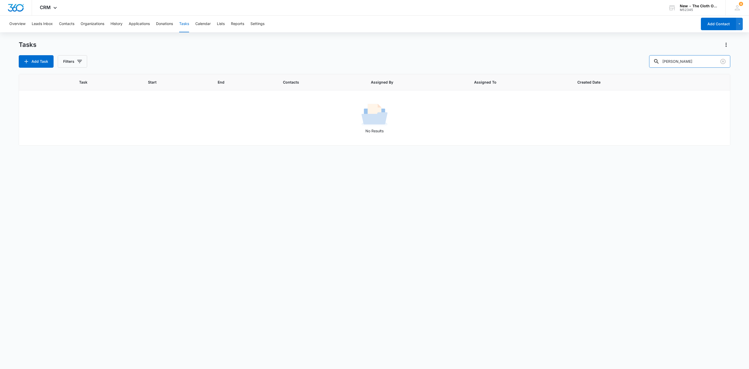
drag, startPoint x: 702, startPoint y: 60, endPoint x: 523, endPoint y: 62, distance: 179.0
click at [523, 62] on div "Add Task Filters Ellie Gusweiler" at bounding box center [375, 61] width 712 height 12
paste input "Chrystalnjohnson@gmail.com"
type input "C"
click at [683, 62] on input "text" at bounding box center [693, 61] width 73 height 12
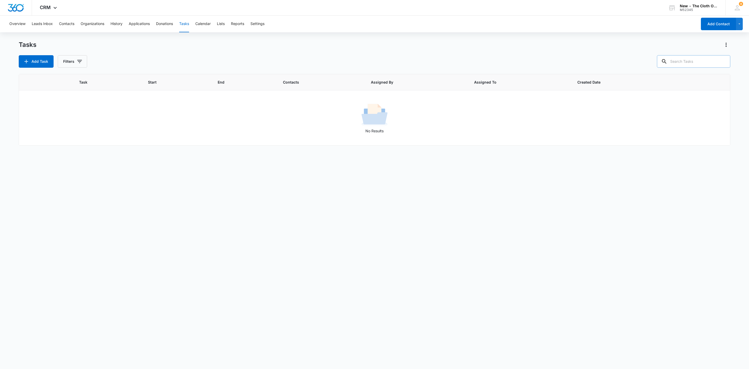
paste input "Chrystal Johnson"
type input "Chrystal Johnson"
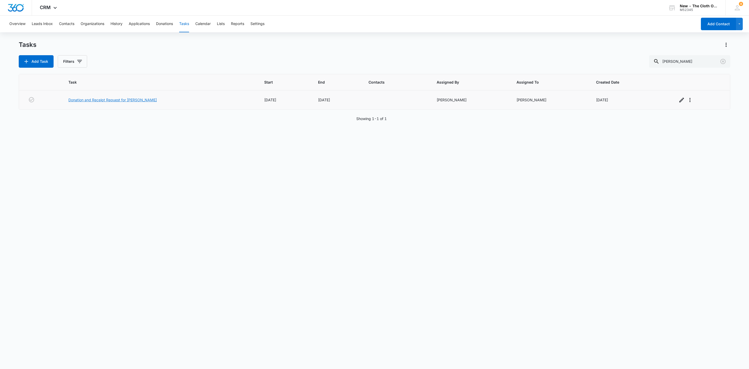
click at [142, 100] on link "Donation and Receipt Request for Chrystal Johnson" at bounding box center [112, 99] width 88 height 5
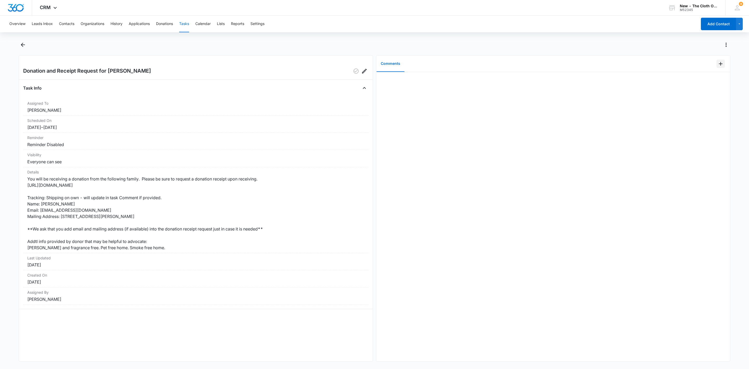
click at [718, 64] on icon "Add Comment" at bounding box center [721, 64] width 6 height 6
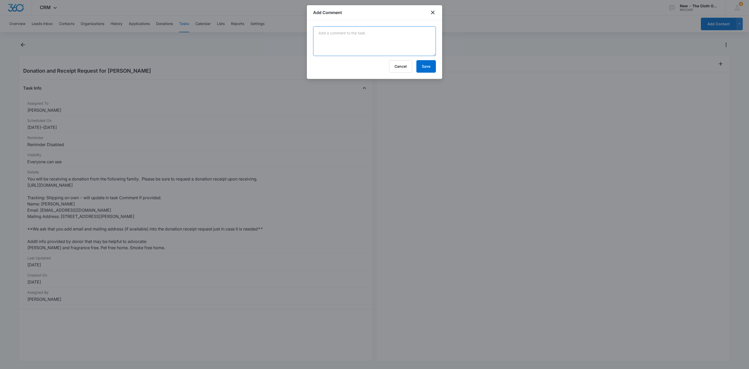
click at [391, 35] on textarea at bounding box center [374, 41] width 123 height 30
drag, startPoint x: 351, startPoint y: 40, endPoint x: 307, endPoint y: 31, distance: 44.5
click at [307, 31] on div "[DATE] - 30+ days since address provided - sent follow up from Shipping. Cancel…" at bounding box center [374, 49] width 135 height 59
type textarea "[DATE] - 30+ days since address provided - sent follow up from Shipping."
click at [425, 69] on button "Save" at bounding box center [427, 66] width 20 height 12
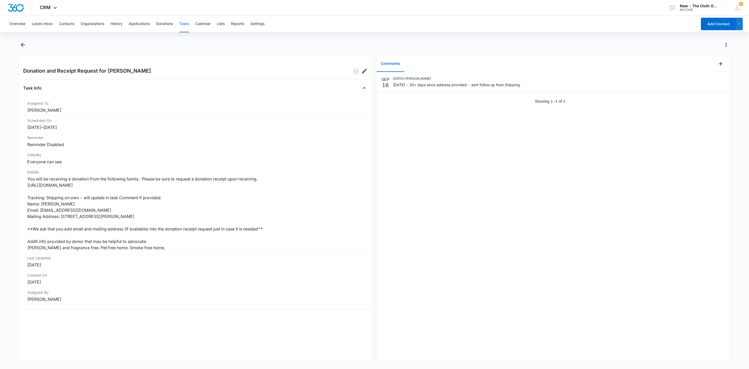
click at [184, 21] on button "Tasks" at bounding box center [184, 24] width 10 height 17
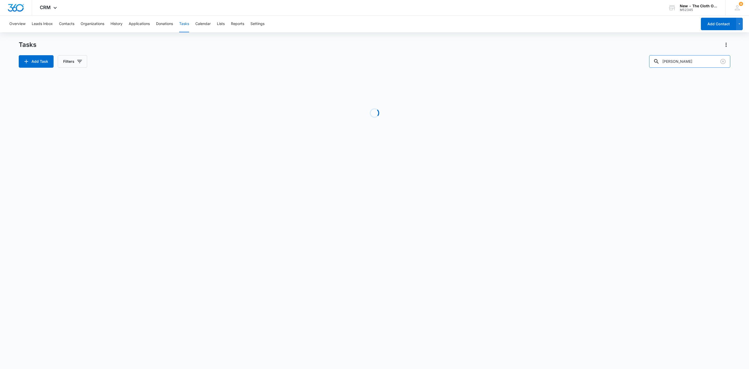
drag, startPoint x: 648, startPoint y: 59, endPoint x: 546, endPoint y: 54, distance: 101.6
click at [551, 52] on div "Tasks Add Task Filters [PERSON_NAME]" at bounding box center [375, 54] width 712 height 27
paste input "[PERSON_NAME]"
type input "[PERSON_NAME]"
click at [711, 60] on input "[PERSON_NAME]" at bounding box center [689, 61] width 81 height 12
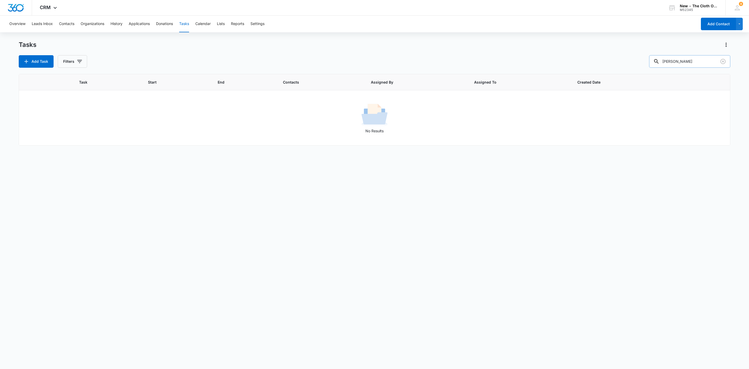
click at [711, 60] on input "[PERSON_NAME]" at bounding box center [689, 61] width 81 height 12
type input "[PERSON_NAME]"
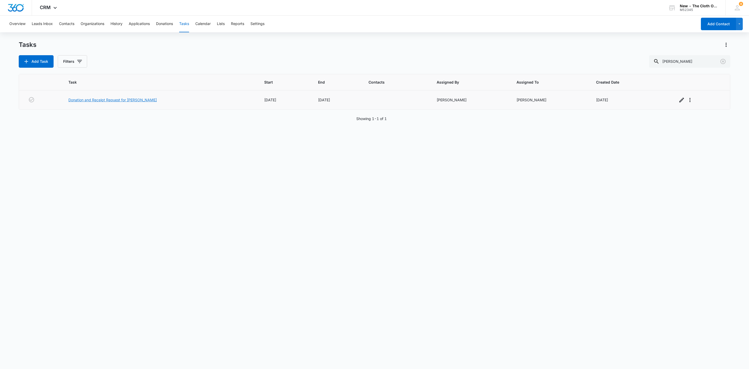
click at [115, 99] on link "Donation and Receipt Request for [PERSON_NAME]" at bounding box center [112, 99] width 88 height 5
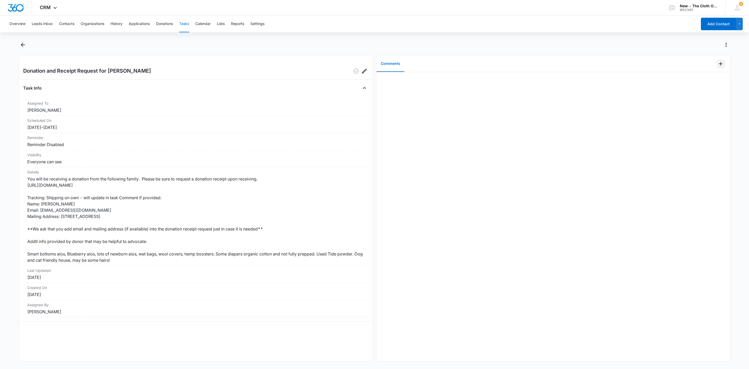
click at [718, 64] on icon "Add Comment" at bounding box center [721, 64] width 6 height 6
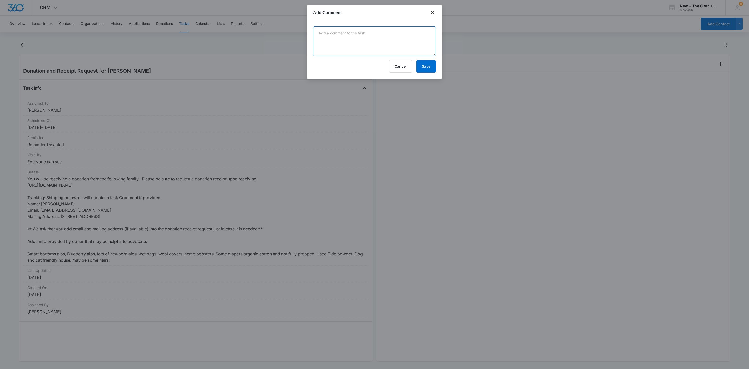
click at [366, 43] on textarea at bounding box center [374, 41] width 123 height 30
paste textarea "[DATE] - 30+ days since address provided - sent follow up from Shipping."
type textarea "[DATE] - 30+ days since address provided - sent follow up from Shipping."
click at [432, 67] on button "Save" at bounding box center [427, 66] width 20 height 12
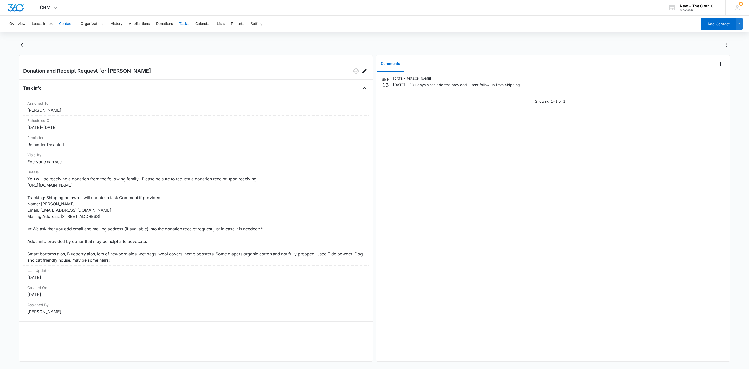
click at [71, 23] on button "Contacts" at bounding box center [66, 24] width 15 height 17
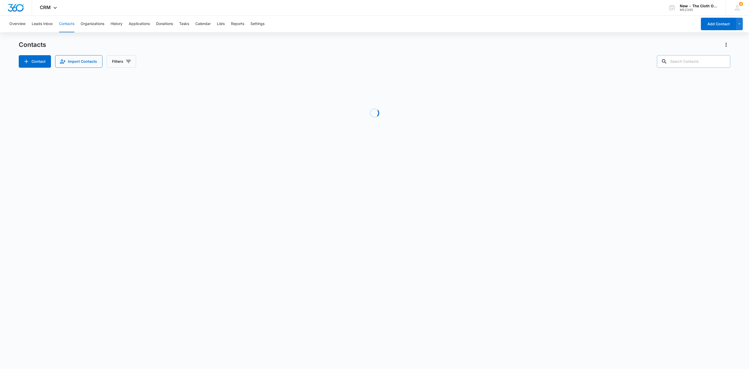
click at [710, 58] on input "text" at bounding box center [693, 61] width 73 height 12
paste input "[PERSON_NAME]"
type input "[PERSON_NAME]"
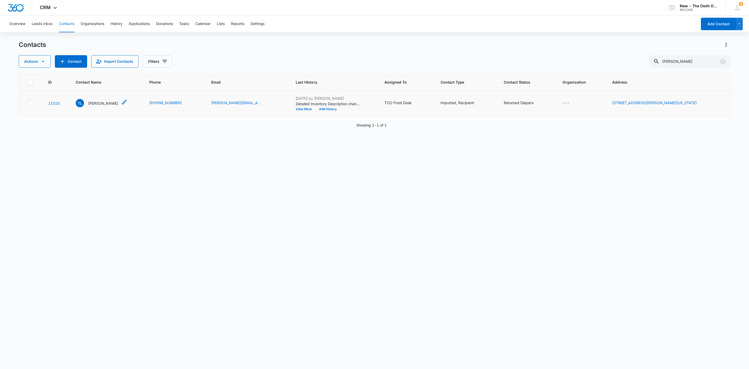
click at [98, 102] on p "[PERSON_NAME]" at bounding box center [103, 102] width 30 height 5
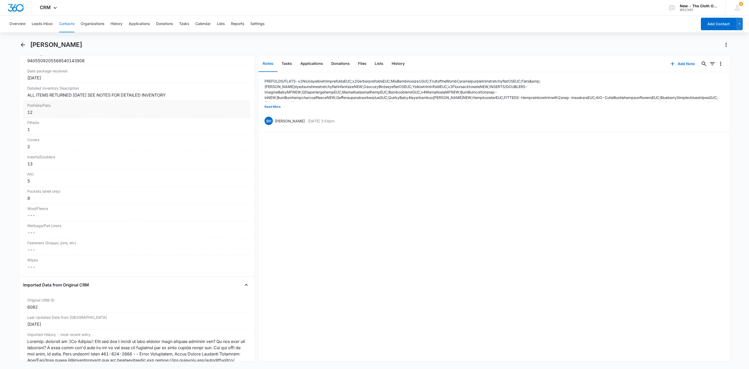
scroll to position [1390, 0]
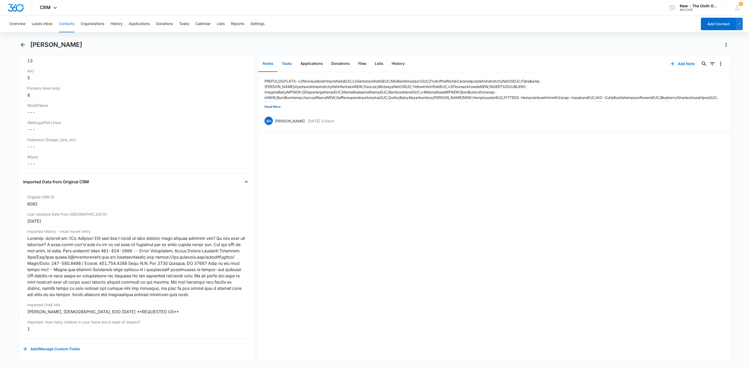
click at [284, 66] on button "Tasks" at bounding box center [287, 64] width 19 height 16
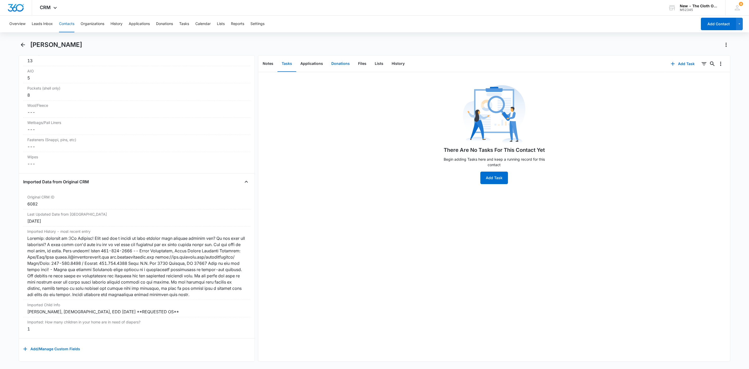
click at [334, 65] on button "Donations" at bounding box center [340, 64] width 27 height 16
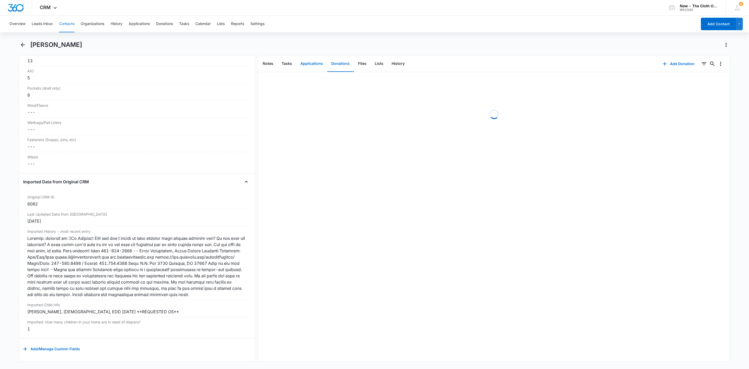
click at [312, 66] on button "Applications" at bounding box center [311, 64] width 31 height 16
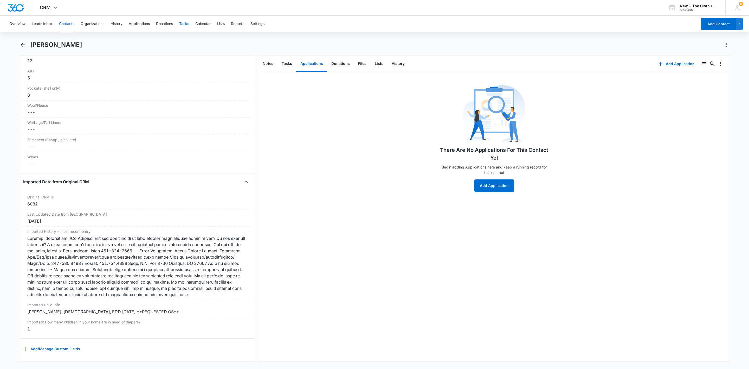
click at [181, 22] on button "Tasks" at bounding box center [184, 24] width 10 height 17
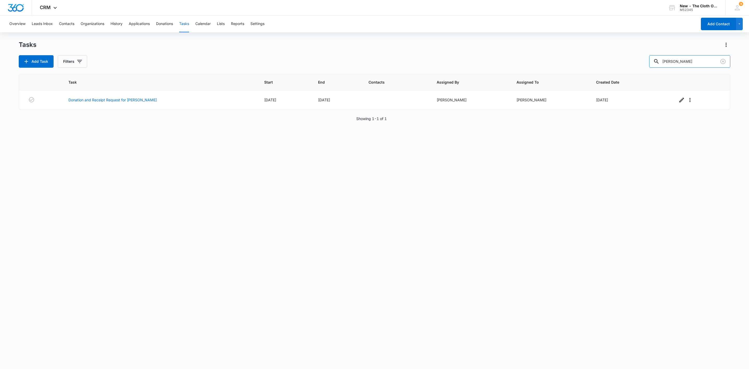
drag, startPoint x: 706, startPoint y: 61, endPoint x: 625, endPoint y: 66, distance: 81.1
click at [625, 65] on div "Add Task Filters kindley" at bounding box center [375, 61] width 712 height 12
paste input "Julia Zioto"
type input "Julia Zioto"
click at [104, 101] on link "Donation and Receipt Request for JULIA ZIOTO" at bounding box center [112, 99] width 88 height 5
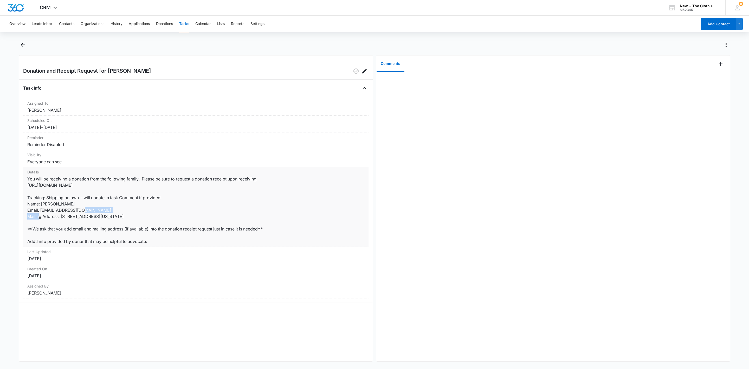
drag, startPoint x: 76, startPoint y: 210, endPoint x: 40, endPoint y: 212, distance: 35.7
click at [40, 212] on dd "You will be receiving a donation from the following family. Please be sure to r…" at bounding box center [195, 210] width 337 height 69
copy dd "[EMAIL_ADDRESS][DOMAIN_NAME]"
click at [187, 23] on button "Tasks" at bounding box center [184, 24] width 10 height 17
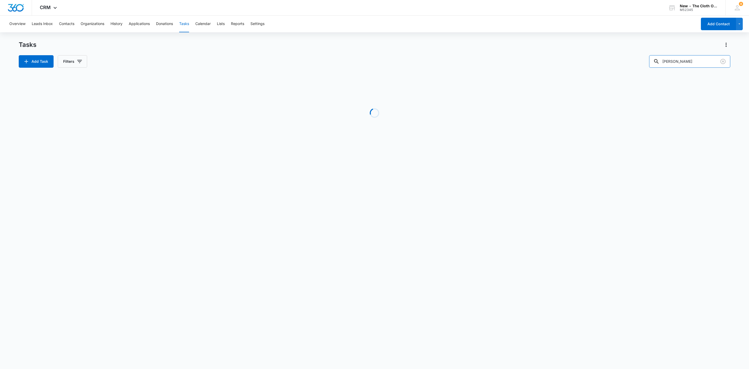
drag, startPoint x: 695, startPoint y: 60, endPoint x: 626, endPoint y: 76, distance: 71.1
click at [626, 74] on div "Tasks Add Task Filters [PERSON_NAME] Loading Task Start End Contacts Assigned B…" at bounding box center [375, 100] width 712 height 118
paste input "[PERSON_NAME]"
type input "[PERSON_NAME]"
click at [100, 99] on link "Donation and Receipt Request for [PERSON_NAME]" at bounding box center [112, 99] width 88 height 5
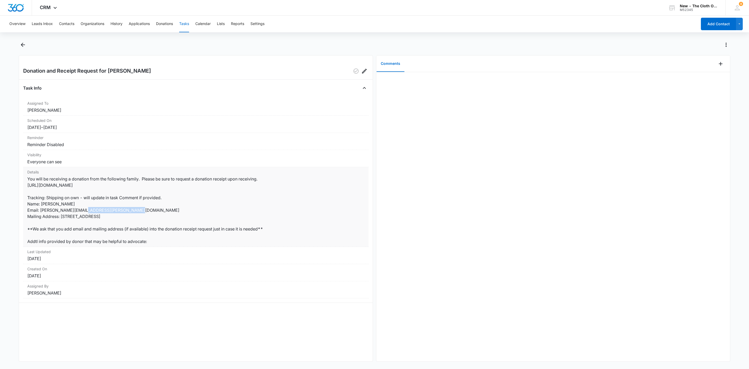
drag, startPoint x: 85, startPoint y: 211, endPoint x: 40, endPoint y: 212, distance: 45.0
click at [40, 212] on dd "You will be receiving a donation from the following family. Please be sure to r…" at bounding box center [195, 210] width 337 height 69
copy dd "[PERSON_NAME][EMAIL_ADDRESS][PERSON_NAME][DOMAIN_NAME]"
click at [718, 64] on icon "Add Comment" at bounding box center [721, 64] width 6 height 6
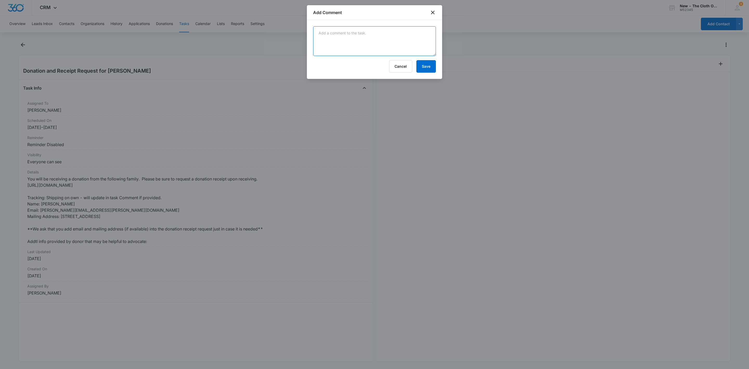
click at [361, 47] on textarea at bounding box center [374, 41] width 123 height 30
paste textarea "[DATE] - 30+ days since address provided - sent follow up from Shipping."
type textarea "[DATE] - 30+ days since address provided - sent follow up from Shipping."
click at [429, 68] on button "Save" at bounding box center [427, 66] width 20 height 12
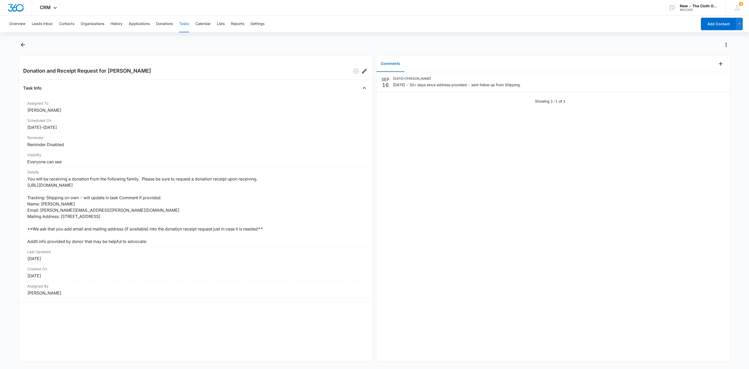
click at [188, 24] on button "Tasks" at bounding box center [184, 24] width 10 height 17
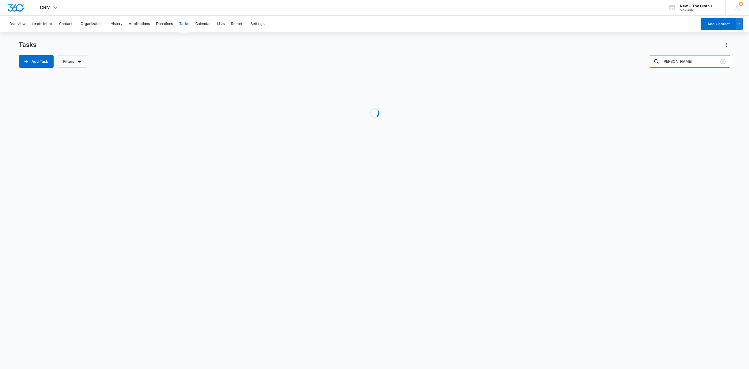
drag, startPoint x: 699, startPoint y: 62, endPoint x: 590, endPoint y: 66, distance: 109.4
click at [590, 66] on div "Add Task Filters [PERSON_NAME]" at bounding box center [375, 61] width 712 height 12
paste input "[PERSON_NAME]"
type input "[PERSON_NAME]"
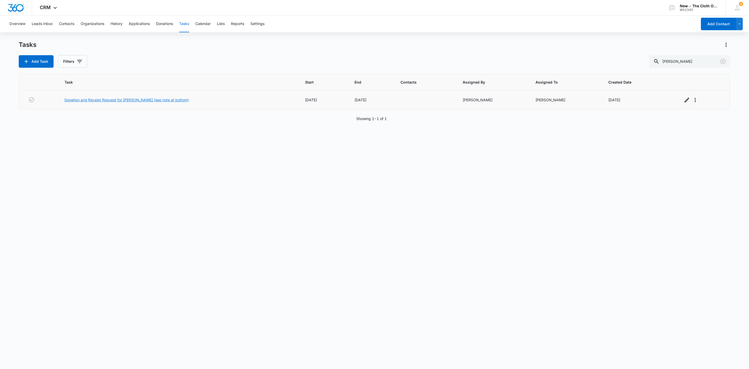
click at [118, 101] on link "Donation and Receipt Request for [PERSON_NAME] (see note at bottom)" at bounding box center [127, 99] width 124 height 5
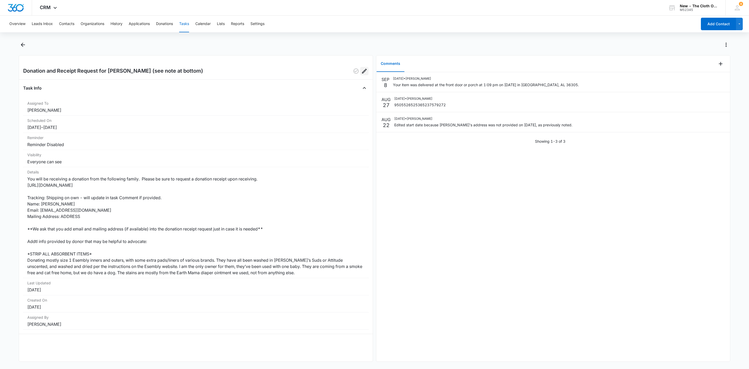
click at [361, 69] on icon "Edit" at bounding box center [364, 71] width 6 height 6
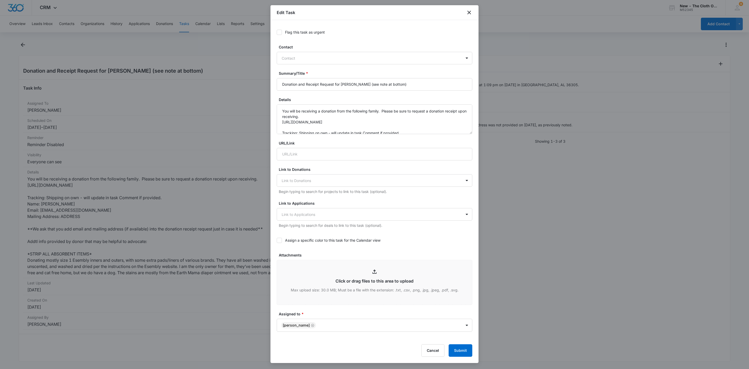
click at [282, 32] on div at bounding box center [279, 32] width 5 height 5
click at [277, 32] on input "Flag this task as urgent" at bounding box center [277, 32] width 0 height 0
click at [469, 348] on button "Submit" at bounding box center [461, 350] width 24 height 12
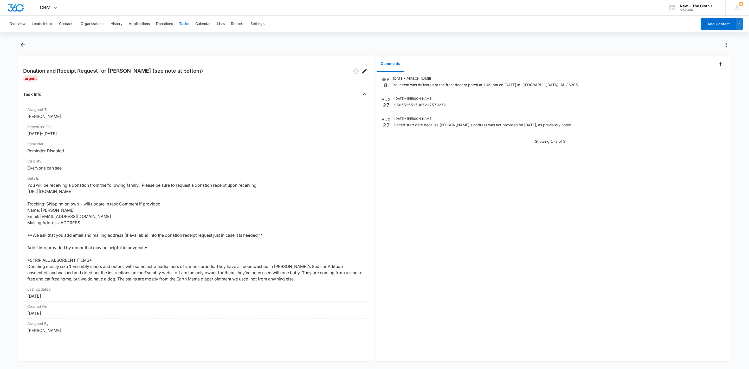
click at [187, 24] on button "Tasks" at bounding box center [184, 24] width 10 height 17
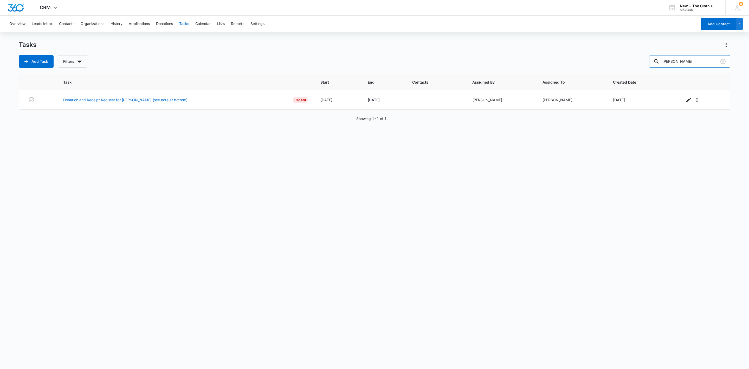
drag, startPoint x: 713, startPoint y: 59, endPoint x: 615, endPoint y: 69, distance: 98.0
click at [616, 69] on div "Tasks Add Task Filters Alexandra Newport Task Start End Contacts Assigned By As…" at bounding box center [375, 205] width 712 height 328
paste input "[PERSON_NAME]"
type input "[PERSON_NAME]"
click at [122, 103] on td "Donation and Receipt Request for [PERSON_NAME]" at bounding box center [160, 99] width 196 height 19
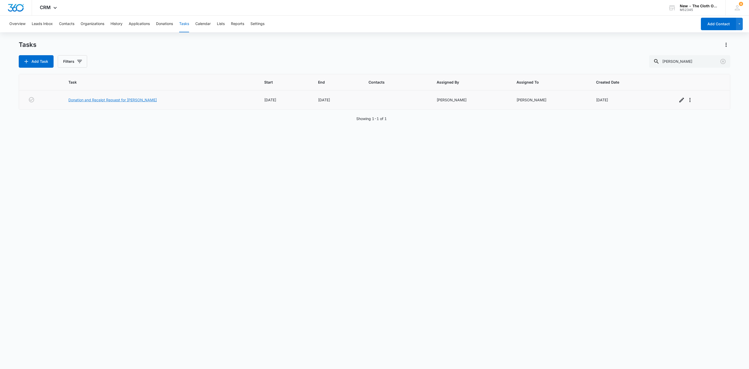
click at [123, 101] on link "Donation and Receipt Request for [PERSON_NAME]" at bounding box center [112, 99] width 88 height 5
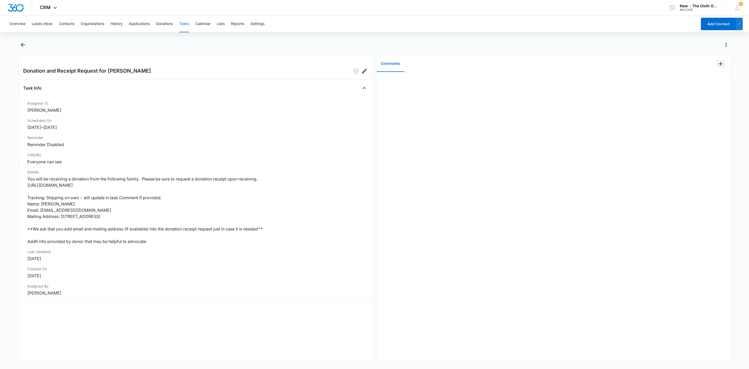
click at [718, 63] on icon "Add Comment" at bounding box center [721, 64] width 6 height 6
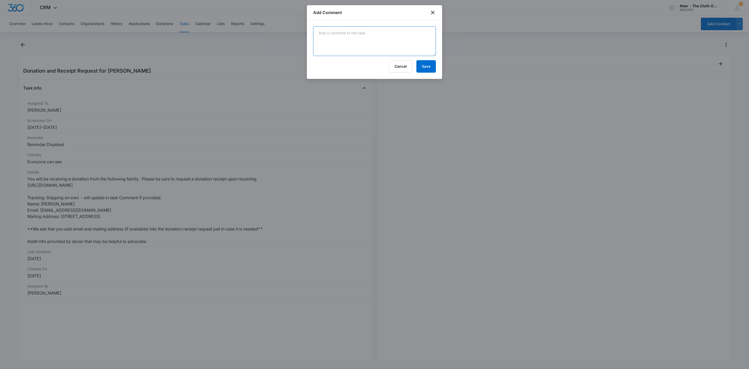
click at [346, 41] on textarea at bounding box center [374, 41] width 123 height 30
paste textarea "09/05/25 - Mariah sent follow up and offered drop off location as alternative. …"
type textarea "09/05/25 - Mariah sent follow up and offered drop off location as alternative. …"
click at [430, 71] on button "Save" at bounding box center [427, 66] width 20 height 12
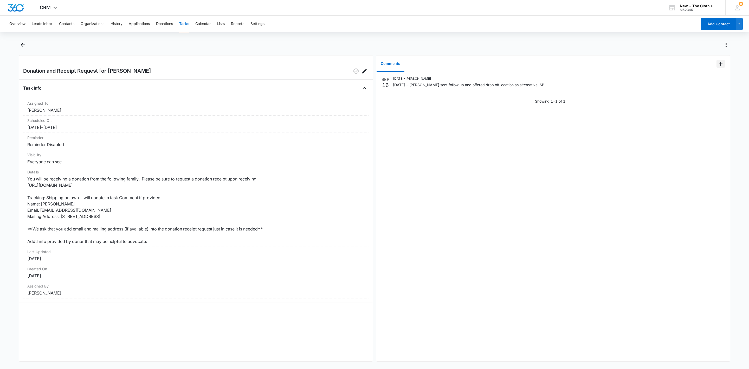
click at [718, 61] on icon "Add Comment" at bounding box center [721, 64] width 6 height 6
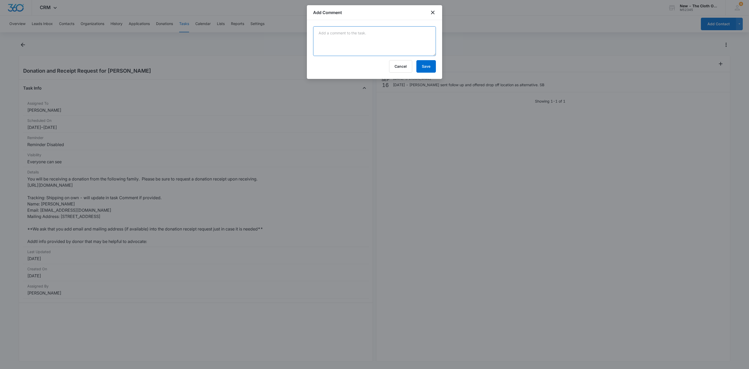
click at [354, 44] on textarea at bounding box center [374, 41] width 123 height 30
paste textarea "[DATE] - 30+ days since address provided - sent follow up from Shipping."
type textarea "[DATE] - 30+ days since address provided - sent follow up from Shipping."
click at [409, 58] on form "09/16/25 - 30+ days since address provided - sent follow up from Shipping. Canc…" at bounding box center [374, 49] width 123 height 46
click at [421, 62] on button "Save" at bounding box center [427, 66] width 20 height 12
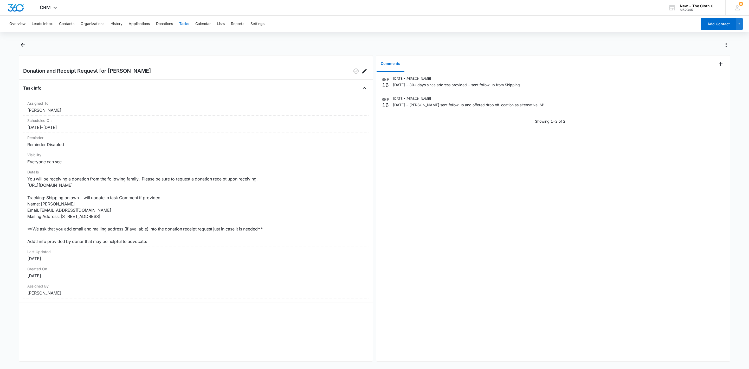
click at [186, 20] on button "Tasks" at bounding box center [184, 24] width 10 height 17
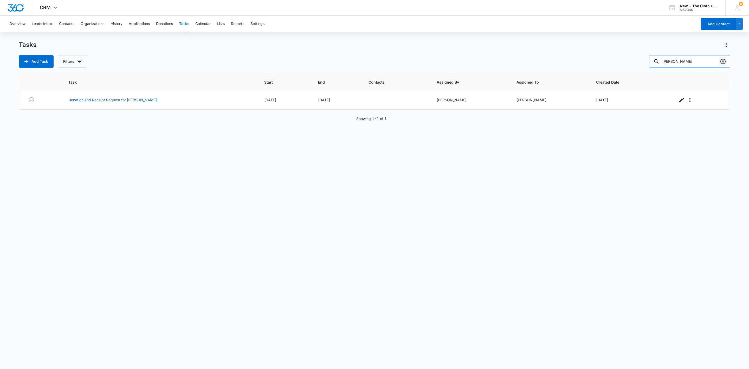
click at [724, 60] on icon "Clear" at bounding box center [723, 61] width 6 height 6
paste input "Raechel French"
type input "Raechel French"
click at [134, 99] on link "Donation and Receipt Request for [PERSON_NAME]" at bounding box center [112, 99] width 88 height 5
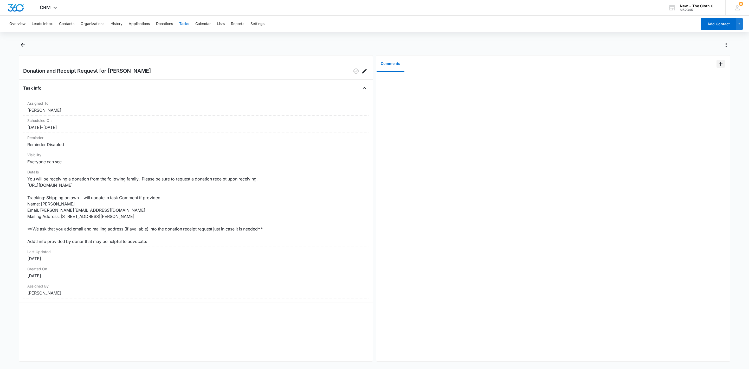
click at [717, 67] on button "Add Comment" at bounding box center [721, 64] width 8 height 8
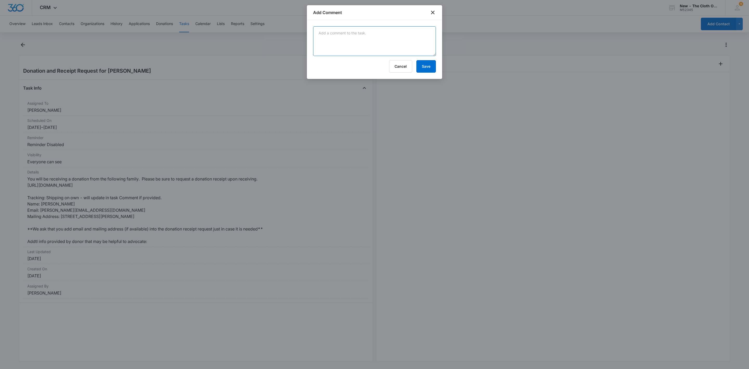
click at [313, 50] on textarea at bounding box center [374, 41] width 123 height 30
paste textarea "[DATE] - 30+ days since address provided - sent follow up from Shipping."
type textarea "[DATE] - 30+ days since address provided - sent follow up from Shipping."
click at [424, 64] on button "Save" at bounding box center [427, 66] width 20 height 12
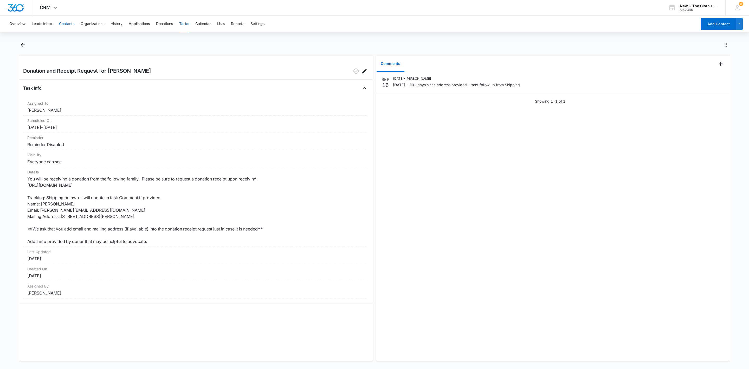
click at [67, 22] on button "Contacts" at bounding box center [66, 24] width 15 height 17
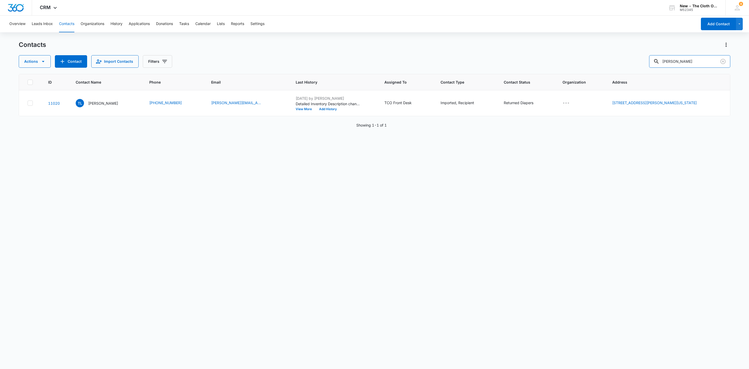
drag, startPoint x: 706, startPoint y: 63, endPoint x: 572, endPoint y: 62, distance: 134.8
click at [572, 61] on div "Actions Contact Import Contacts Filters [PERSON_NAME]" at bounding box center [375, 61] width 712 height 12
paste input "[PERSON_NAME]"
type input "[PERSON_NAME]"
click at [93, 103] on p "[PERSON_NAME]" at bounding box center [105, 102] width 30 height 5
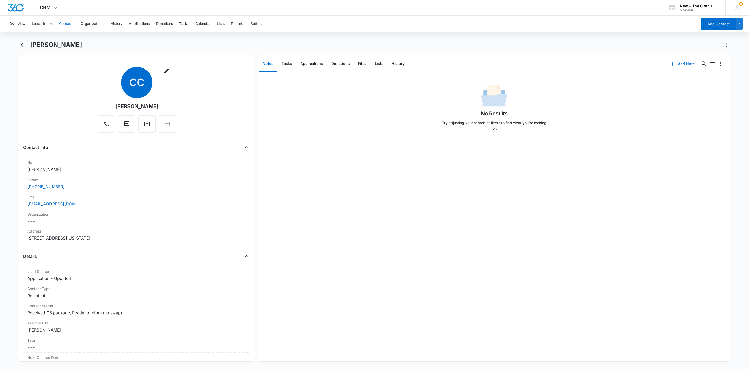
click at [671, 65] on button "Add Note" at bounding box center [683, 64] width 35 height 12
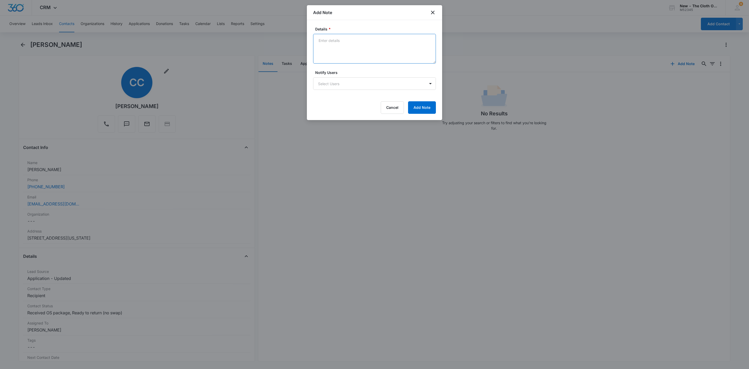
click at [377, 40] on textarea "Details *" at bounding box center [374, 49] width 123 height 30
type textarea "OS loan provided by [PERSON_NAME] ([GEOGRAPHIC_DATA]) 6 lb 11 oz, 11x11x10"
click at [427, 110] on button "Add Note" at bounding box center [422, 107] width 28 height 12
